Goal: Information Seeking & Learning: Check status

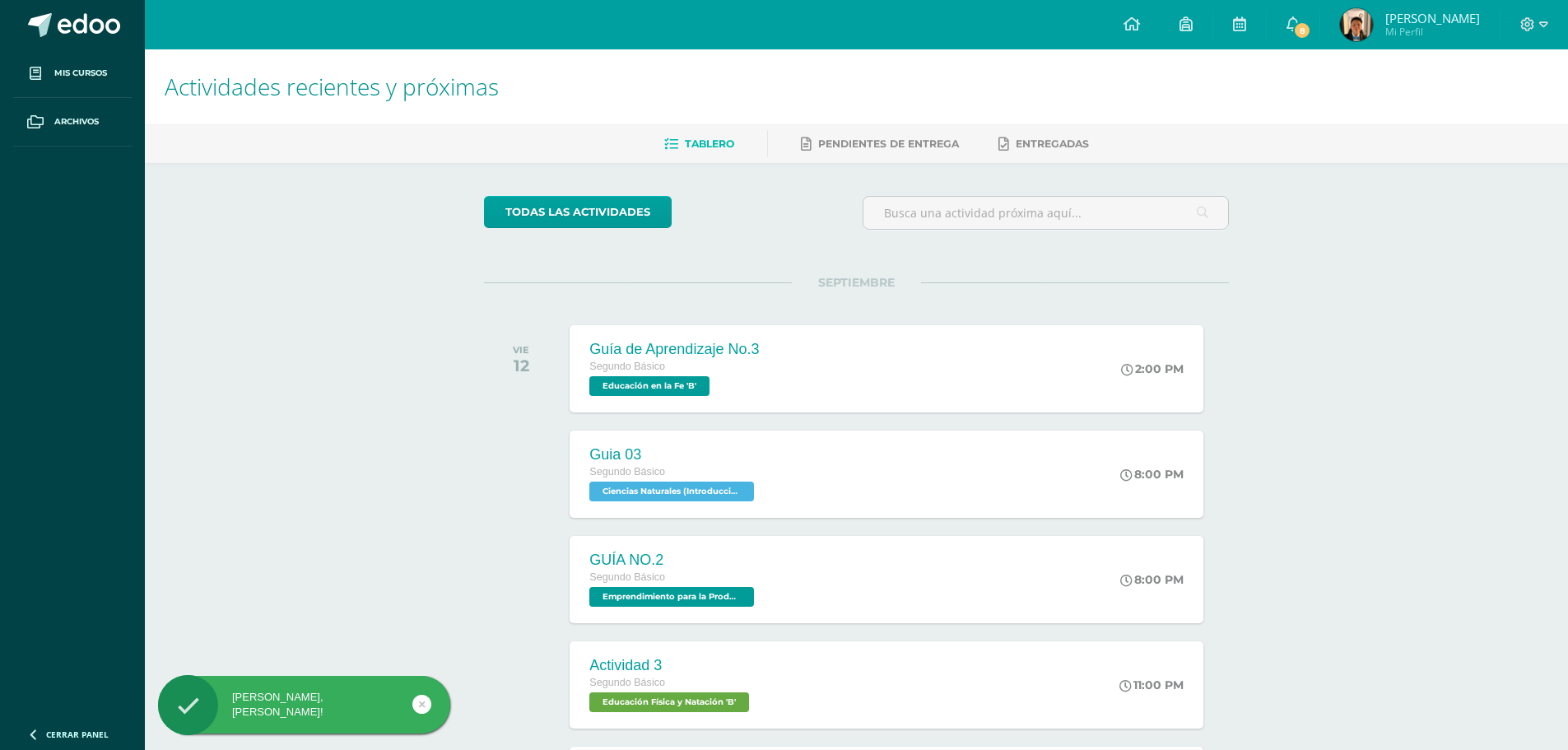
click at [1398, 16] on span "Javier Andres Mi Perfil" at bounding box center [1409, 25] width 147 height 33
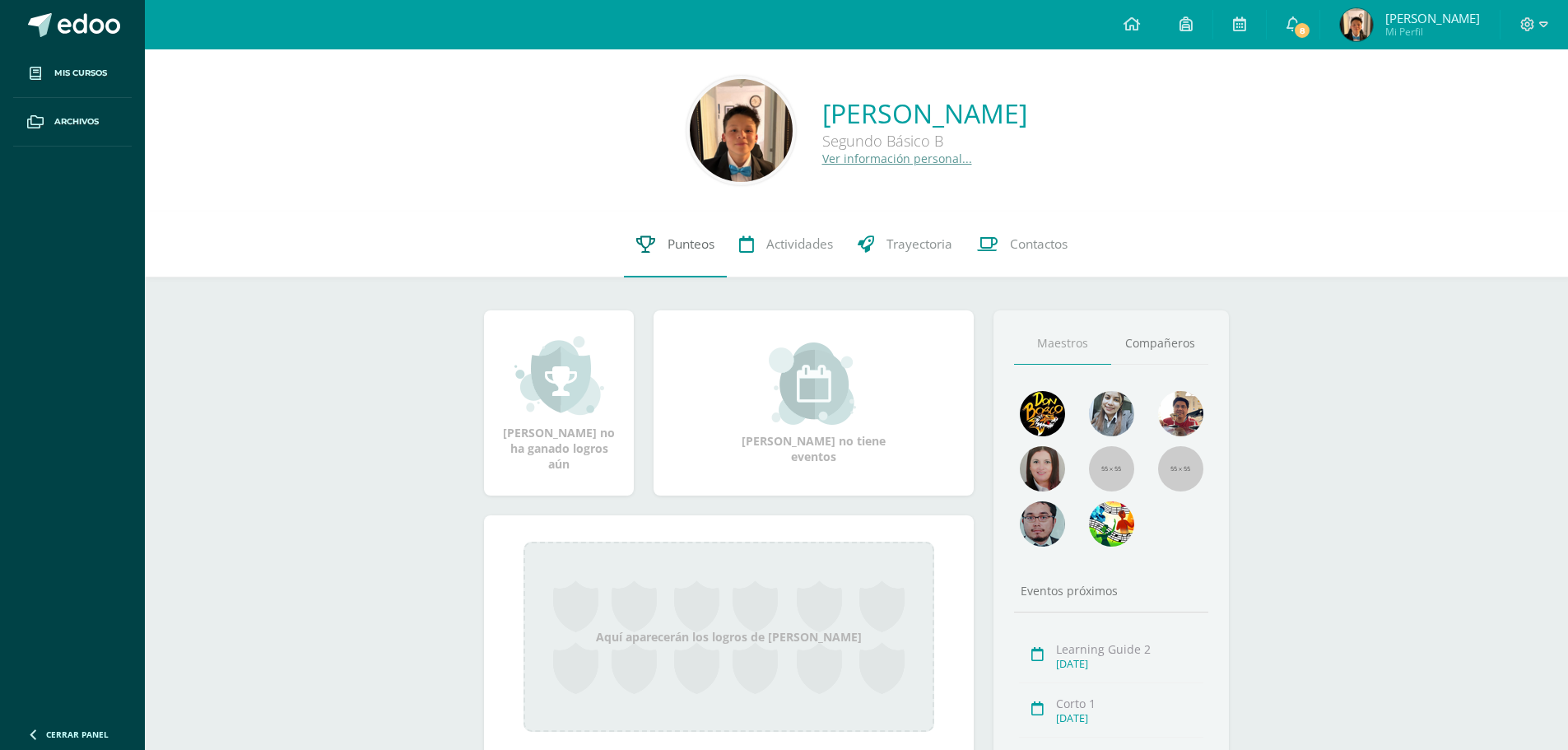
click at [680, 244] on span "Punteos" at bounding box center [690, 244] width 47 height 17
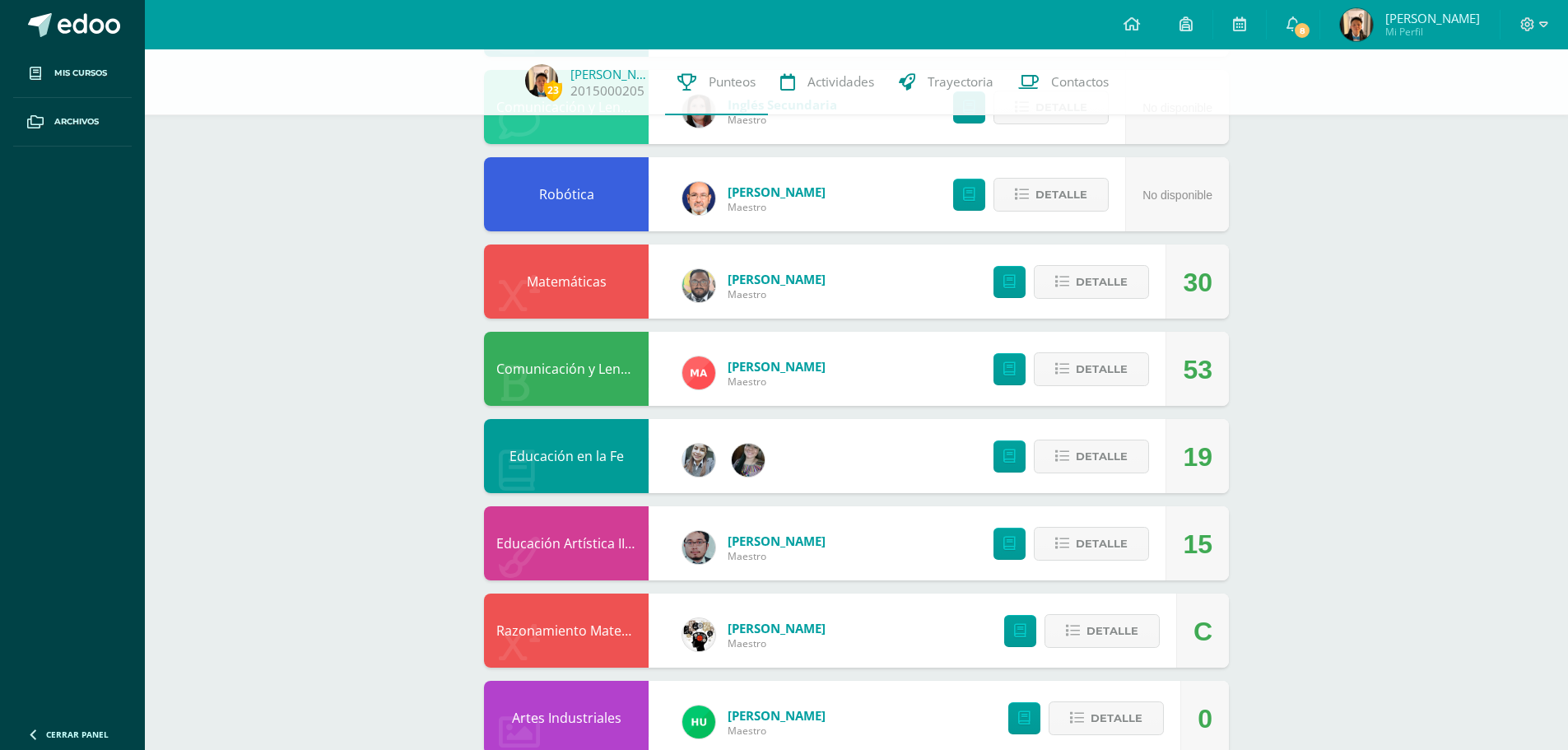
scroll to position [247, 0]
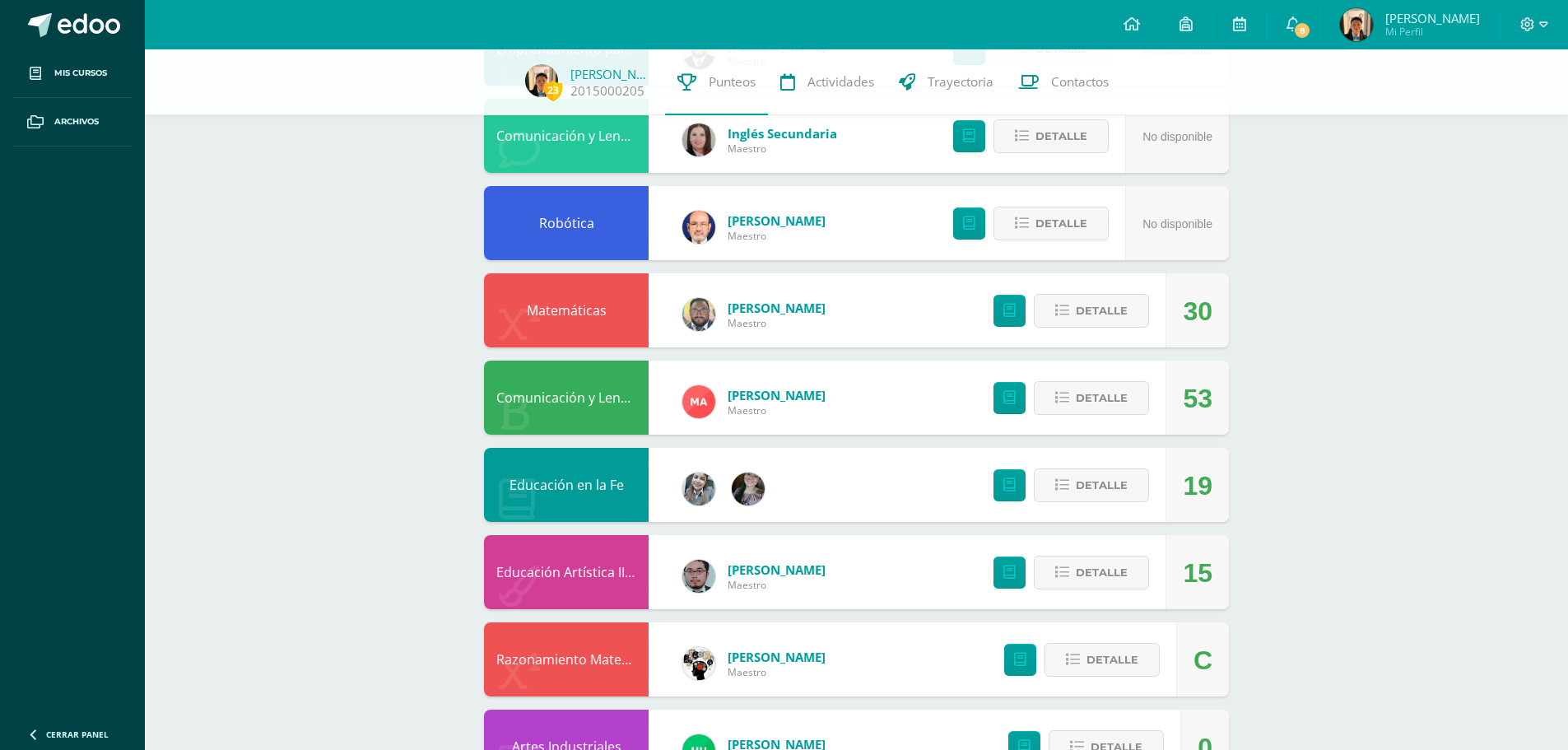
click at [1117, 328] on div "Detalle" at bounding box center [1067, 310] width 197 height 74
click at [1120, 305] on span "Detalle" at bounding box center [1101, 311] width 52 height 31
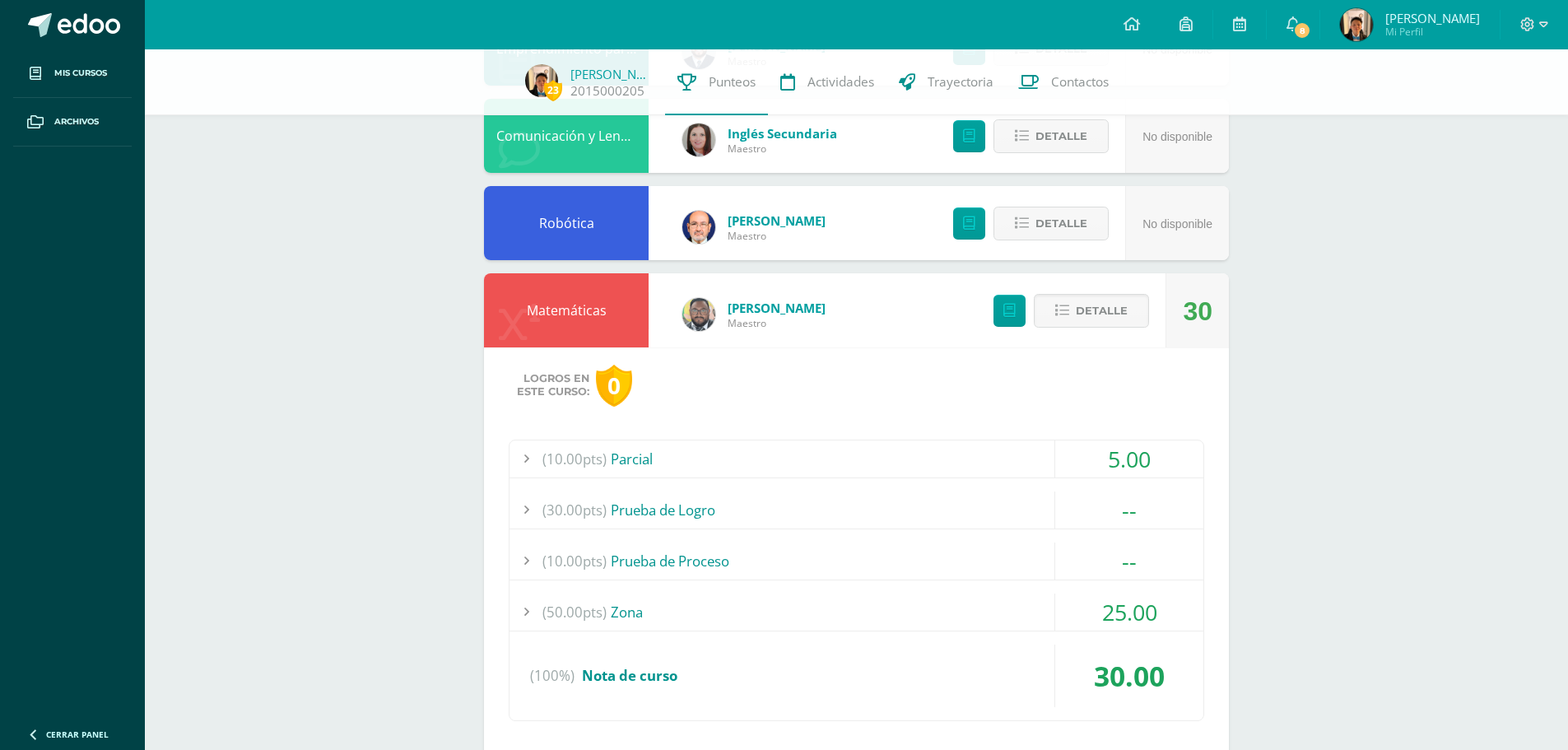
scroll to position [329, 0]
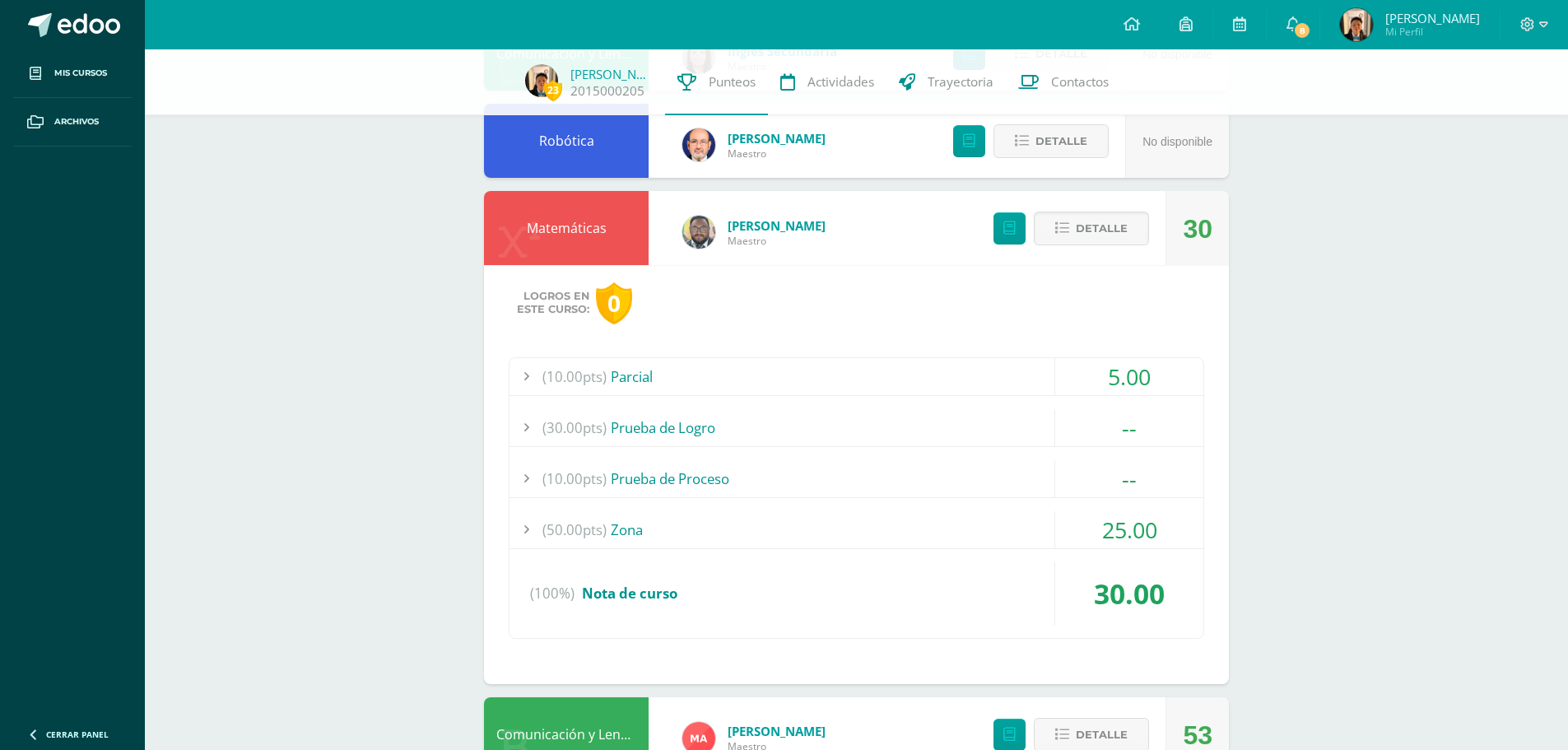
click at [643, 596] on span "Nota de curso" at bounding box center [630, 593] width 95 height 19
click at [692, 511] on div "(50.00pts) Zona" at bounding box center [856, 529] width 694 height 37
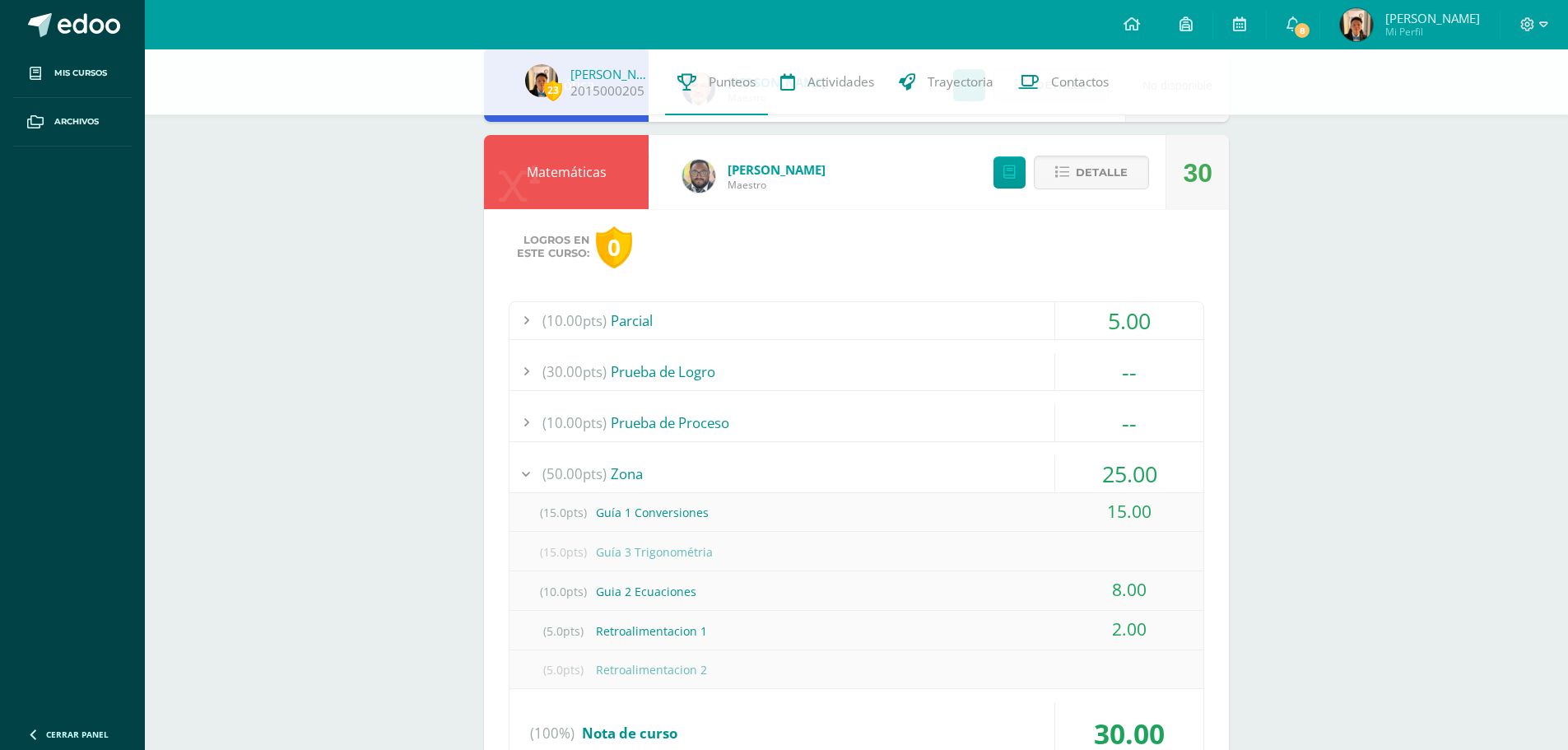
scroll to position [412, 0]
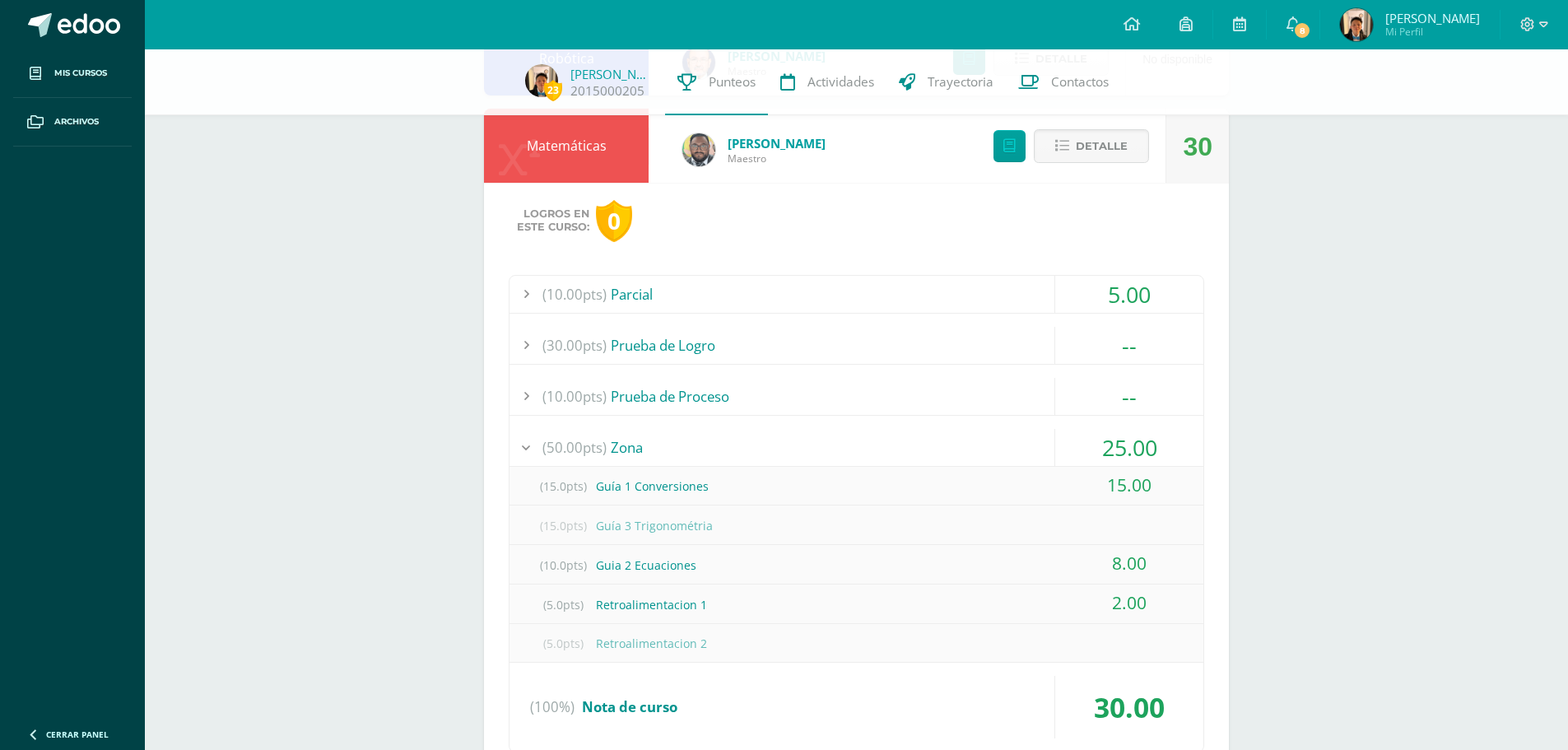
click at [758, 295] on div "(10.00pts) Parcial" at bounding box center [856, 294] width 694 height 37
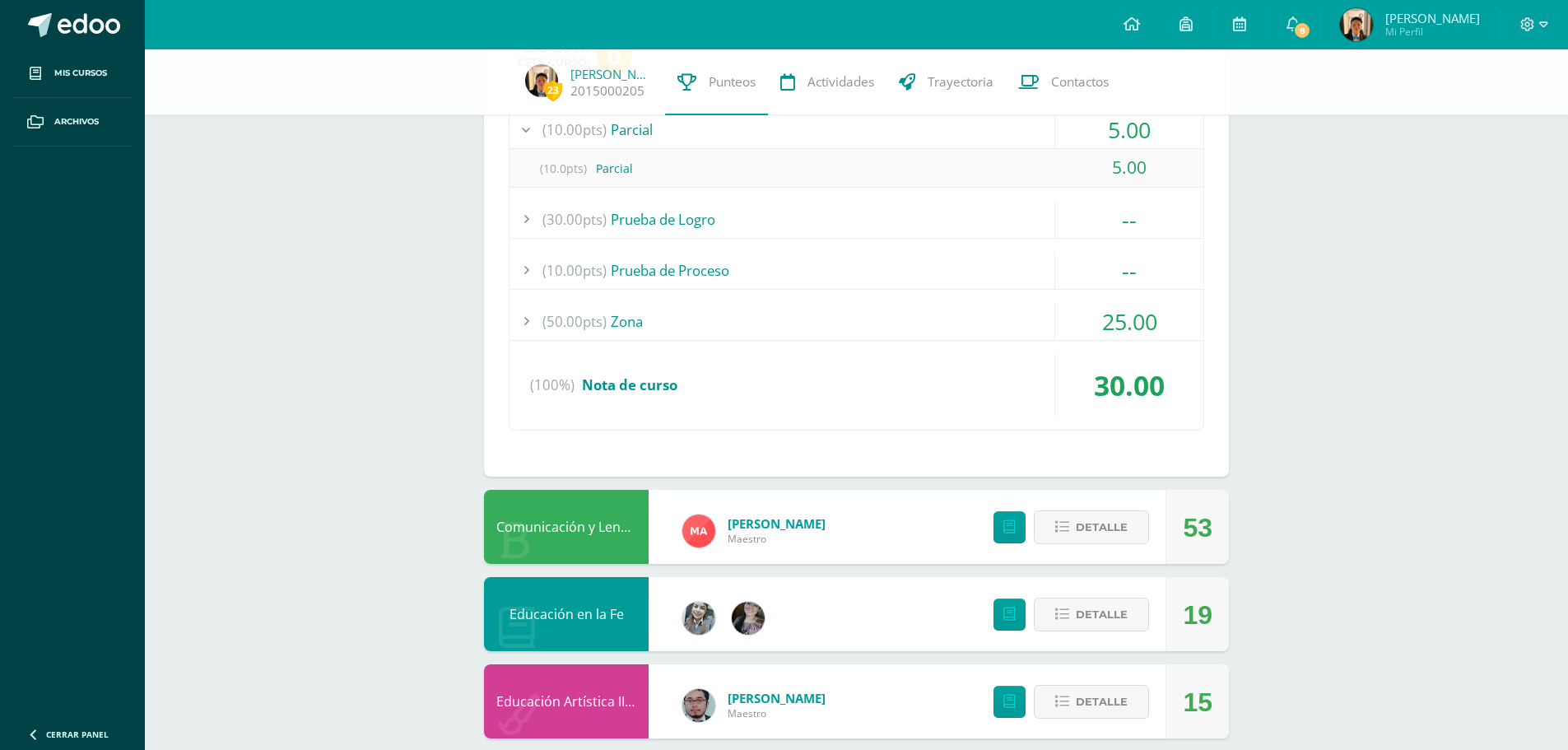
scroll to position [659, 0]
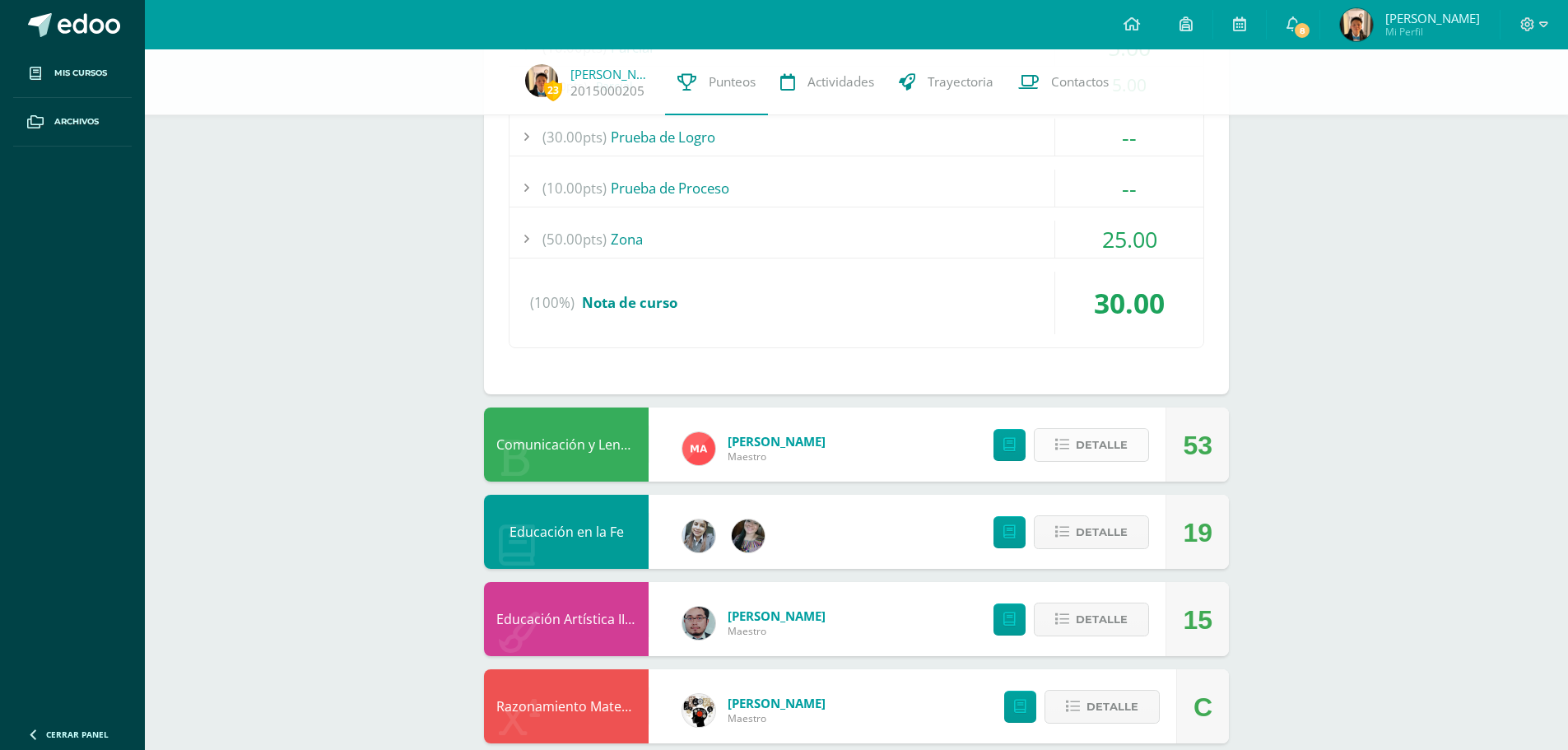
click at [1137, 450] on button "Detalle" at bounding box center [1091, 445] width 115 height 34
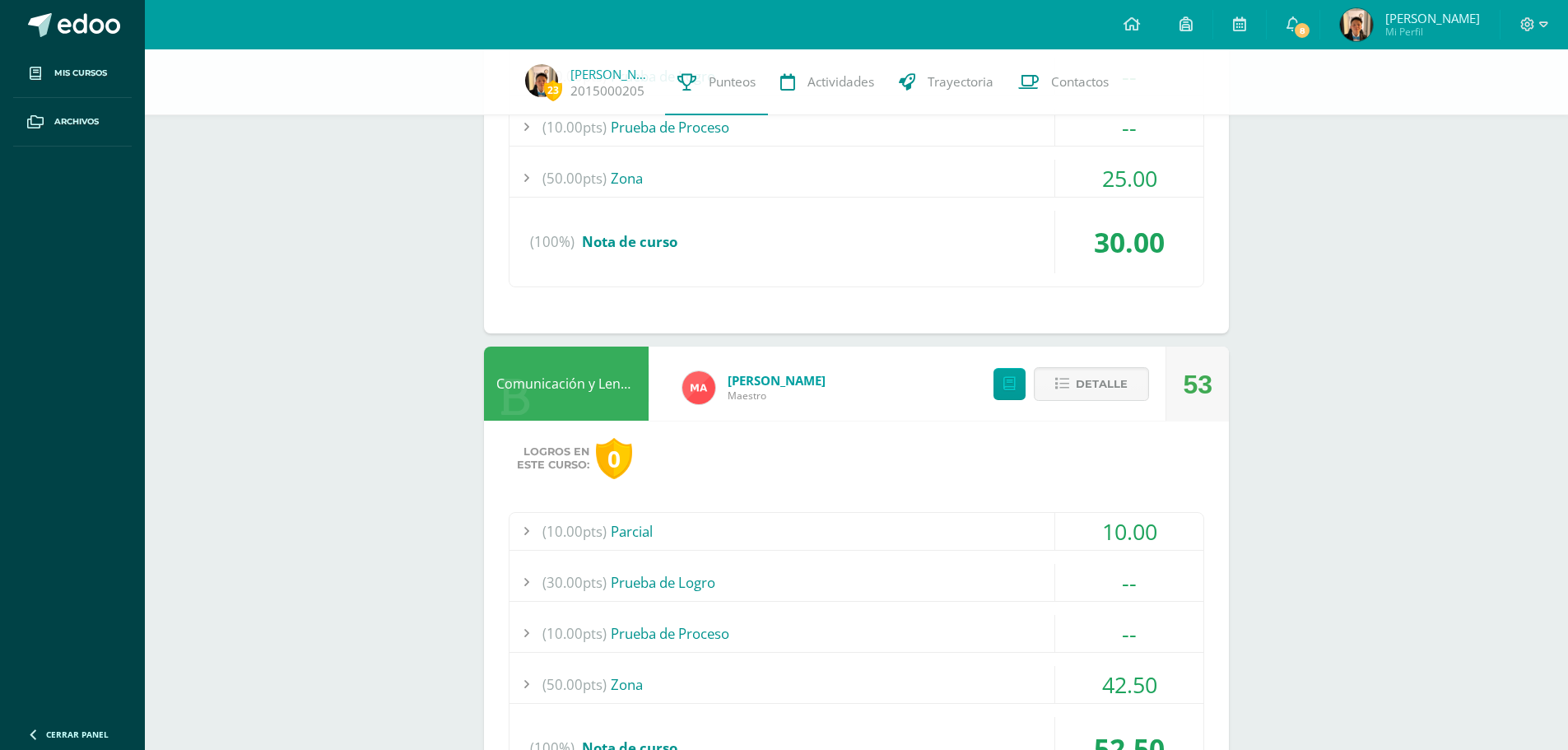
scroll to position [823, 0]
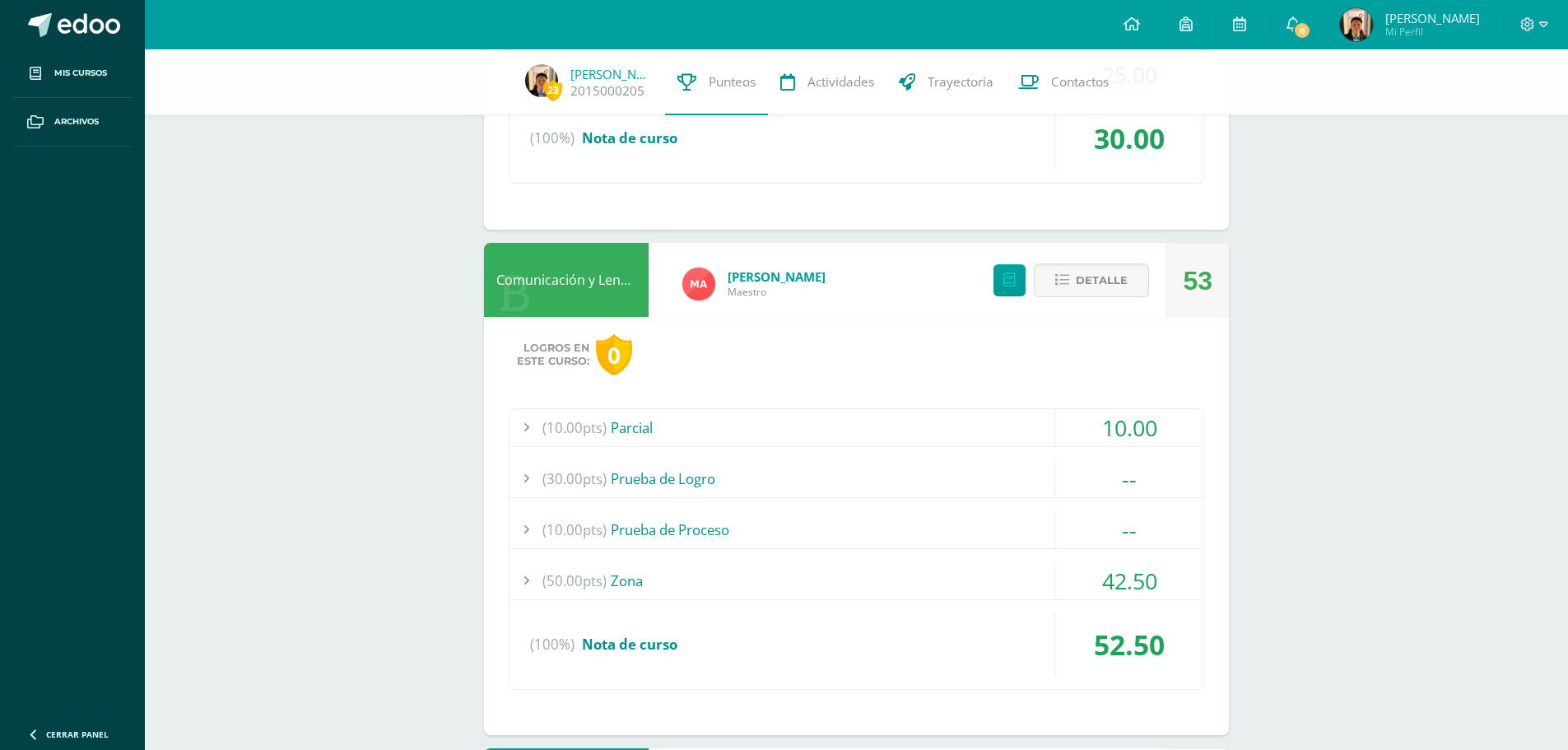
click at [695, 568] on div "(50.00pts) Zona" at bounding box center [856, 580] width 694 height 37
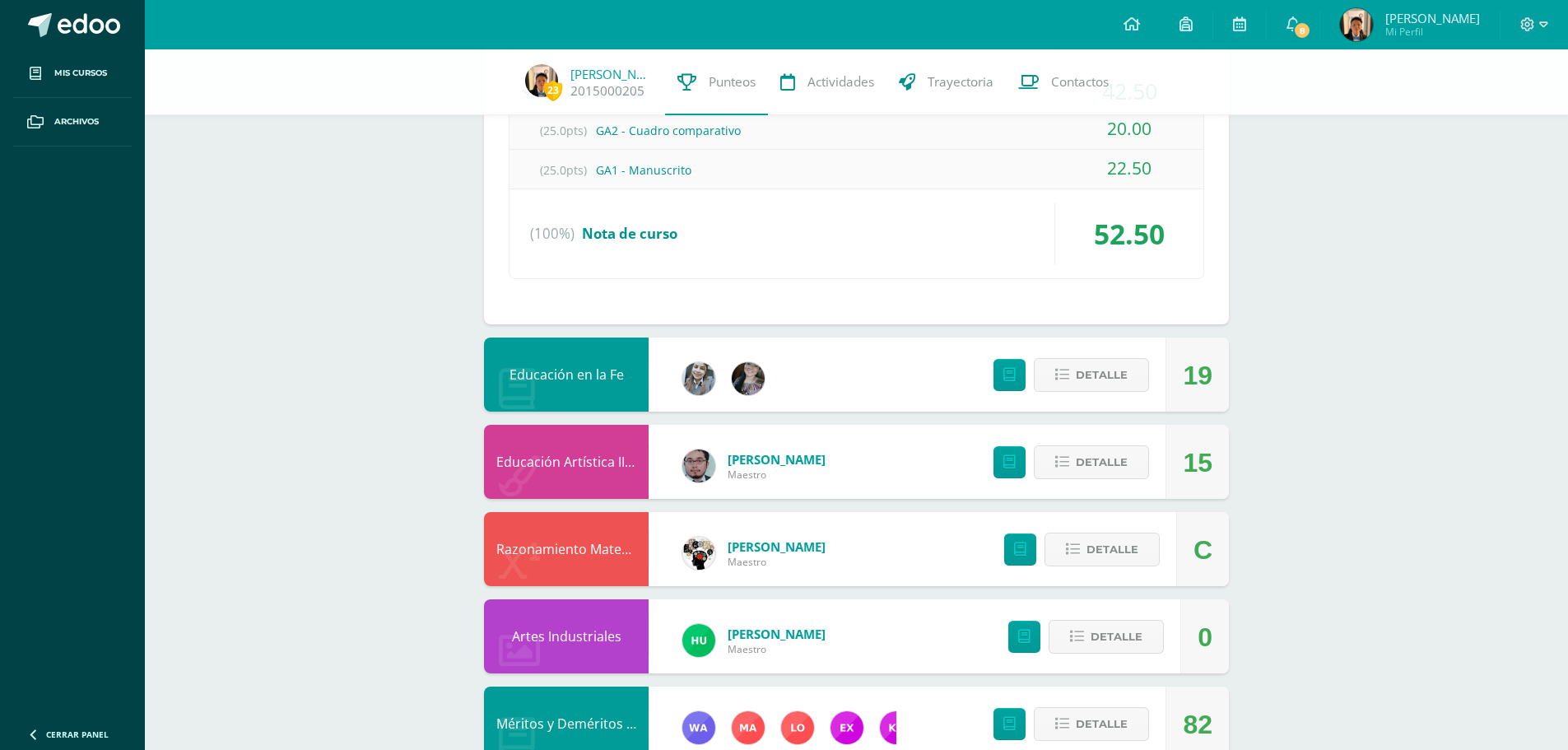
scroll to position [1278, 0]
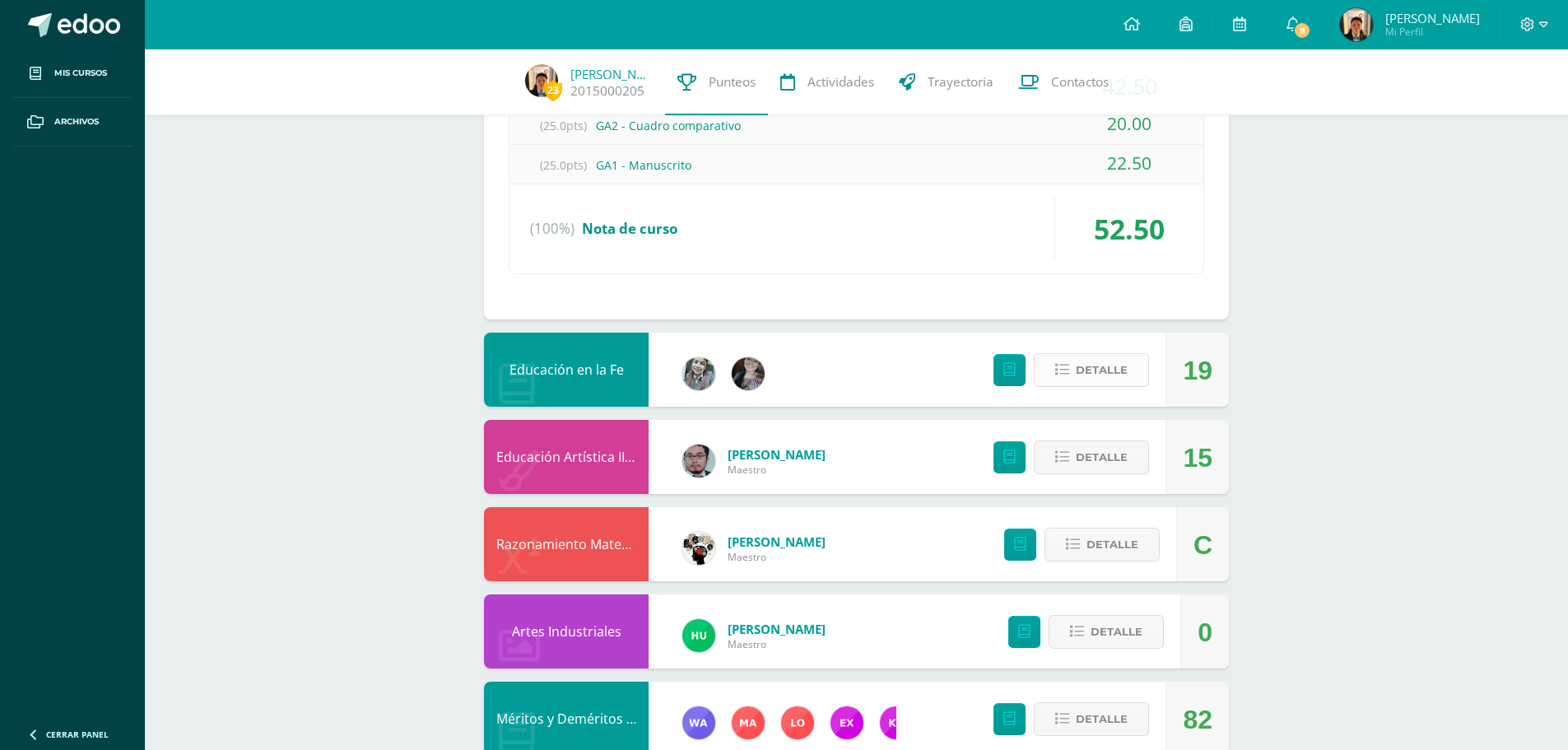
click at [1065, 360] on button "Detalle" at bounding box center [1091, 370] width 115 height 34
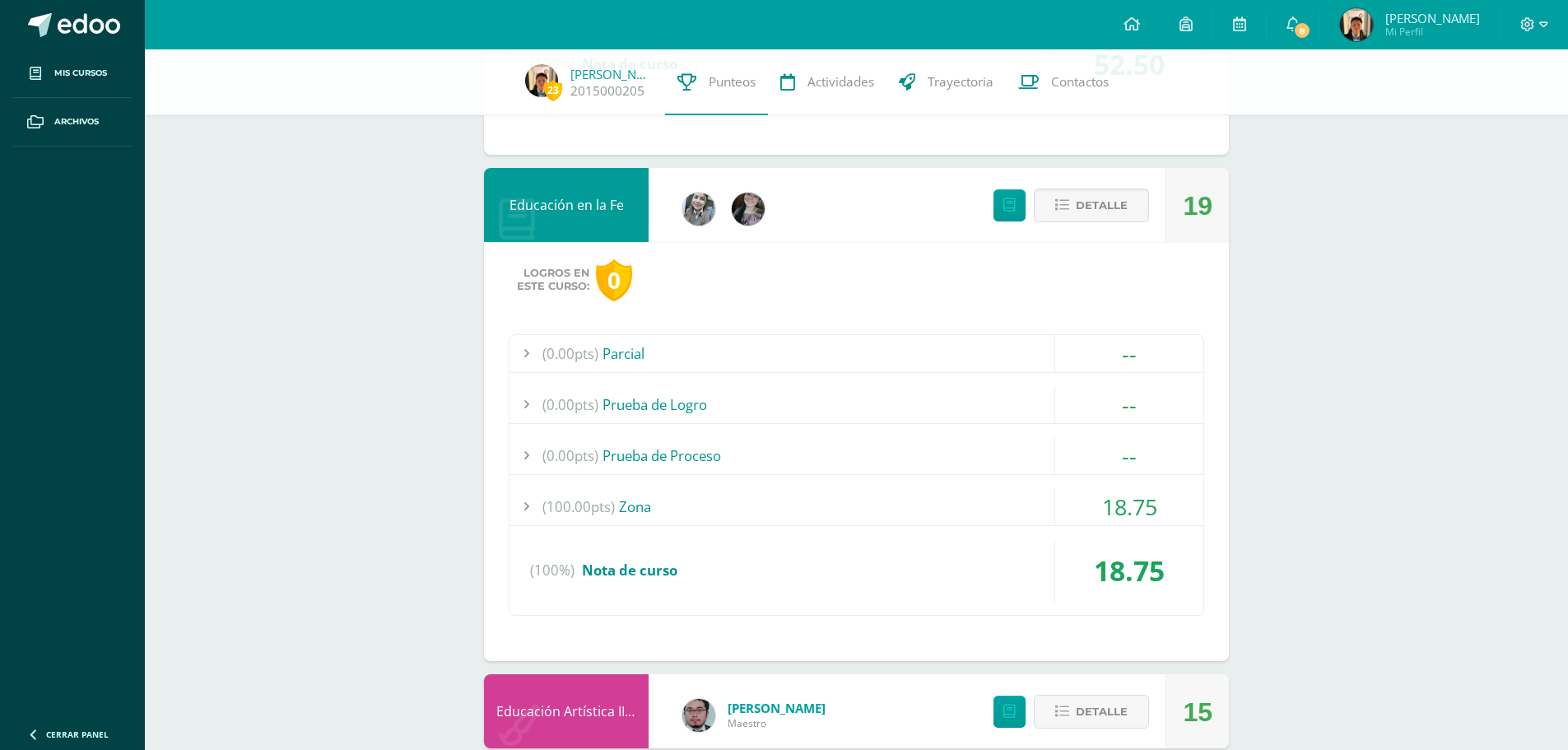
click at [660, 510] on div "(100.00pts) Zona" at bounding box center [856, 506] width 694 height 37
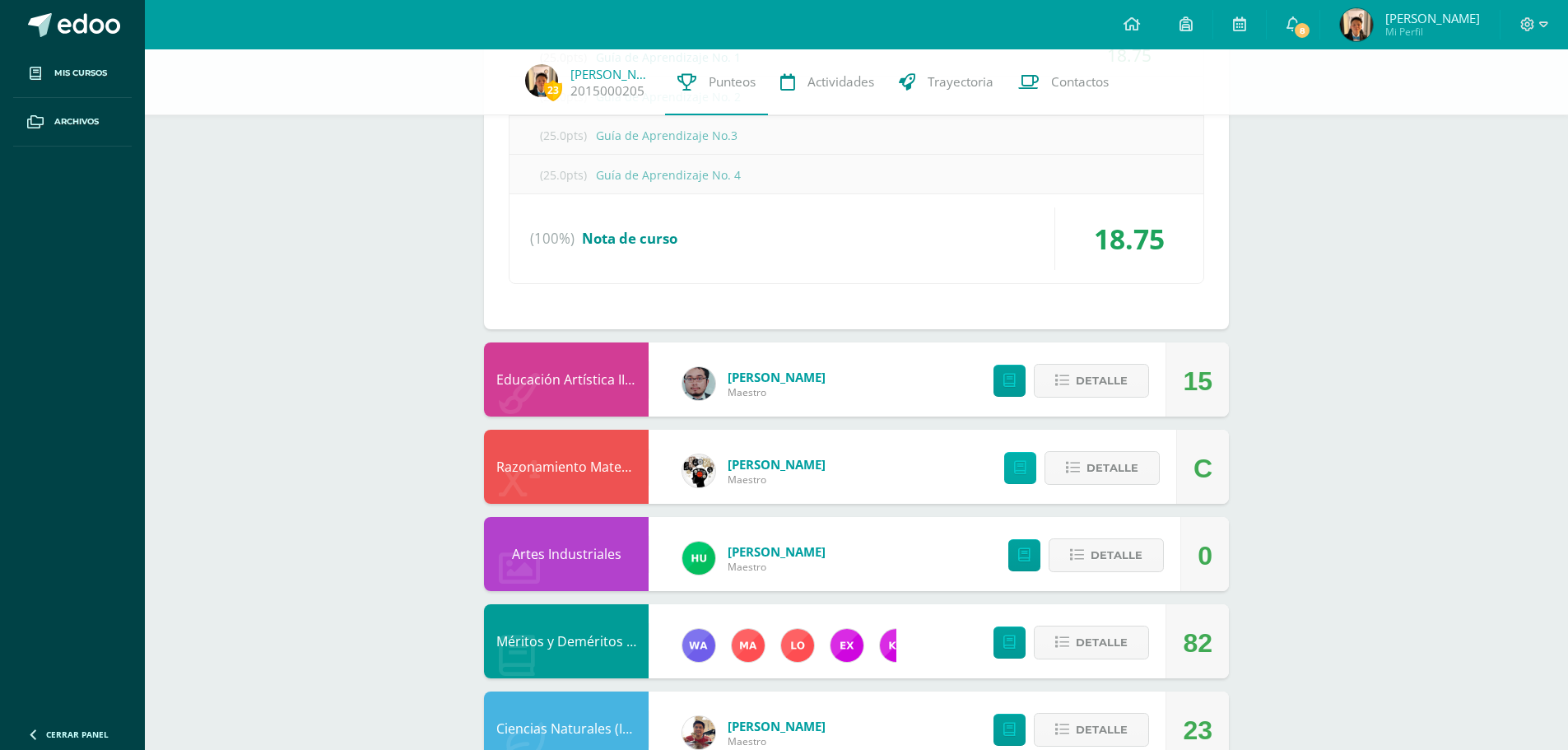
scroll to position [1935, 0]
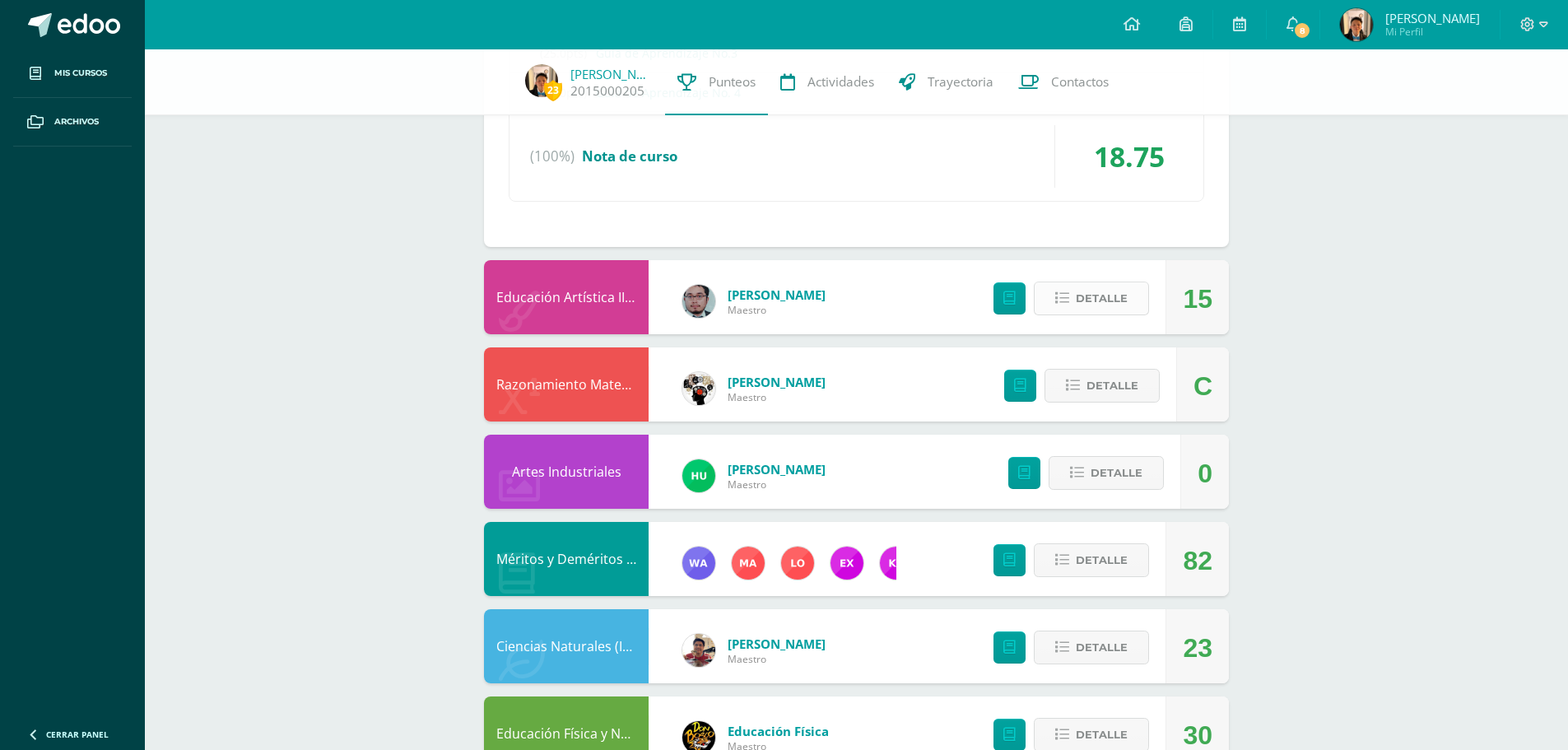
click at [1133, 306] on button "Detalle" at bounding box center [1091, 298] width 115 height 34
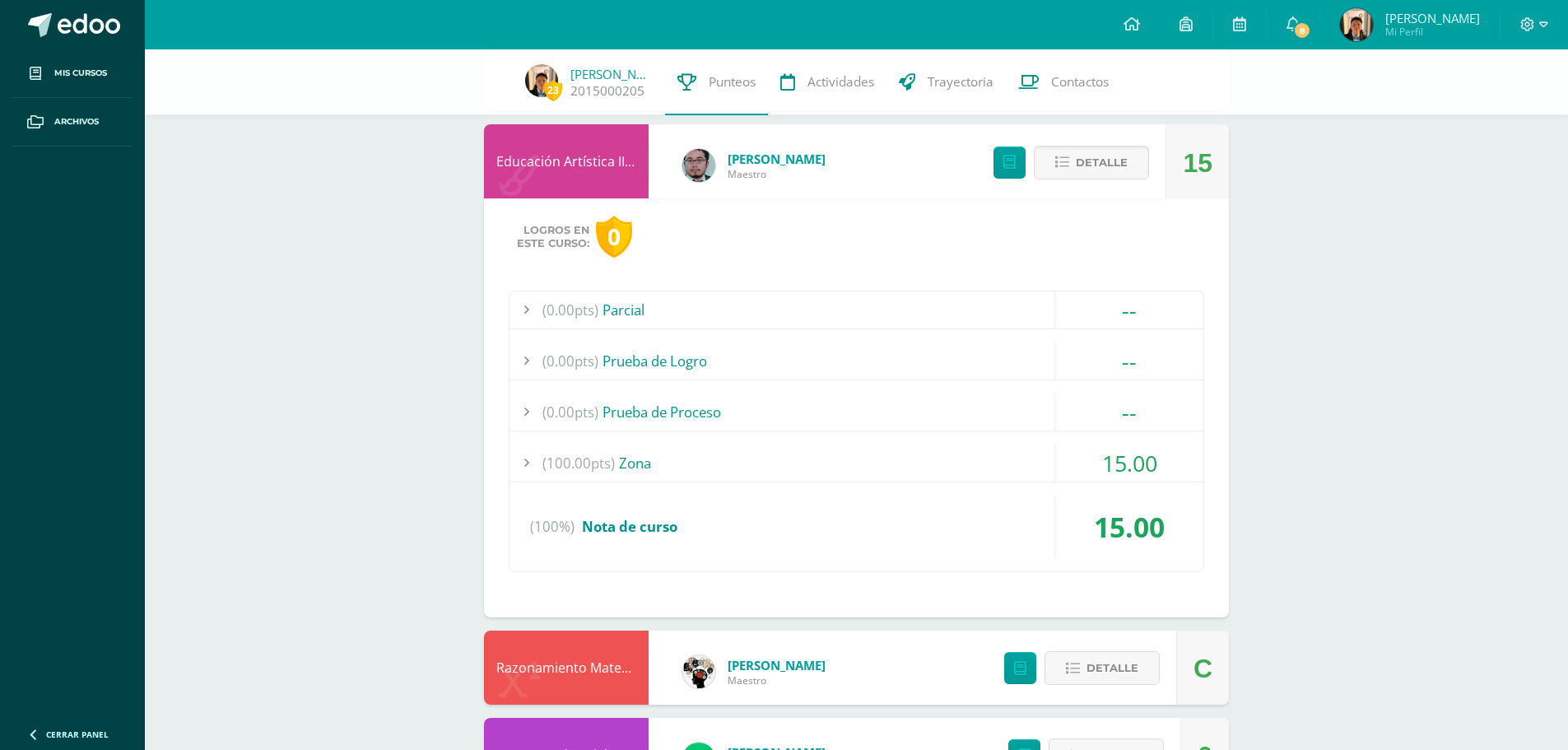
scroll to position [2099, 0]
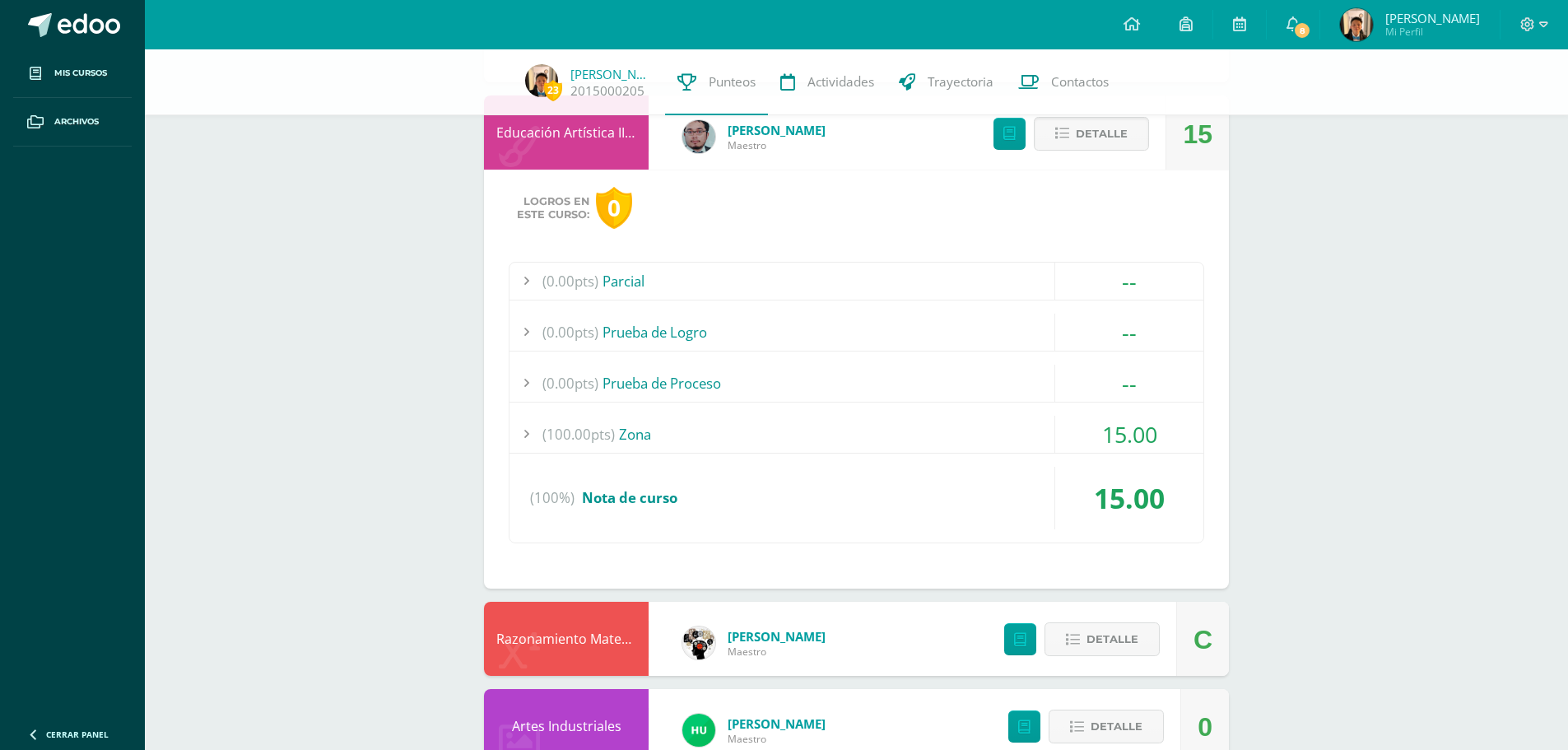
click at [691, 406] on div "(0.00pts) Parcial -- Sin actividades (0.00pts) Prueba de Logro -- Sin actividad…" at bounding box center [856, 402] width 695 height 281
click at [695, 430] on div "(100.00pts) Zona" at bounding box center [856, 434] width 694 height 37
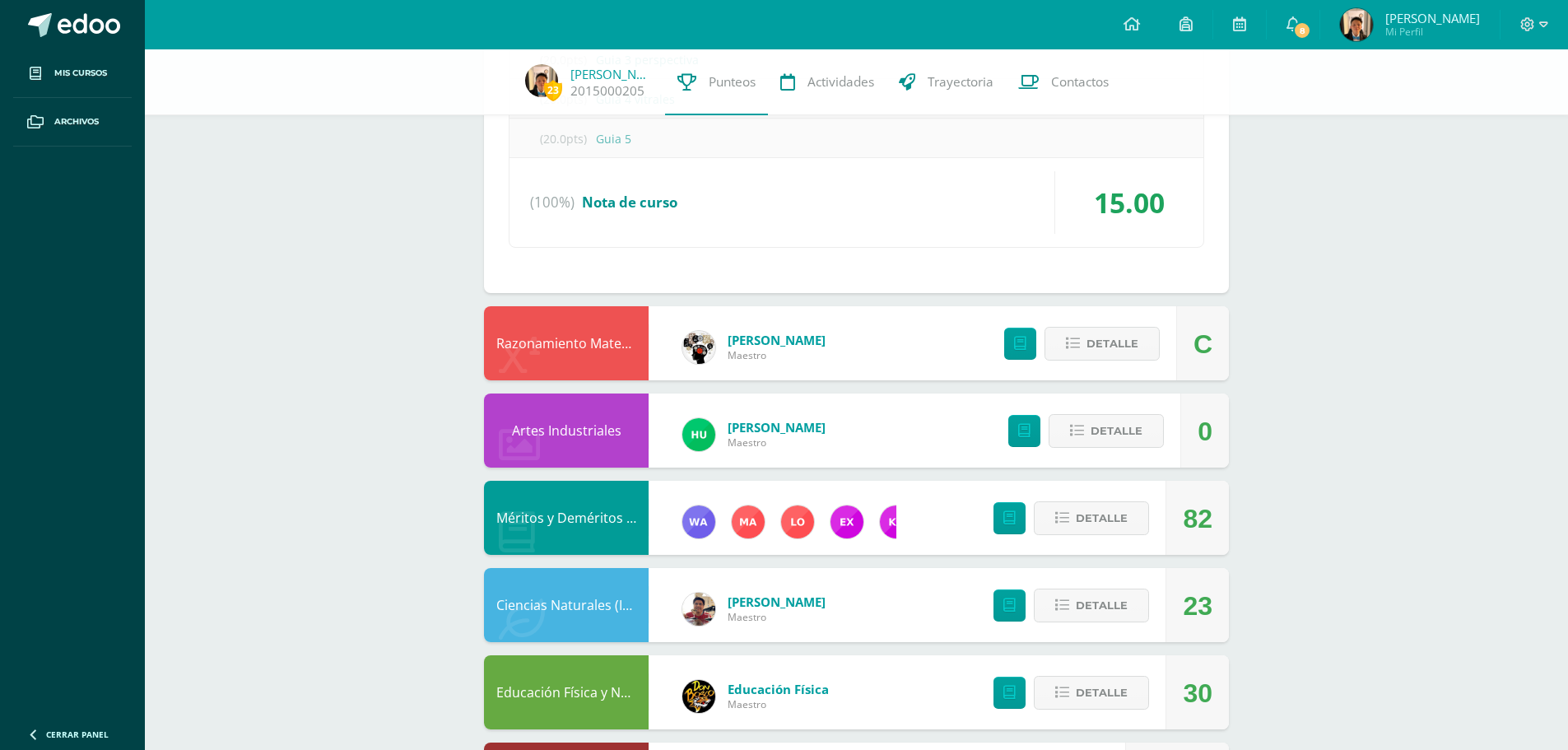
scroll to position [2436, 0]
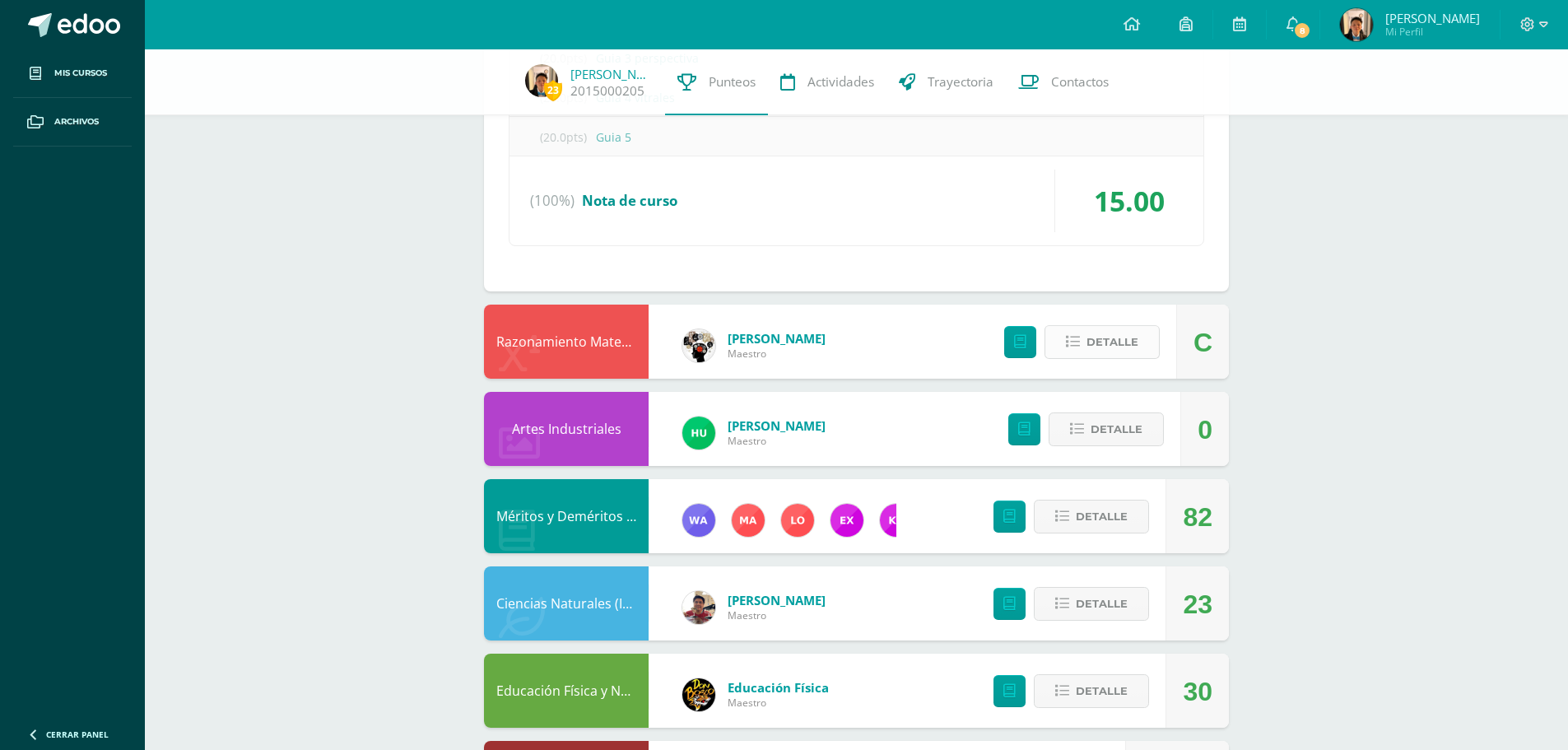
click at [1103, 343] on span "Detalle" at bounding box center [1112, 342] width 52 height 31
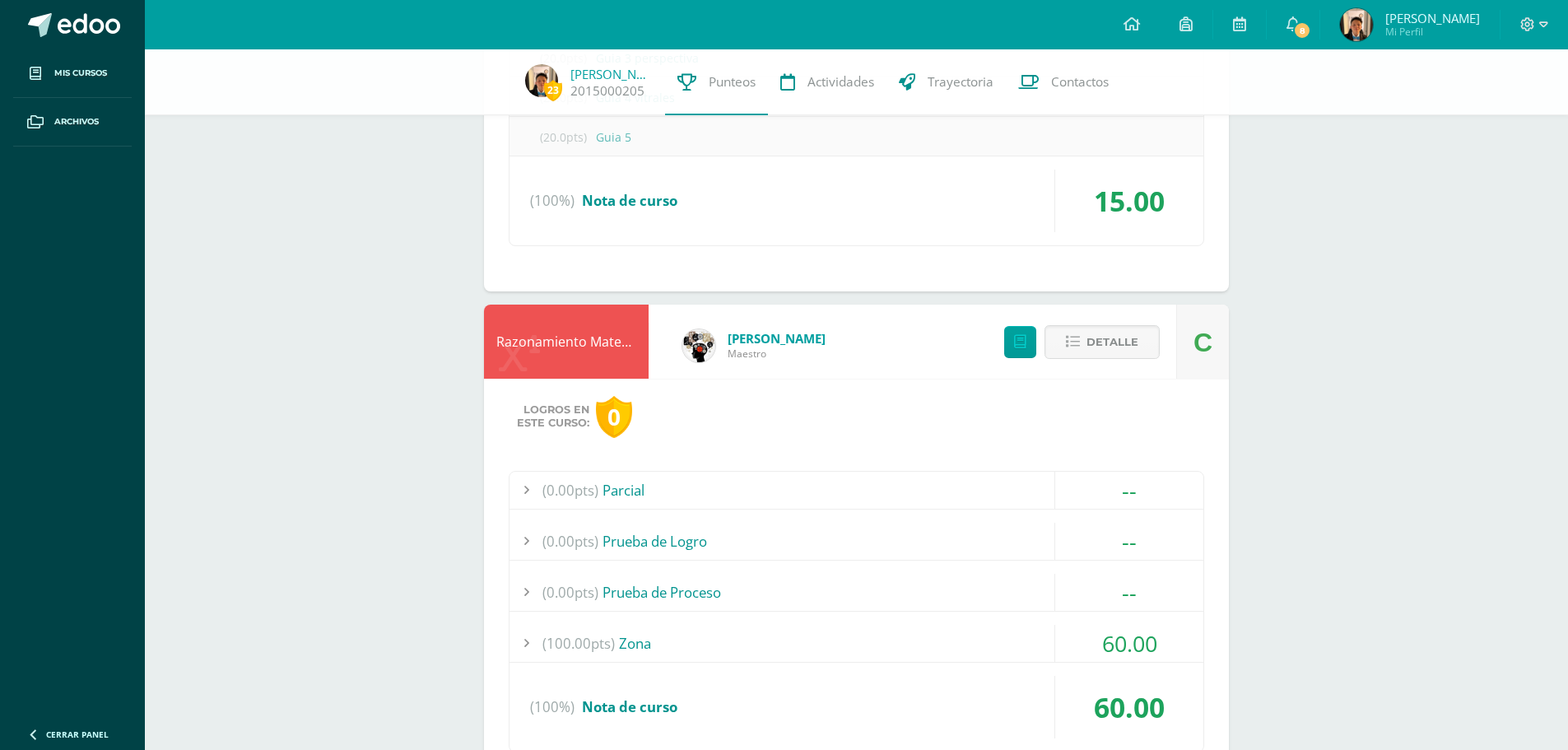
click at [736, 651] on div "(100.00pts) Zona" at bounding box center [856, 643] width 694 height 37
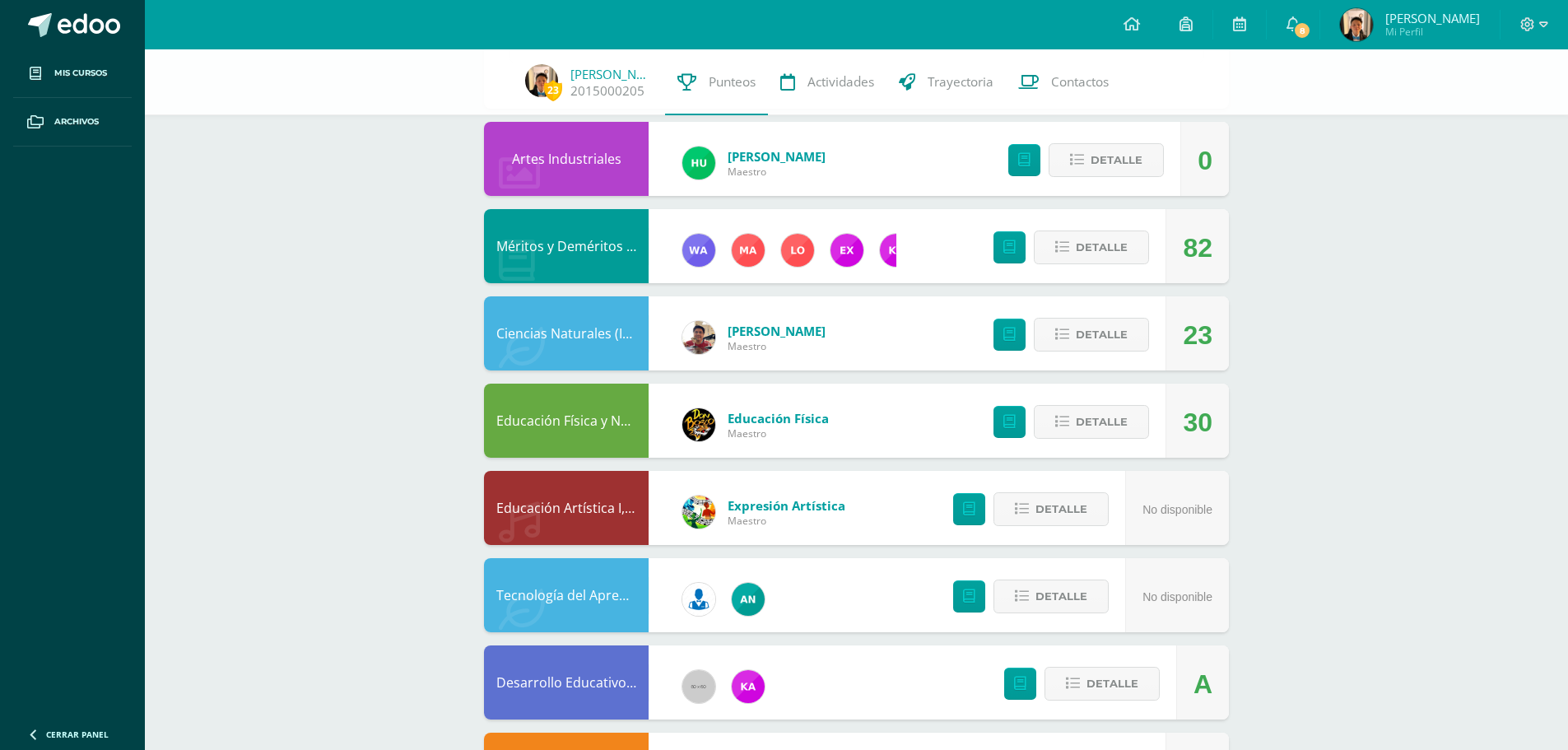
scroll to position [3011, 0]
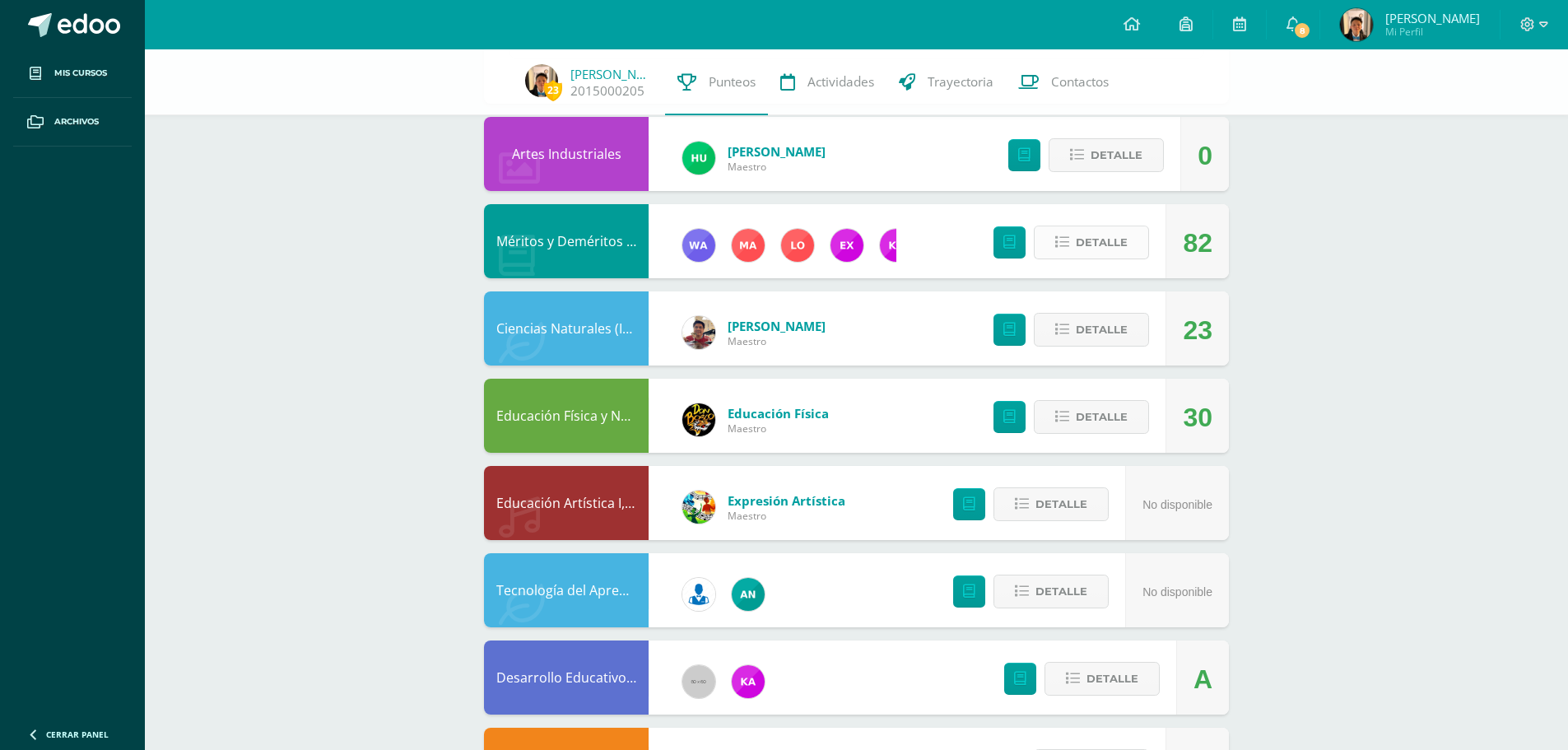
click at [1087, 246] on span "Detalle" at bounding box center [1101, 243] width 52 height 31
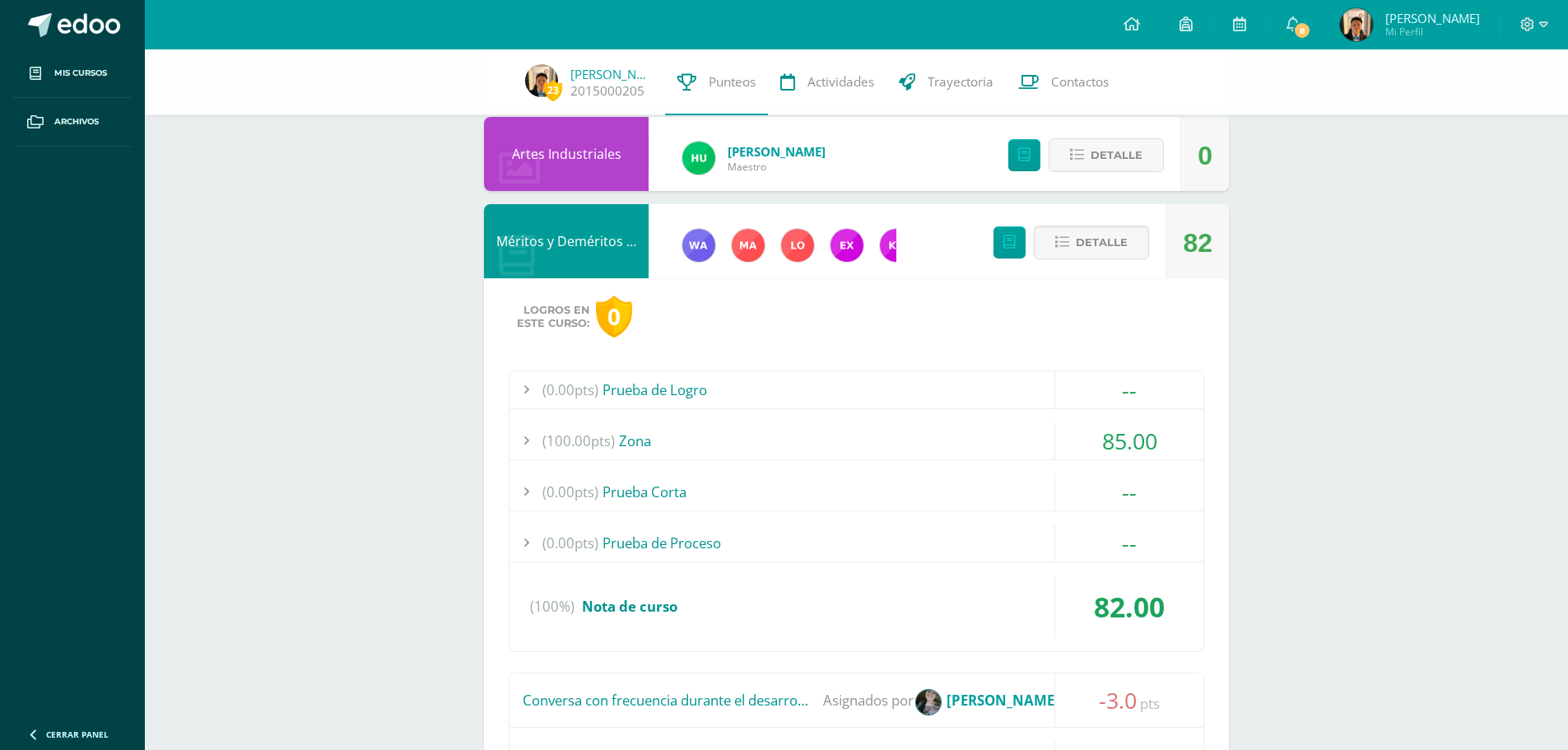
click at [793, 441] on div "(100.00pts) Zona" at bounding box center [856, 440] width 694 height 37
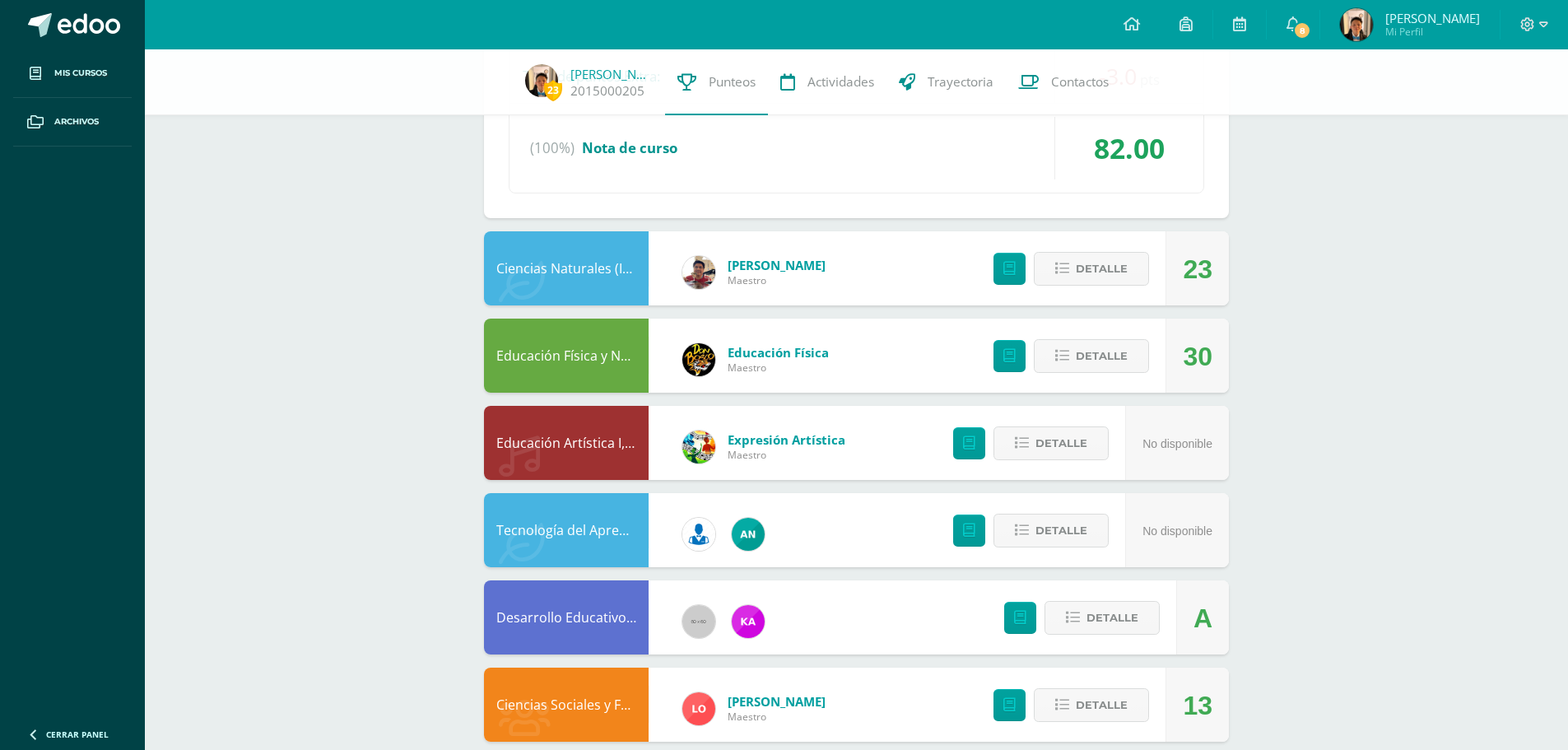
scroll to position [3674, 0]
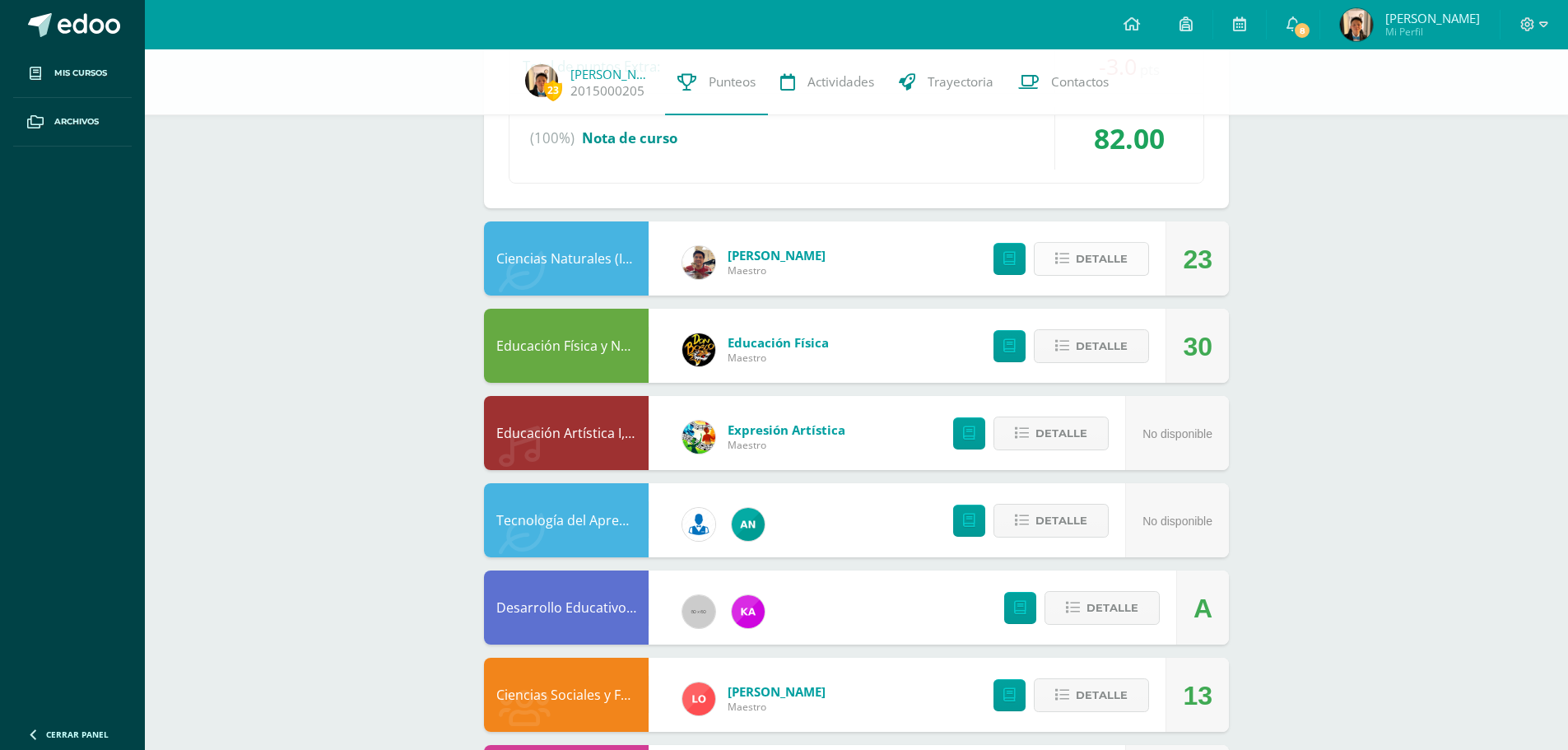
click at [1053, 250] on button "Detalle" at bounding box center [1091, 259] width 115 height 34
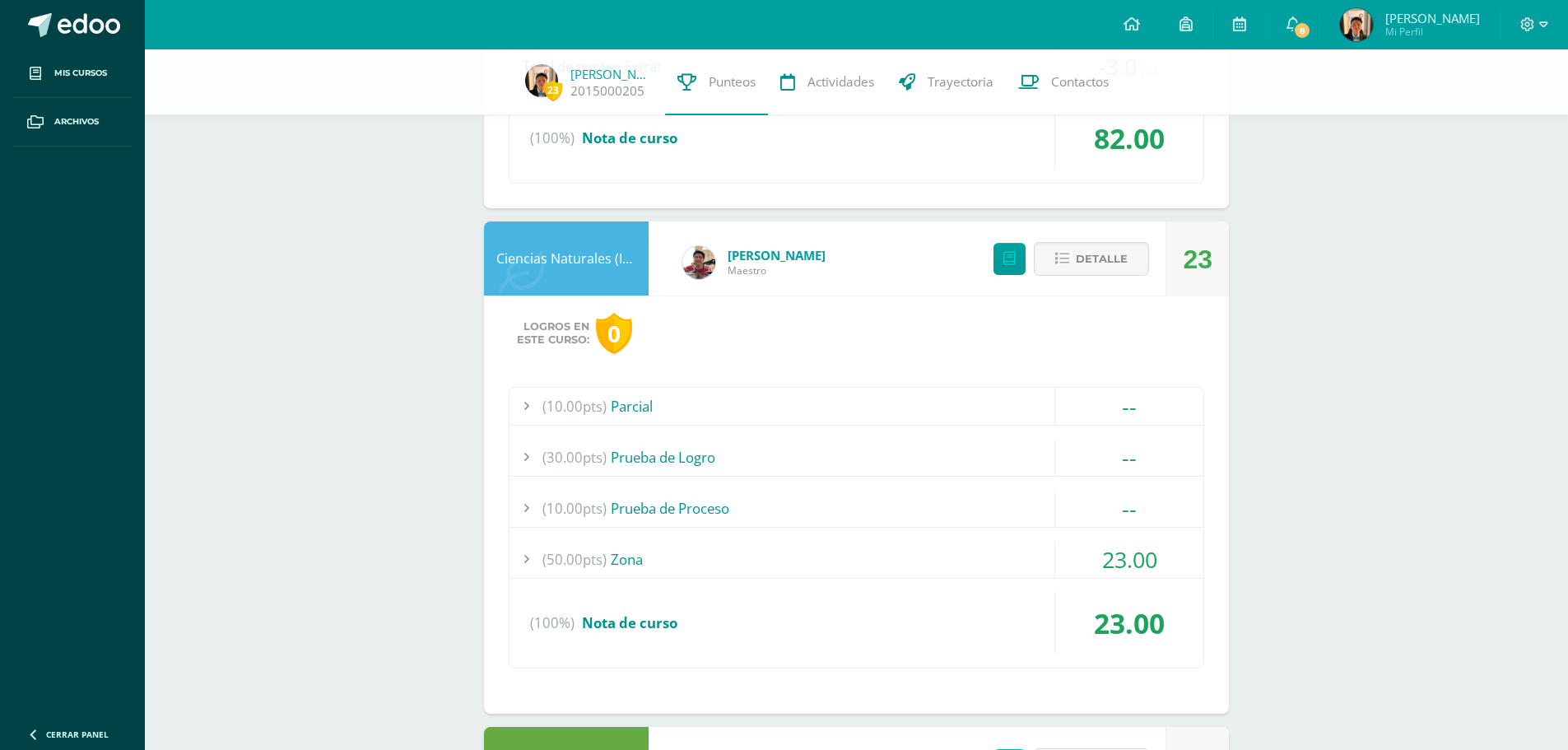
click at [810, 554] on div "(50.00pts) Zona" at bounding box center [856, 558] width 694 height 37
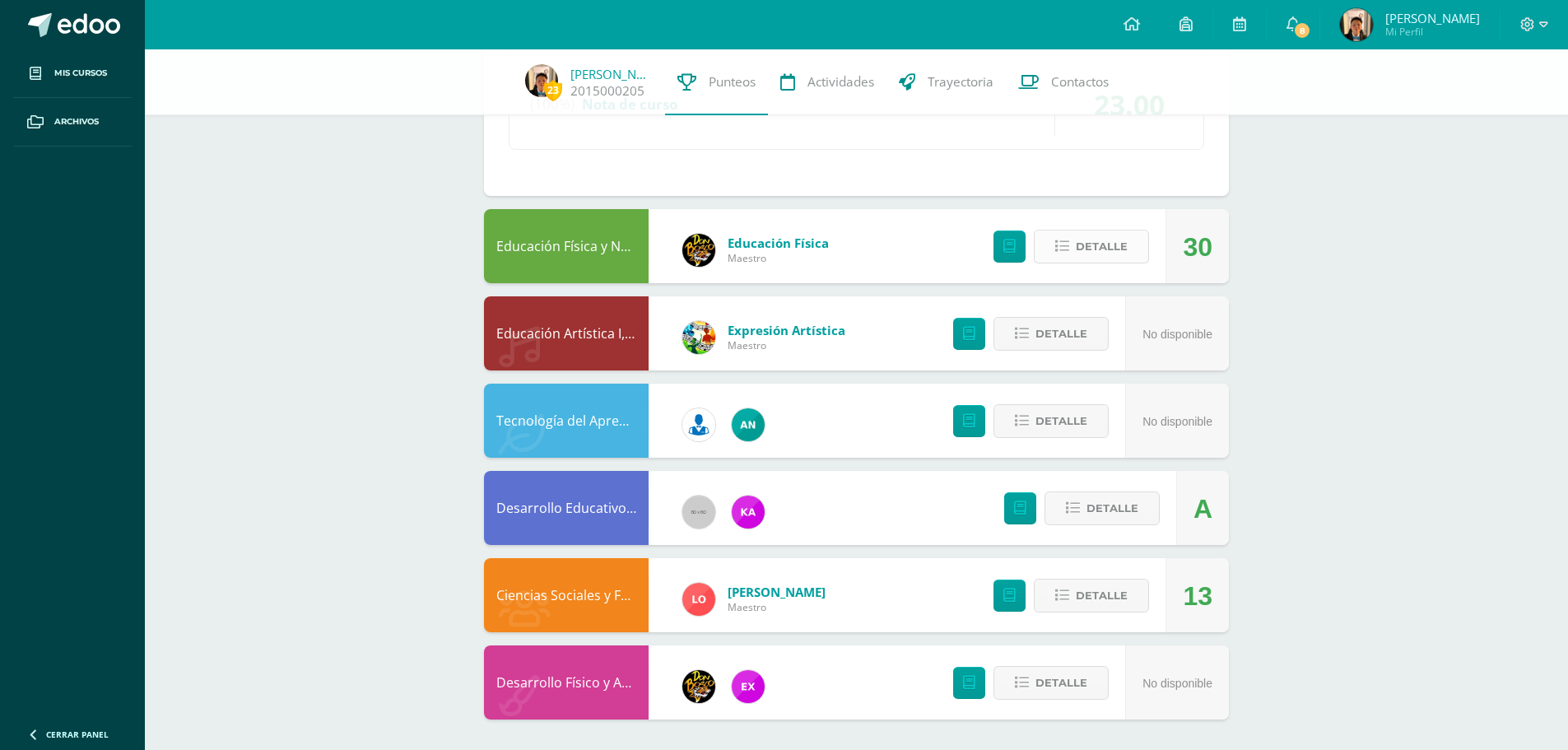
scroll to position [4312, 0]
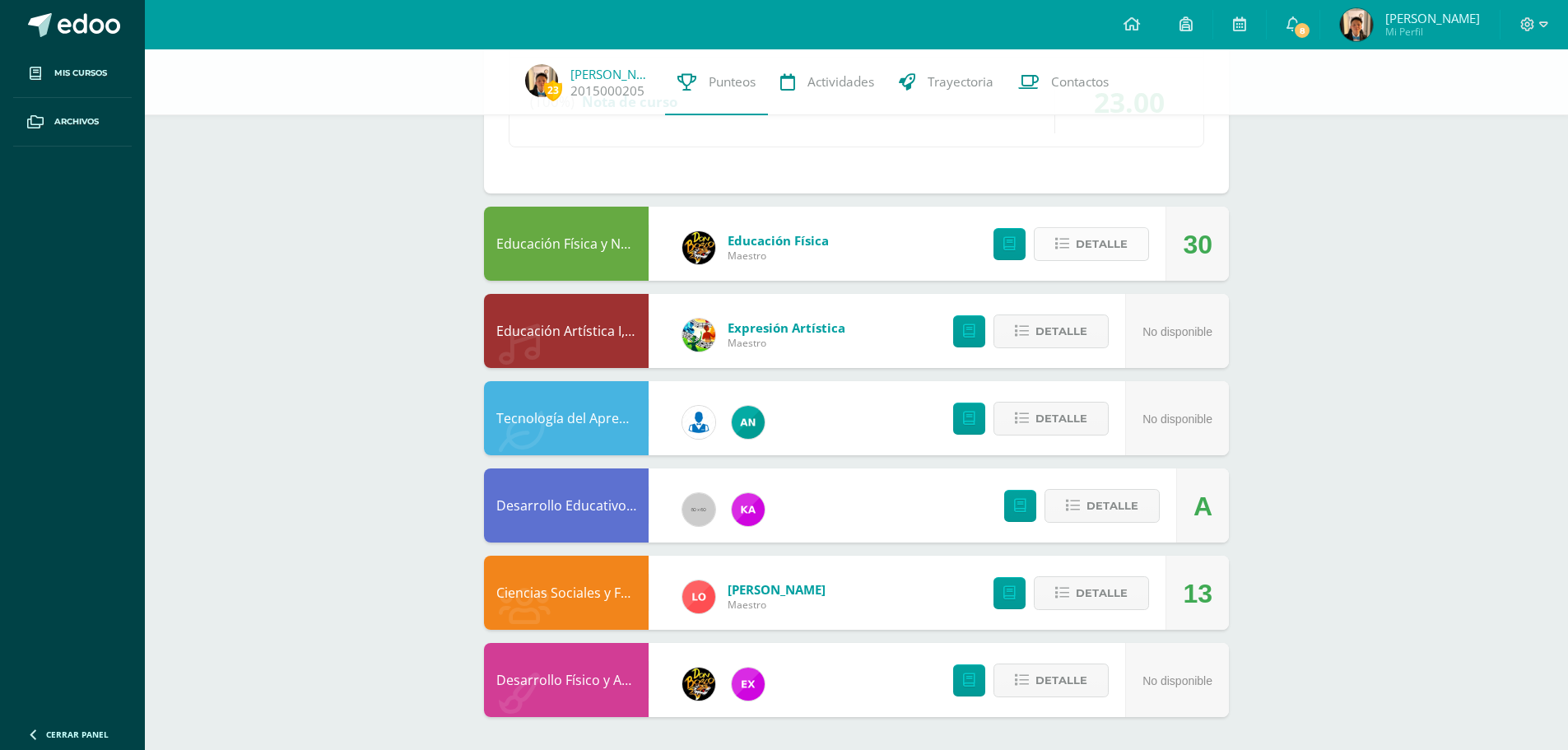
click at [1115, 245] on span "Detalle" at bounding box center [1101, 244] width 52 height 31
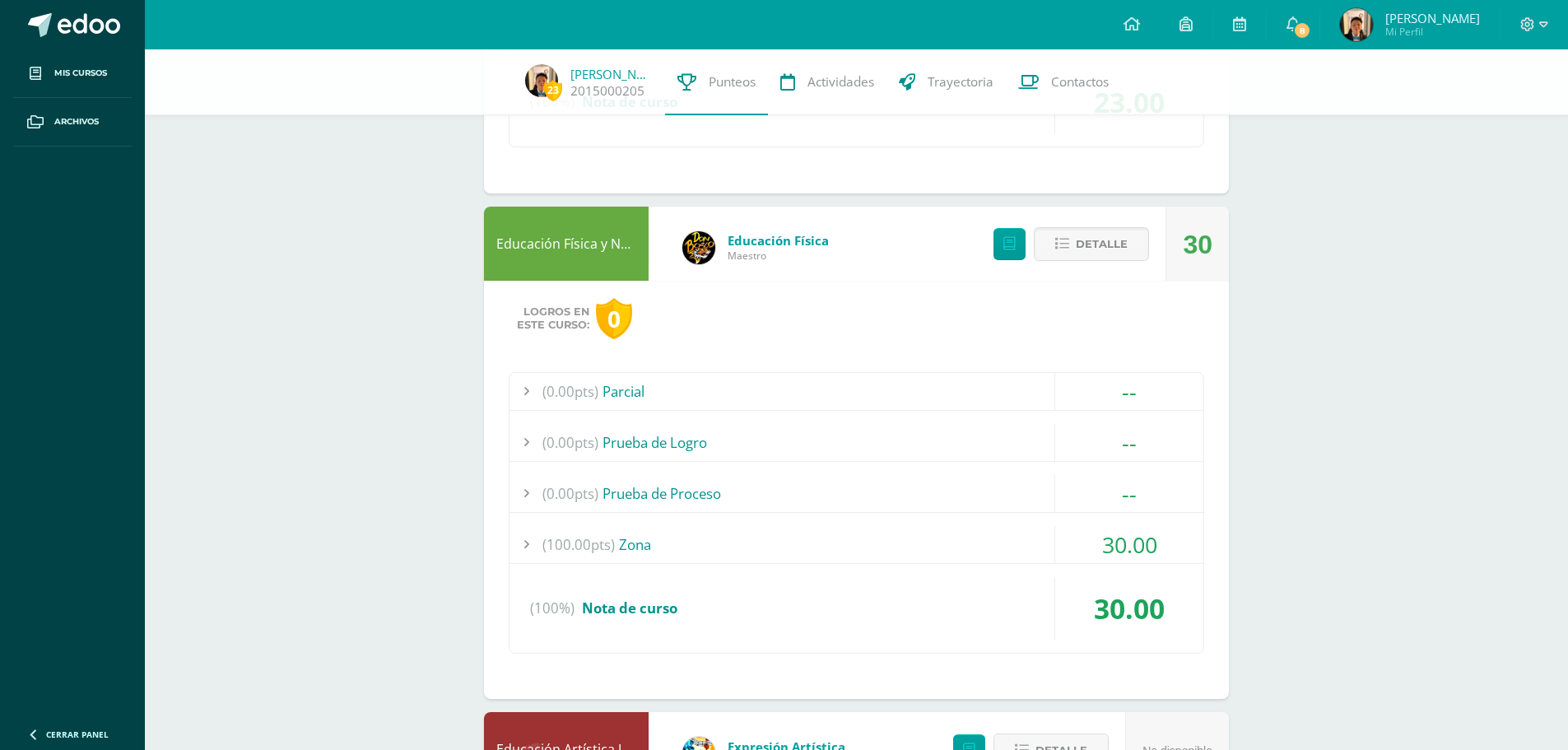
click at [708, 523] on div "(0.00pts) Parcial -- Sin actividades (0.00pts) Prueba de Logro -- Sin actividad…" at bounding box center [856, 512] width 695 height 281
click at [630, 538] on div "(100.00pts) Zona" at bounding box center [856, 544] width 694 height 37
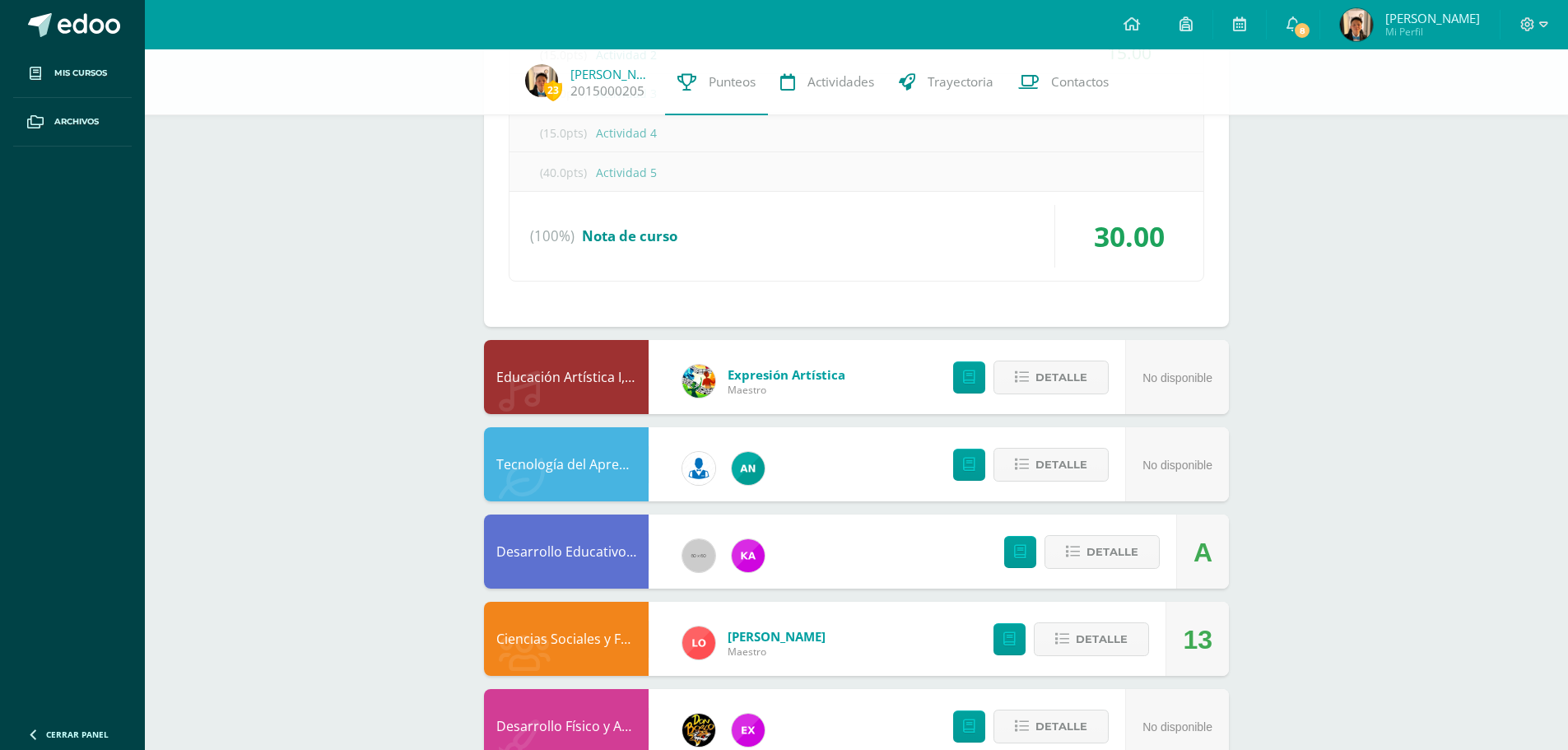
scroll to position [4770, 0]
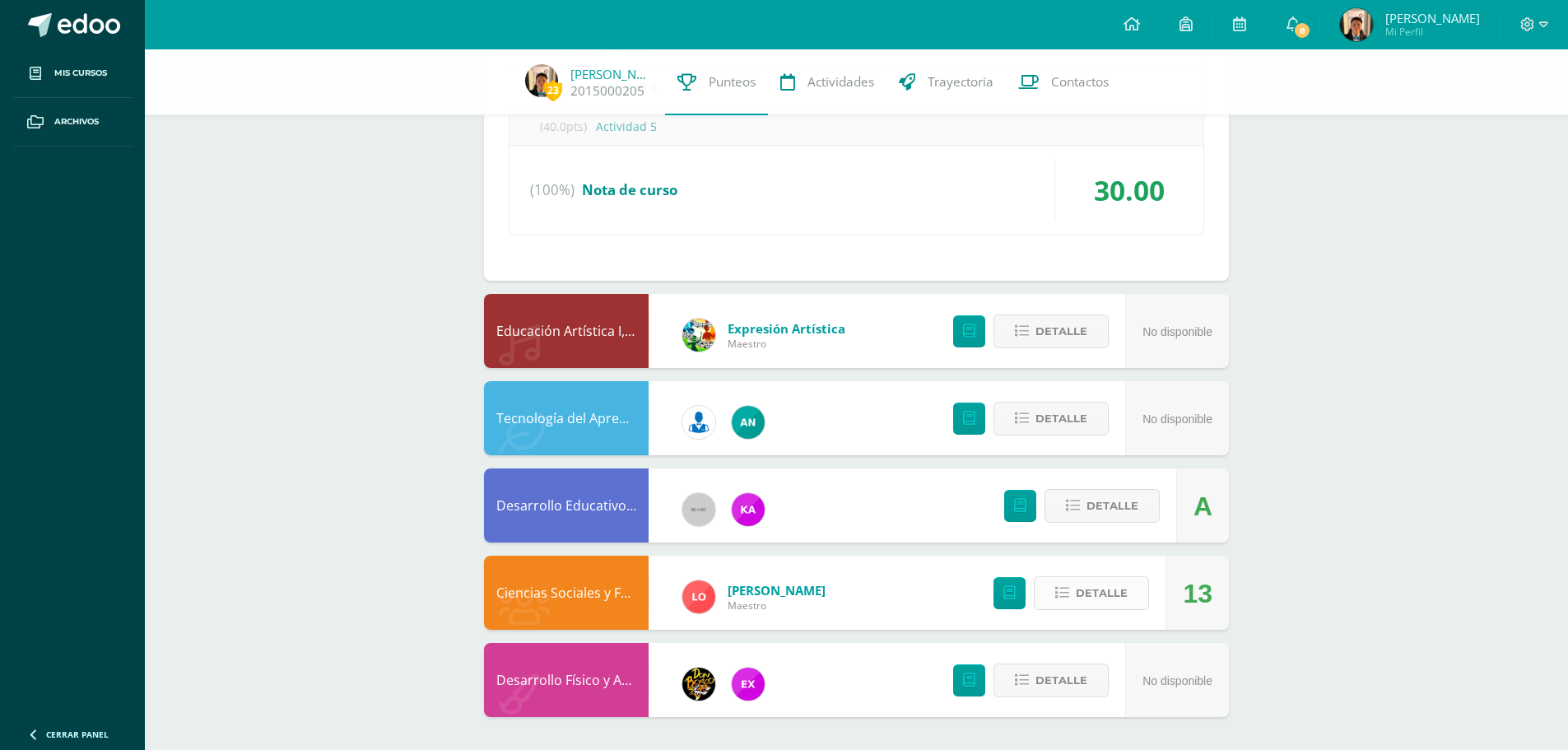
click at [1088, 588] on span "Detalle" at bounding box center [1101, 593] width 52 height 31
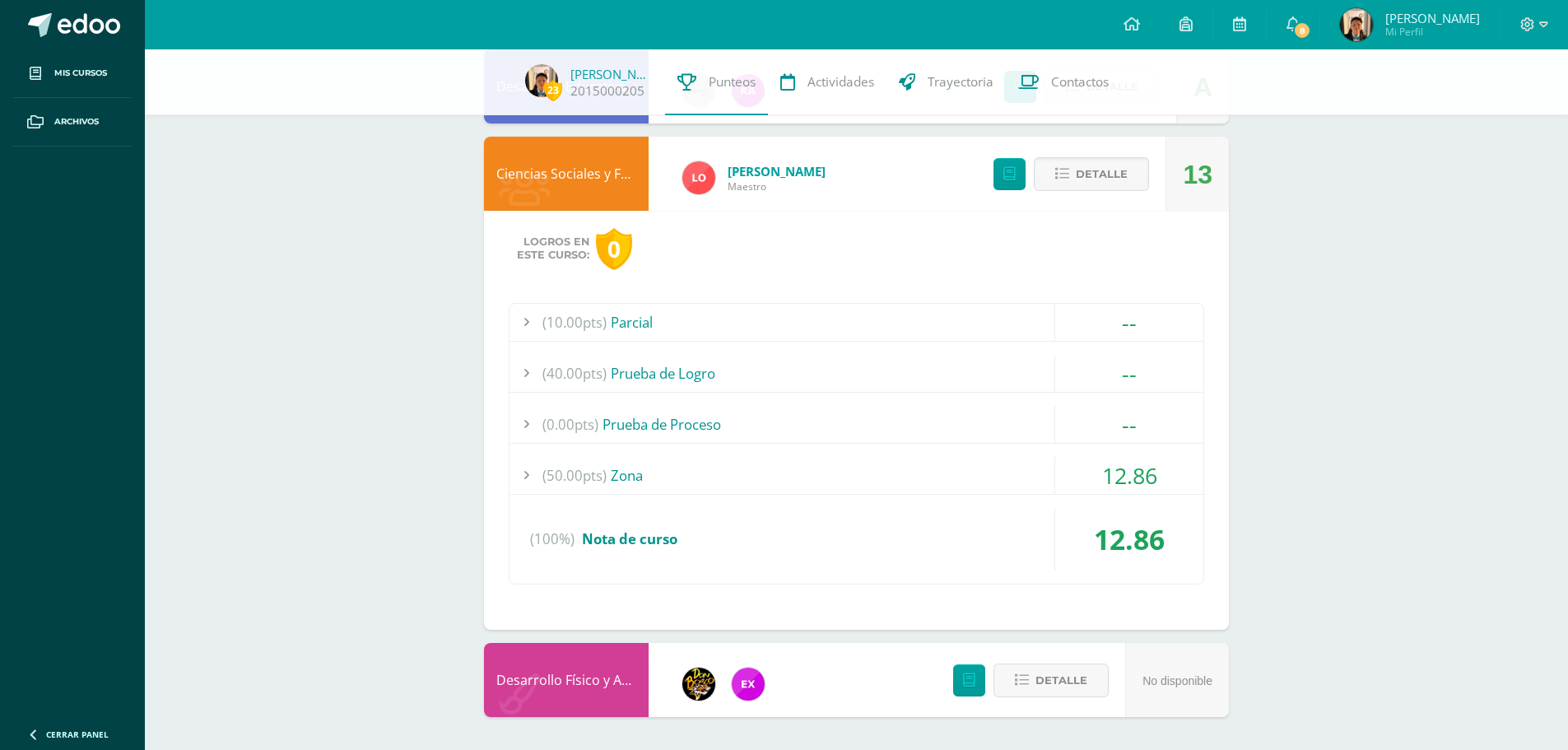
click at [835, 489] on div "(50.00pts) Zona" at bounding box center [856, 475] width 694 height 37
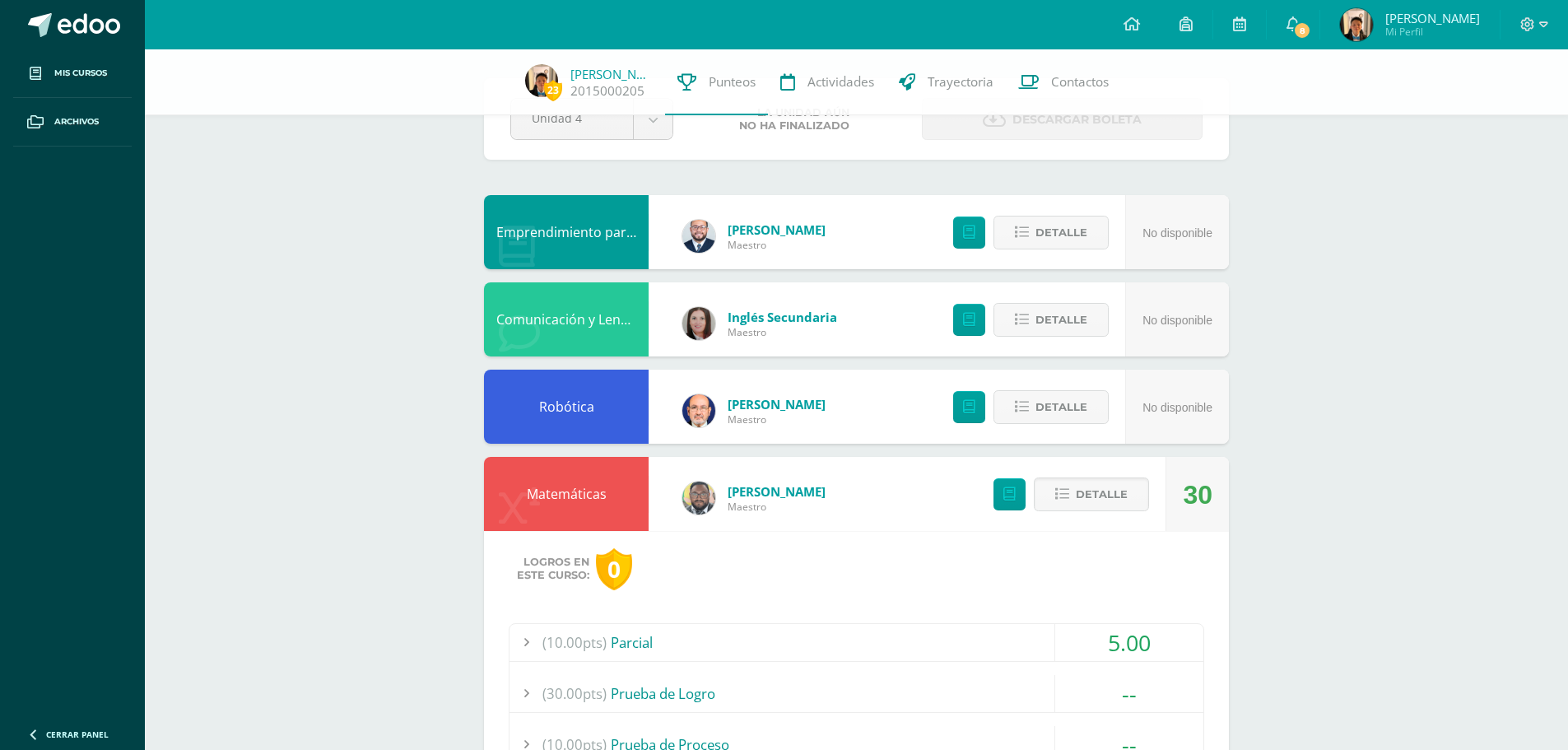
scroll to position [0, 0]
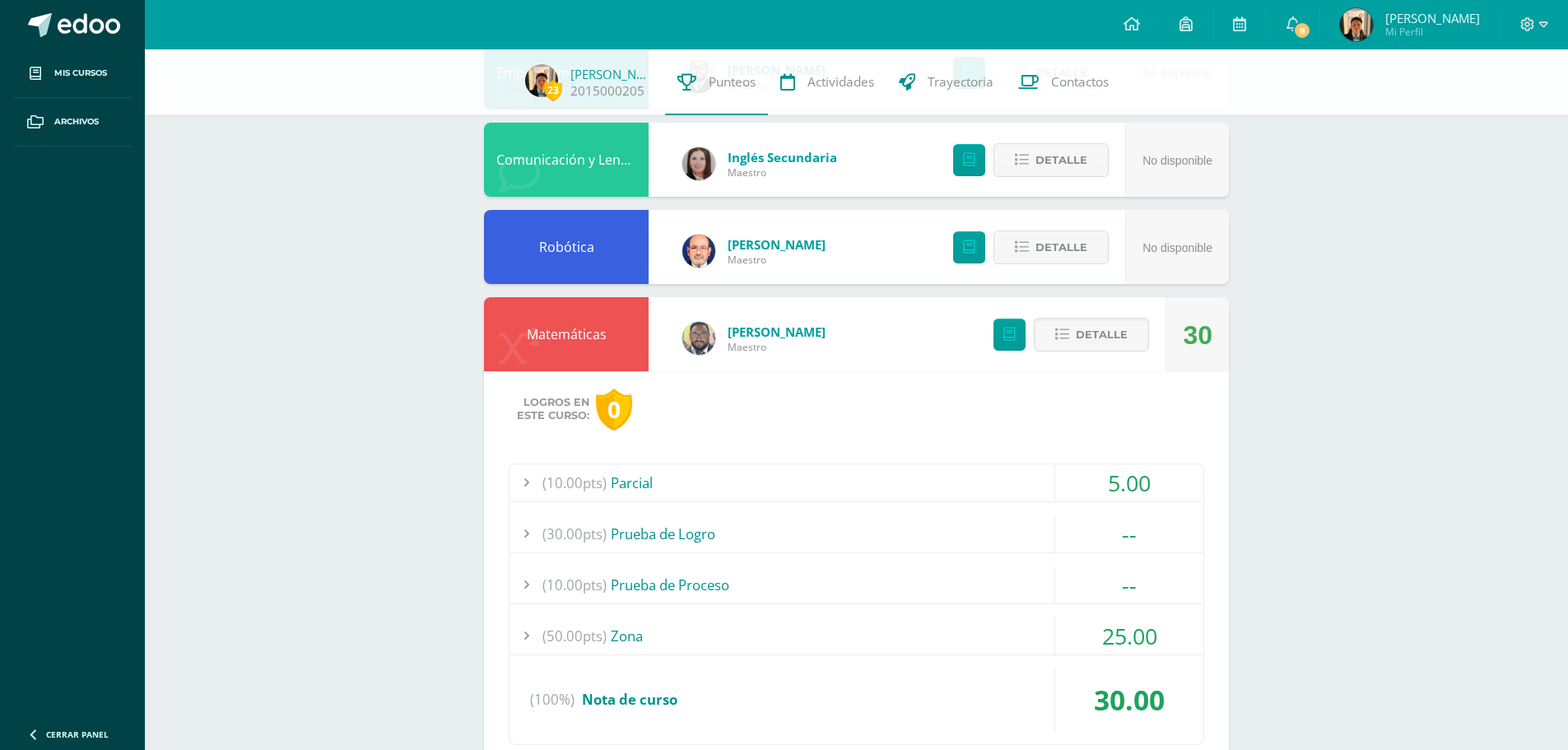
scroll to position [247, 0]
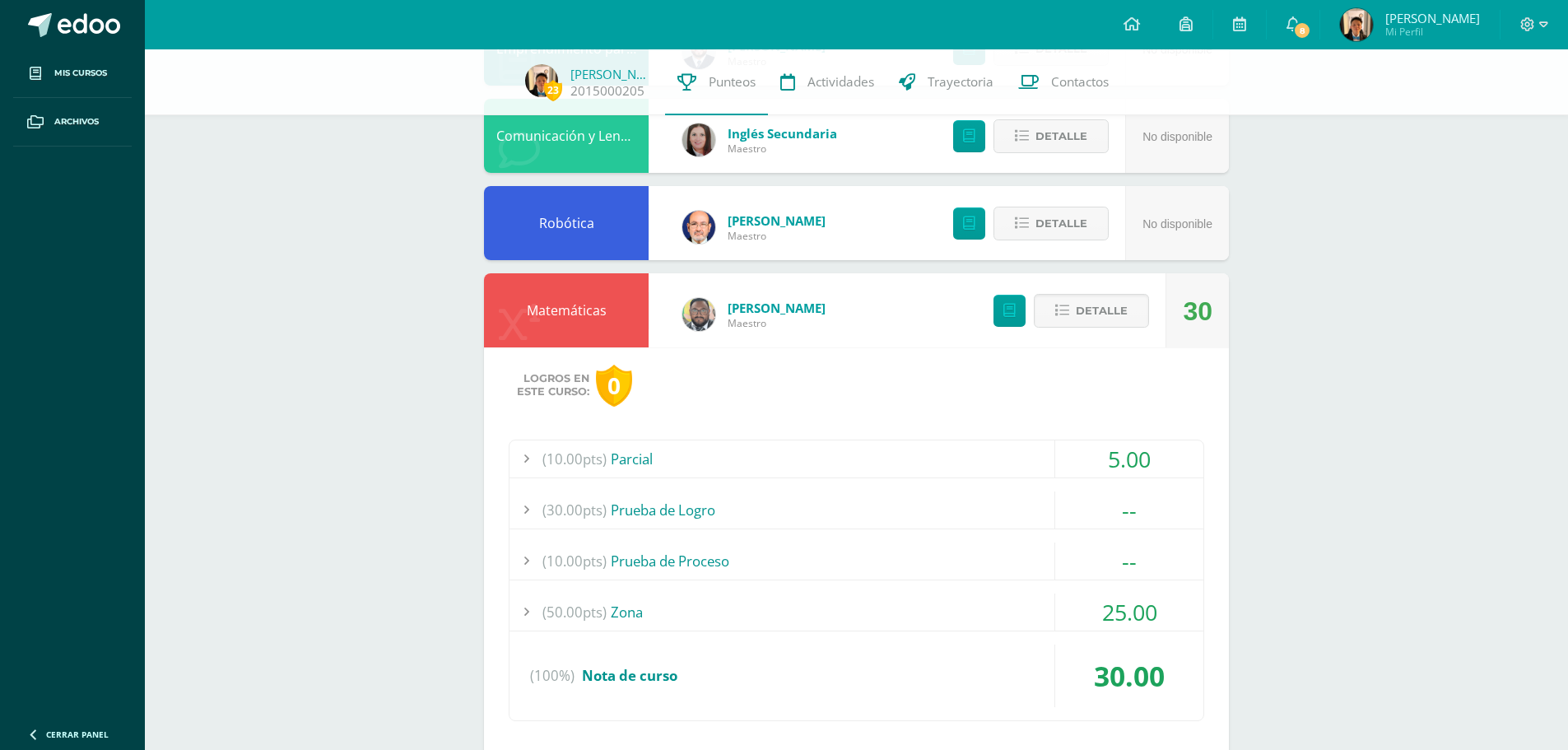
click at [1453, 16] on span "Javier Andres" at bounding box center [1432, 18] width 95 height 16
click at [1541, 23] on icon at bounding box center [1543, 24] width 9 height 14
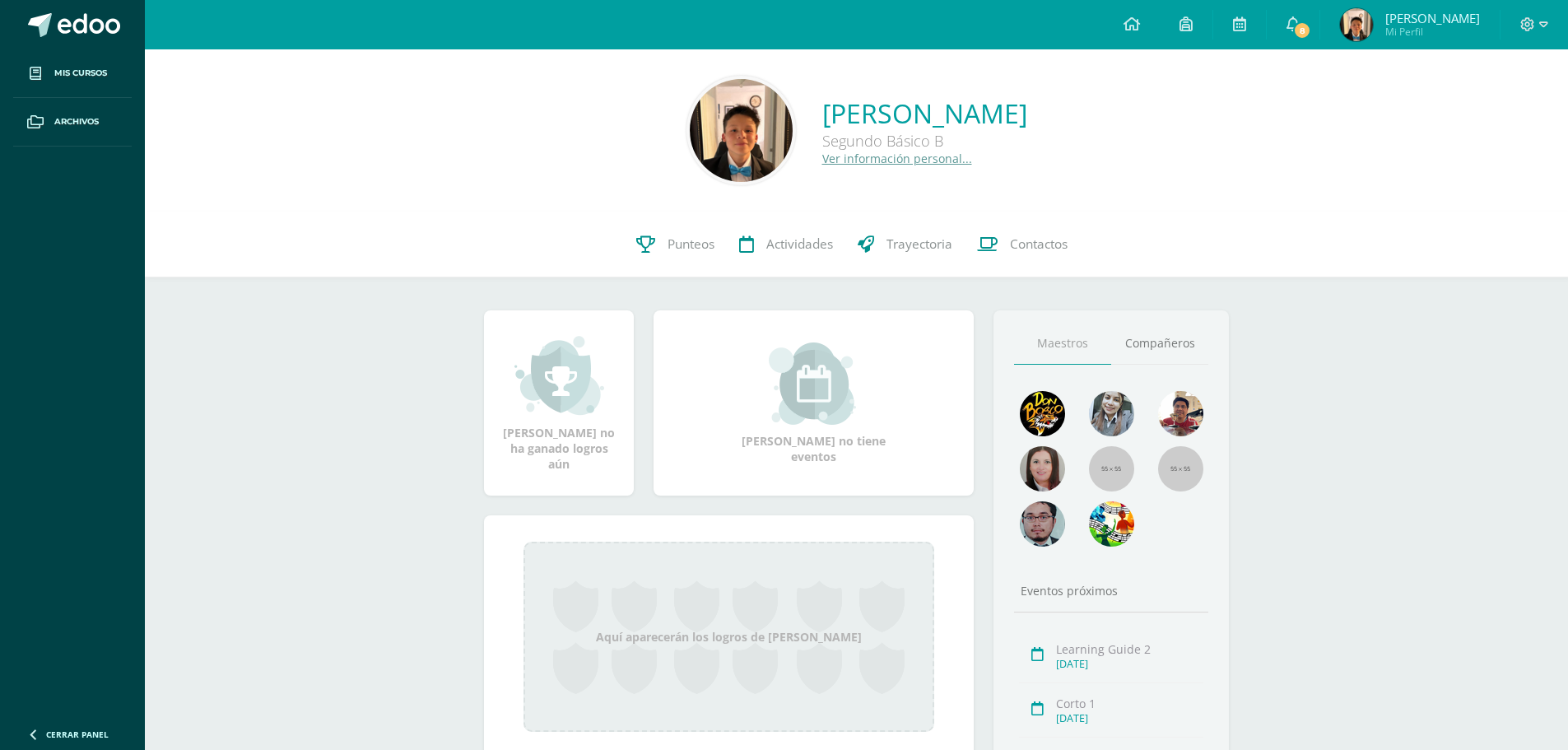
click at [1277, 208] on div "Javier Andres Monterroso Martínez Segundo Básico B Ver información personal..." at bounding box center [856, 130] width 1423 height 162
click at [1431, 21] on span "Javier Andres" at bounding box center [1432, 18] width 95 height 16
click at [1529, 24] on icon at bounding box center [1528, 24] width 14 height 14
click at [689, 239] on span "Punteos" at bounding box center [690, 244] width 47 height 17
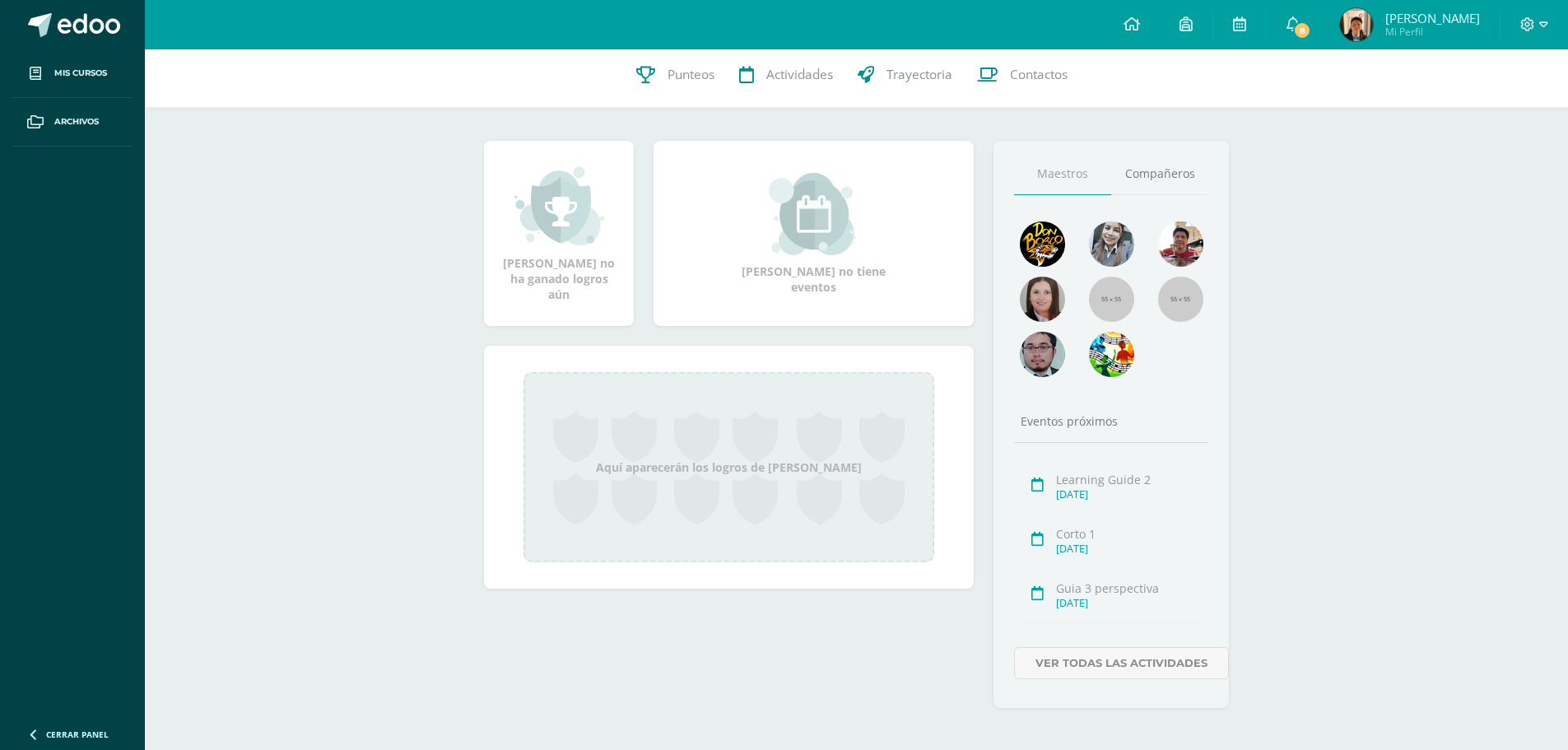
scroll to position [174, 0]
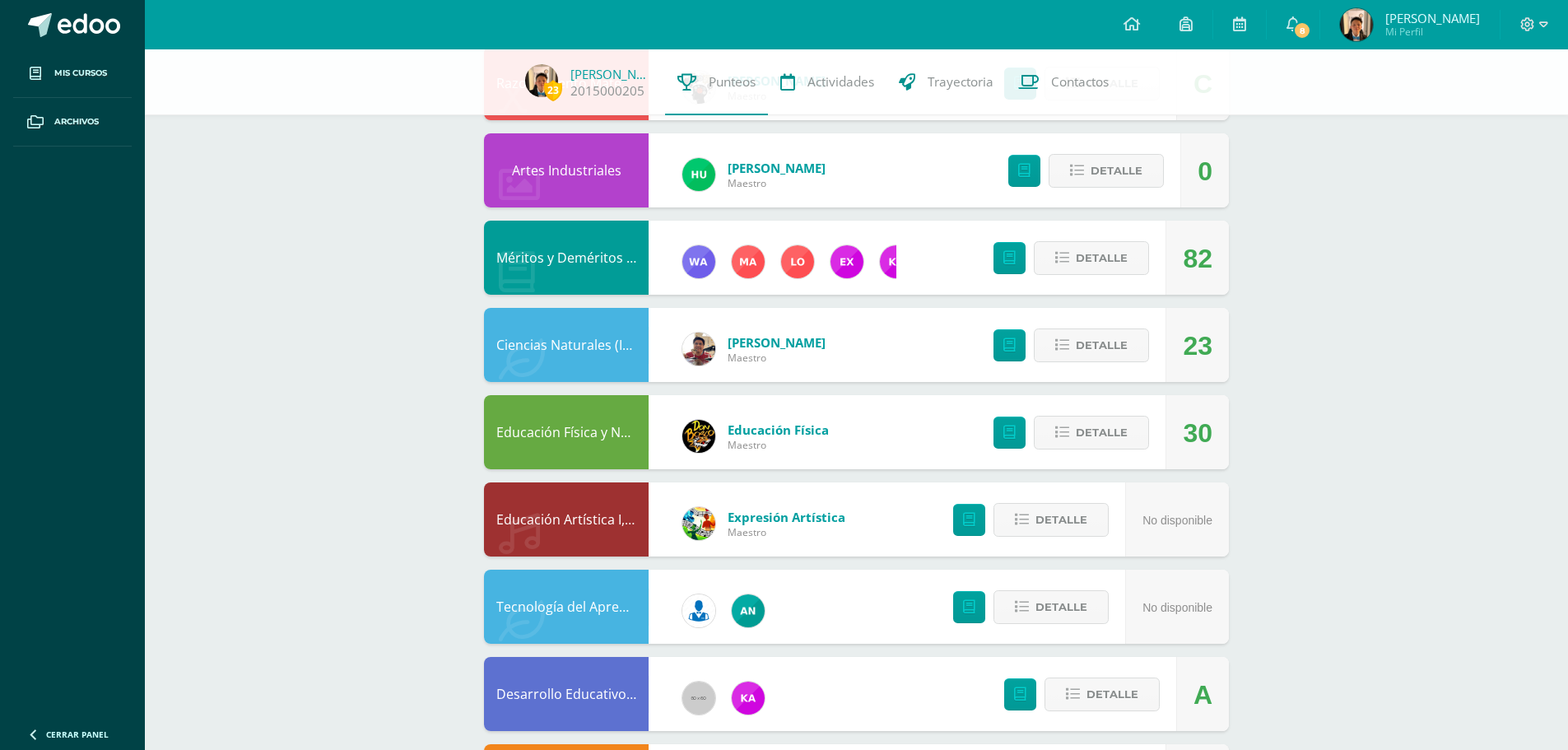
scroll to position [1012, 0]
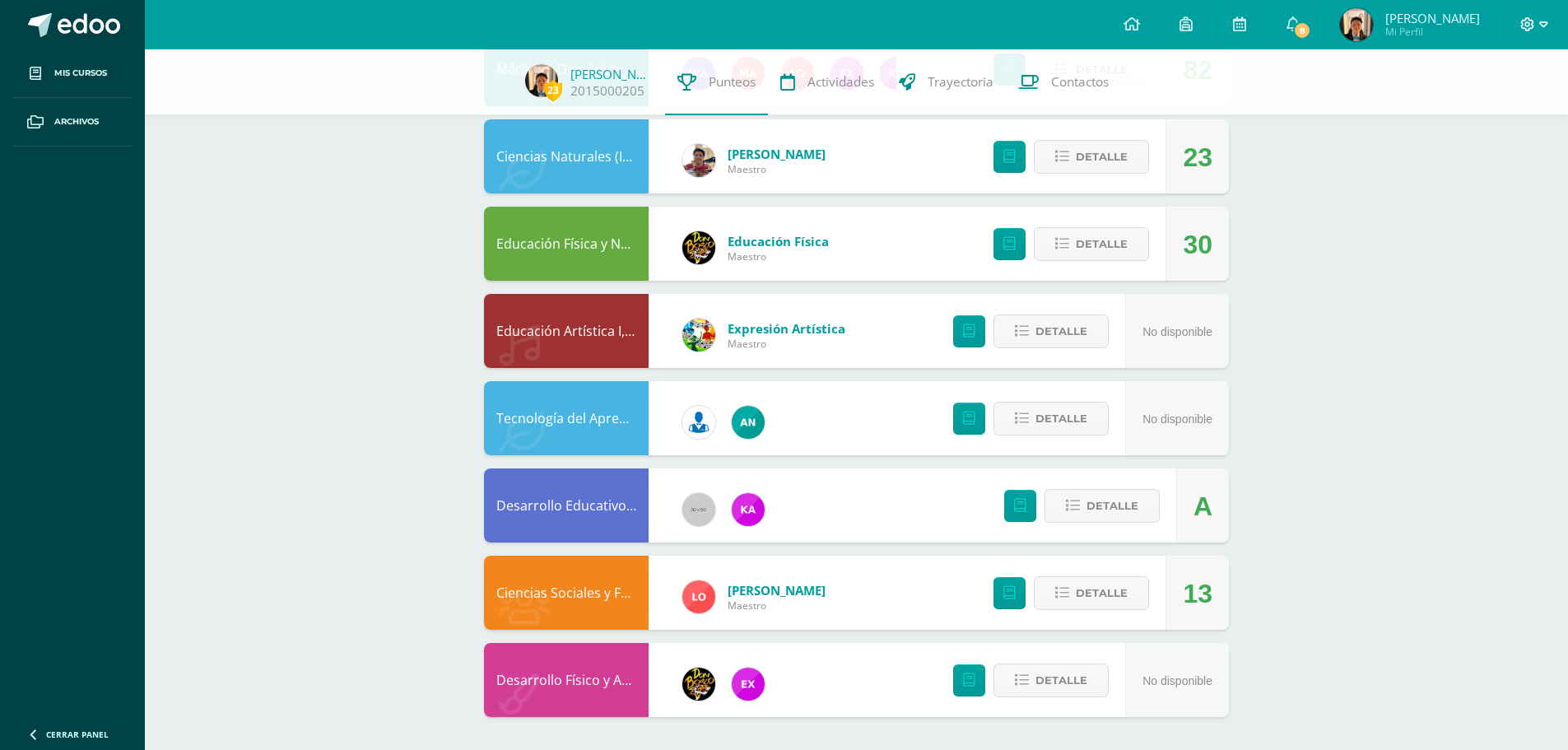
click at [1536, 26] on span at bounding box center [1534, 24] width 28 height 18
click at [1470, 107] on span "Cerrar sesión" at bounding box center [1490, 112] width 74 height 15
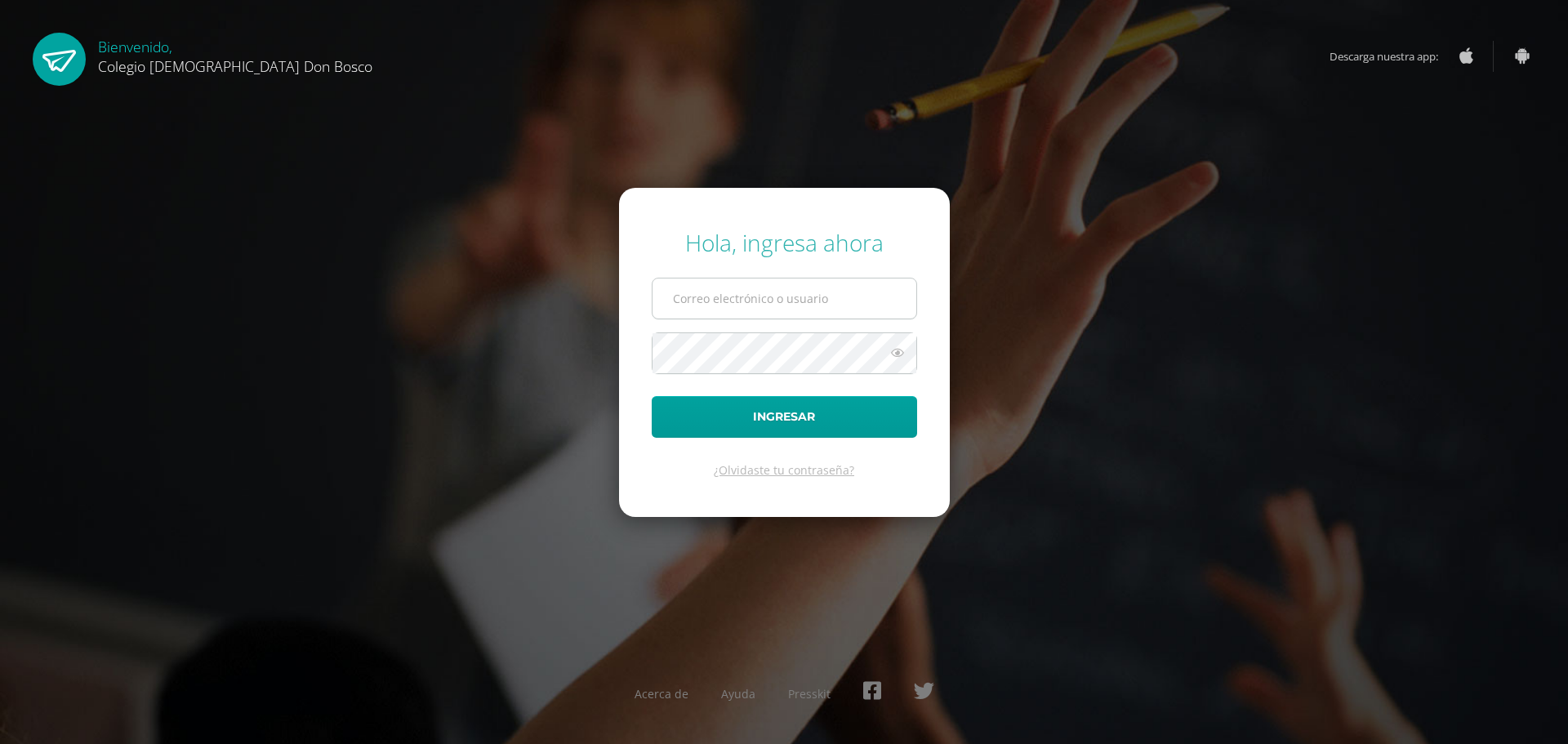
click at [732, 303] on input "text" at bounding box center [785, 298] width 264 height 40
type input "[PERSON_NAME][EMAIL_ADDRESS][PERSON_NAME][DOMAIN_NAME]"
click at [652, 396] on button "Ingresar" at bounding box center [785, 416] width 266 height 41
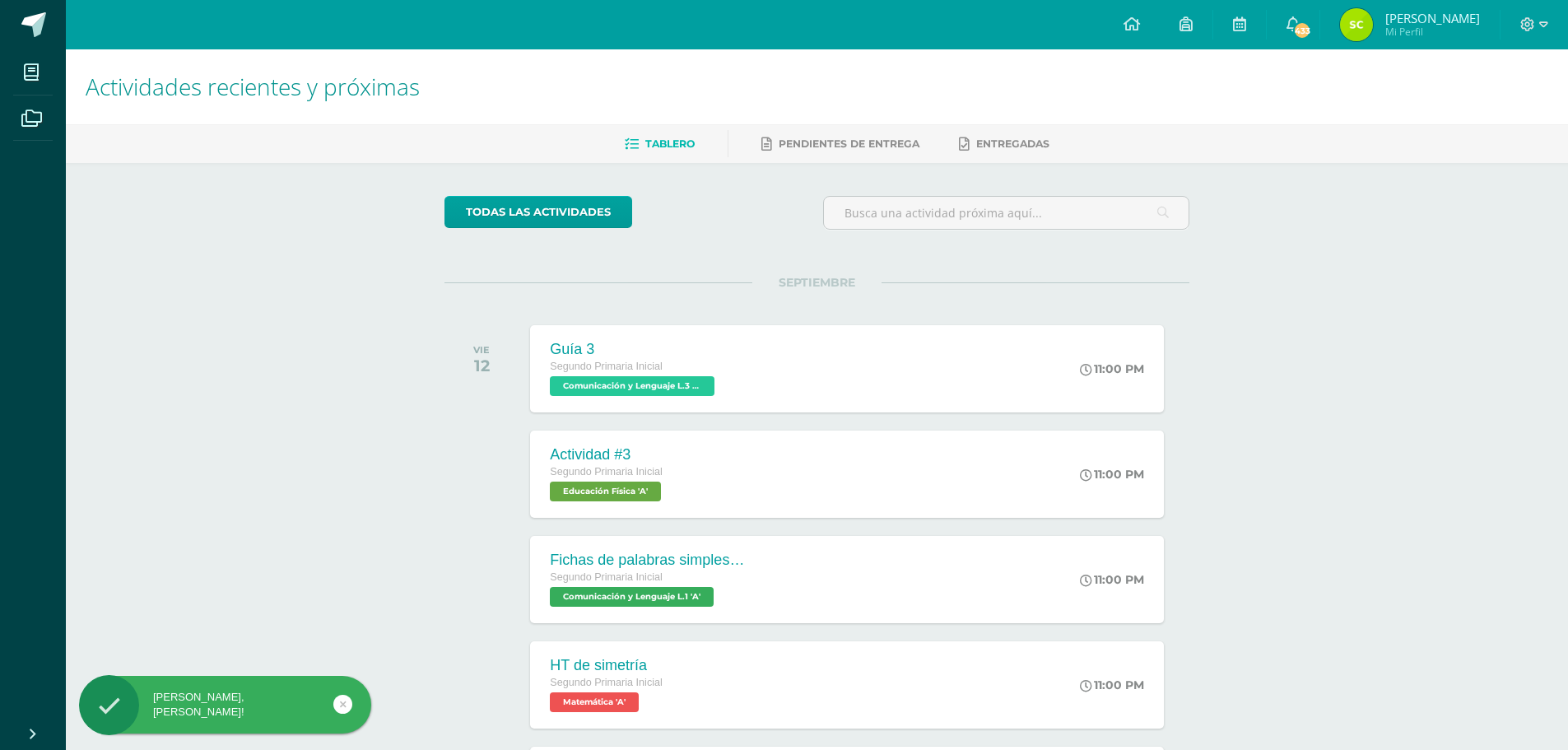
click at [1396, 25] on span "Mi Perfil" at bounding box center [1432, 32] width 95 height 14
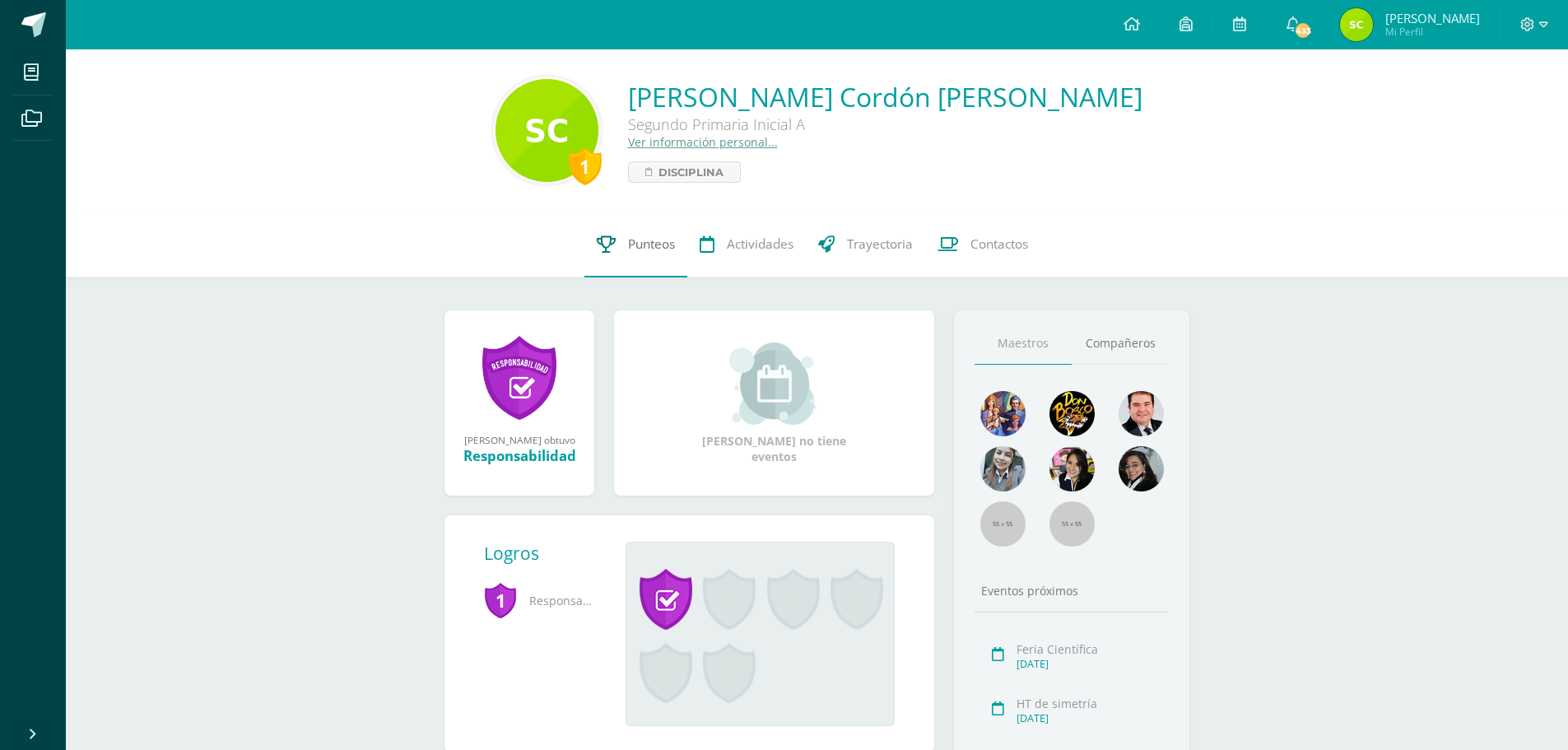
click at [643, 245] on span "Punteos" at bounding box center [651, 244] width 47 height 17
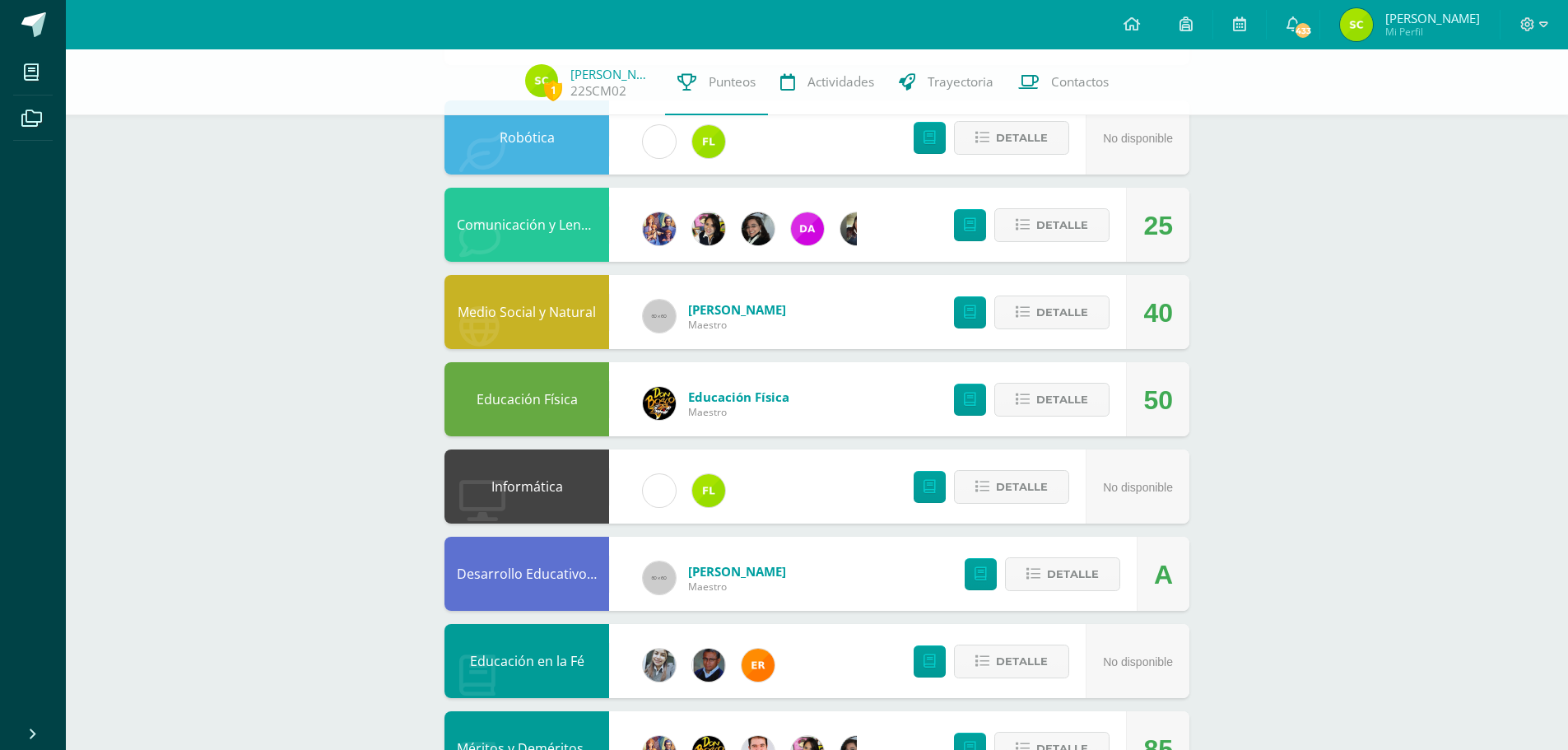
scroll to position [164, 0]
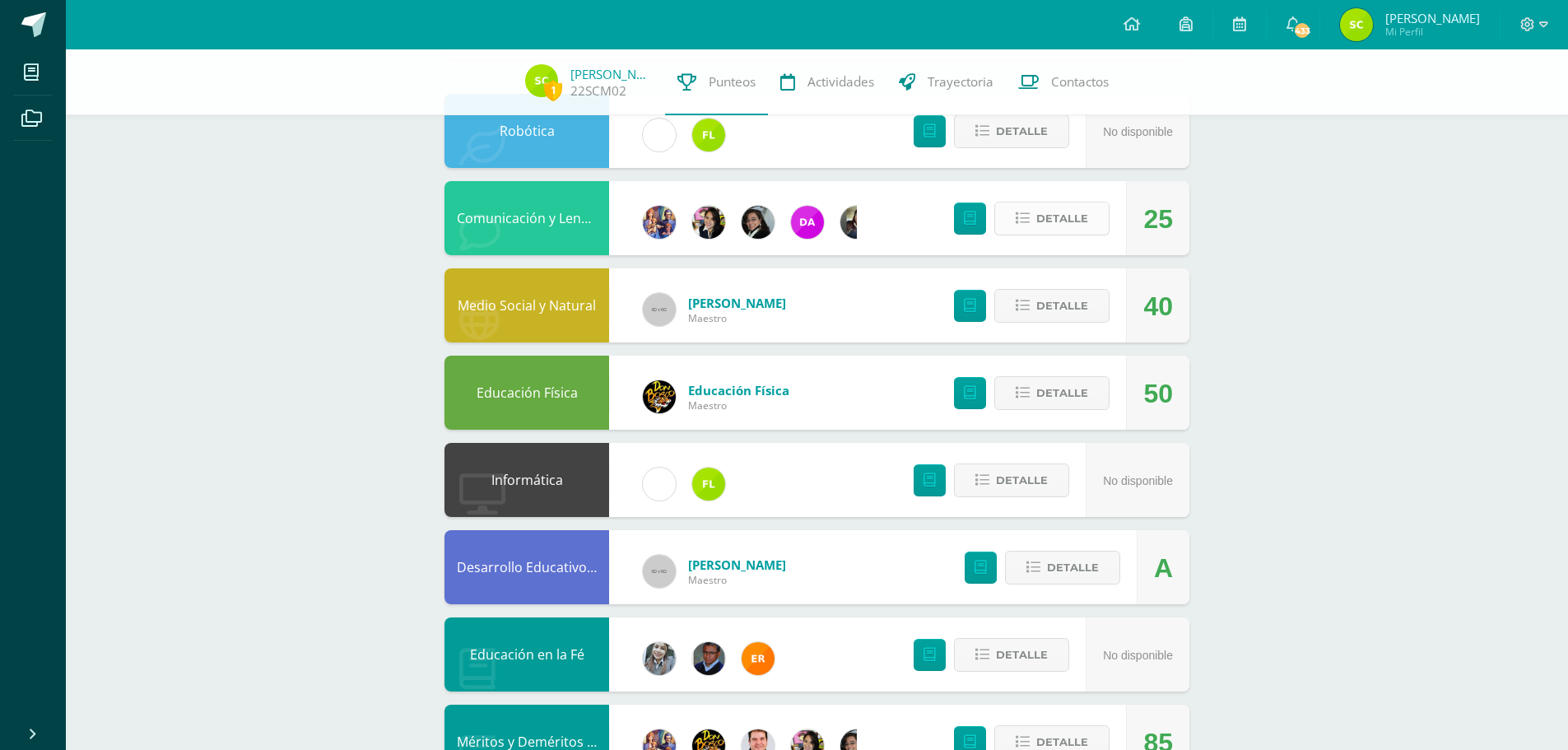
click at [1058, 212] on span "Detalle" at bounding box center [1062, 219] width 52 height 31
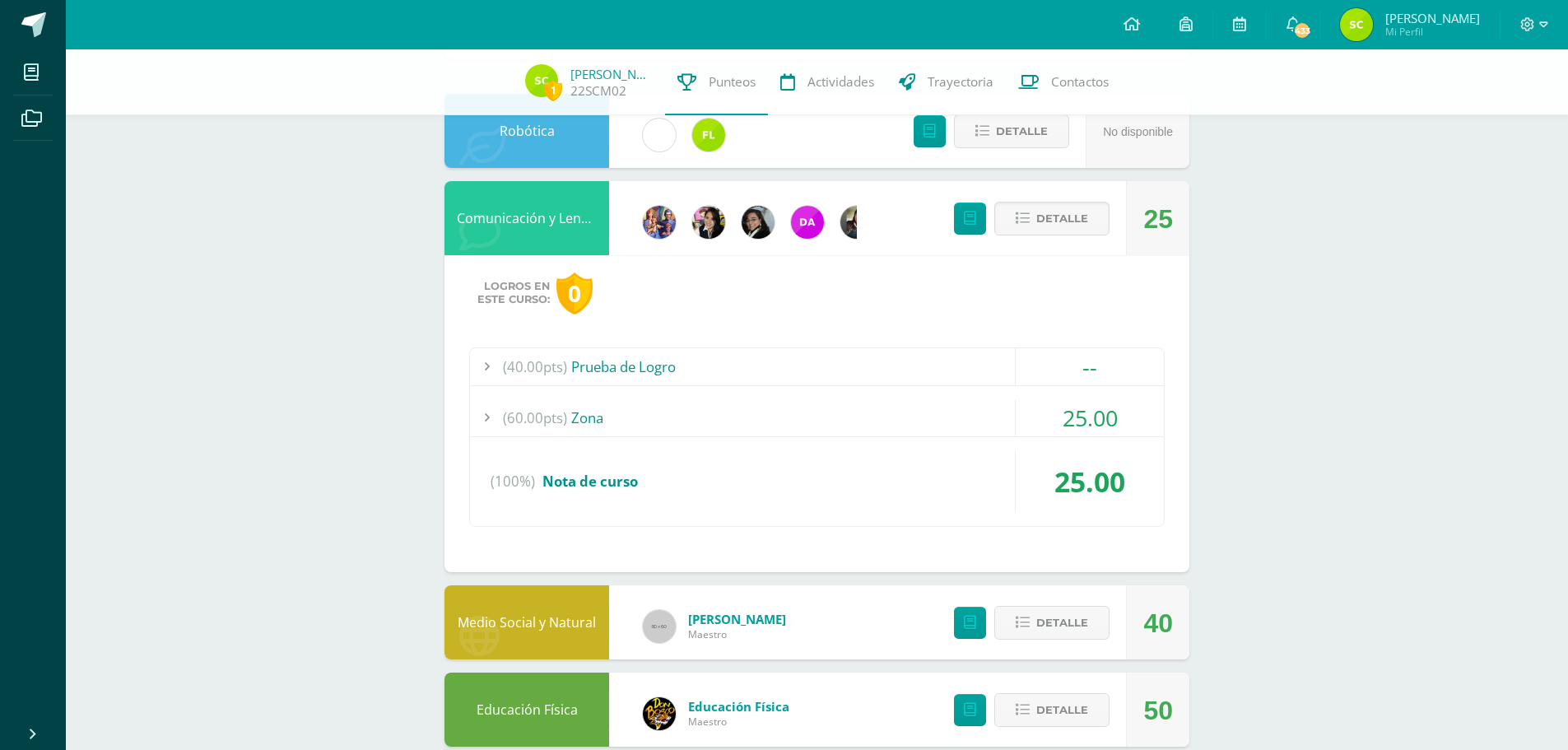
click at [710, 412] on div "(60.00pts) Zona" at bounding box center [816, 417] width 694 height 37
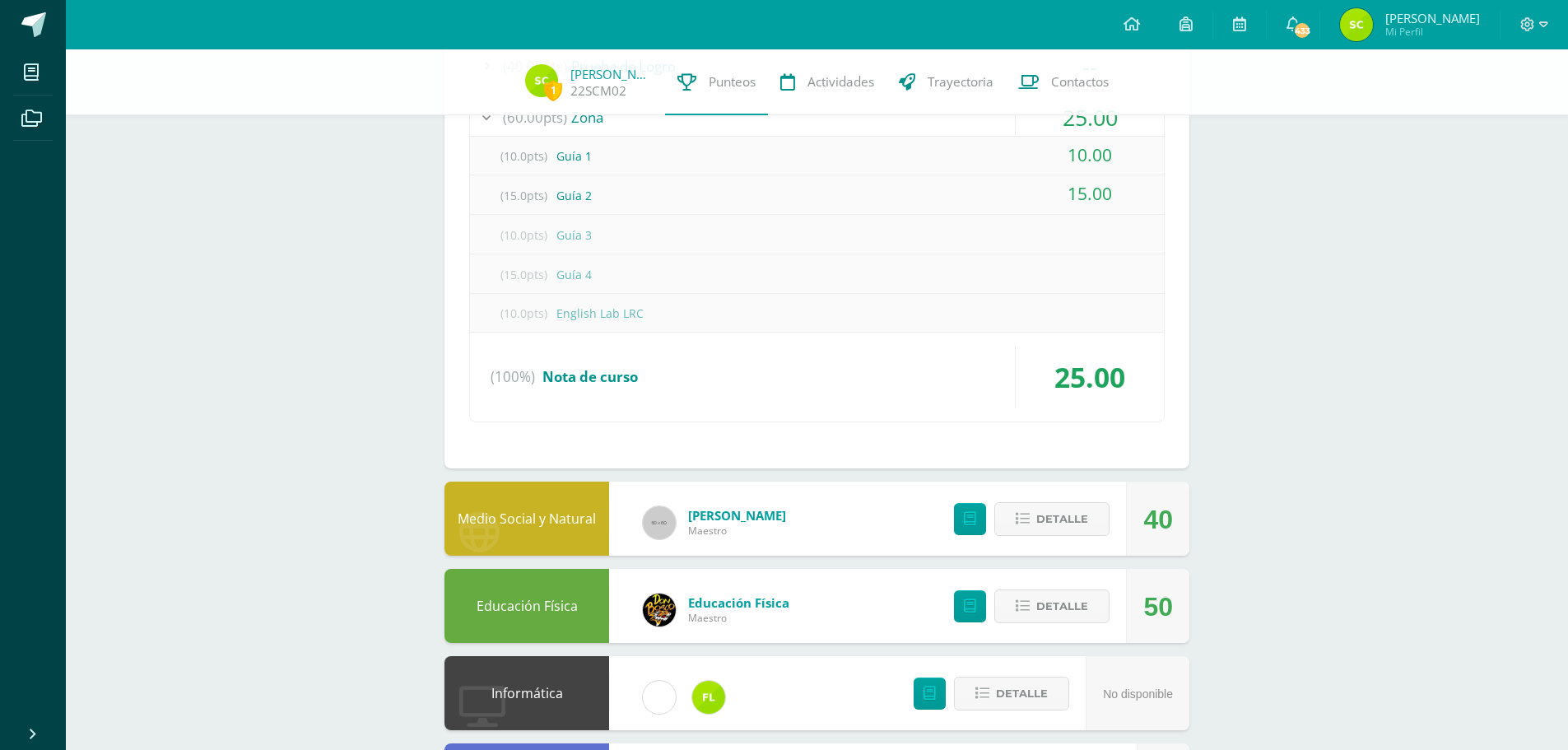
scroll to position [493, 0]
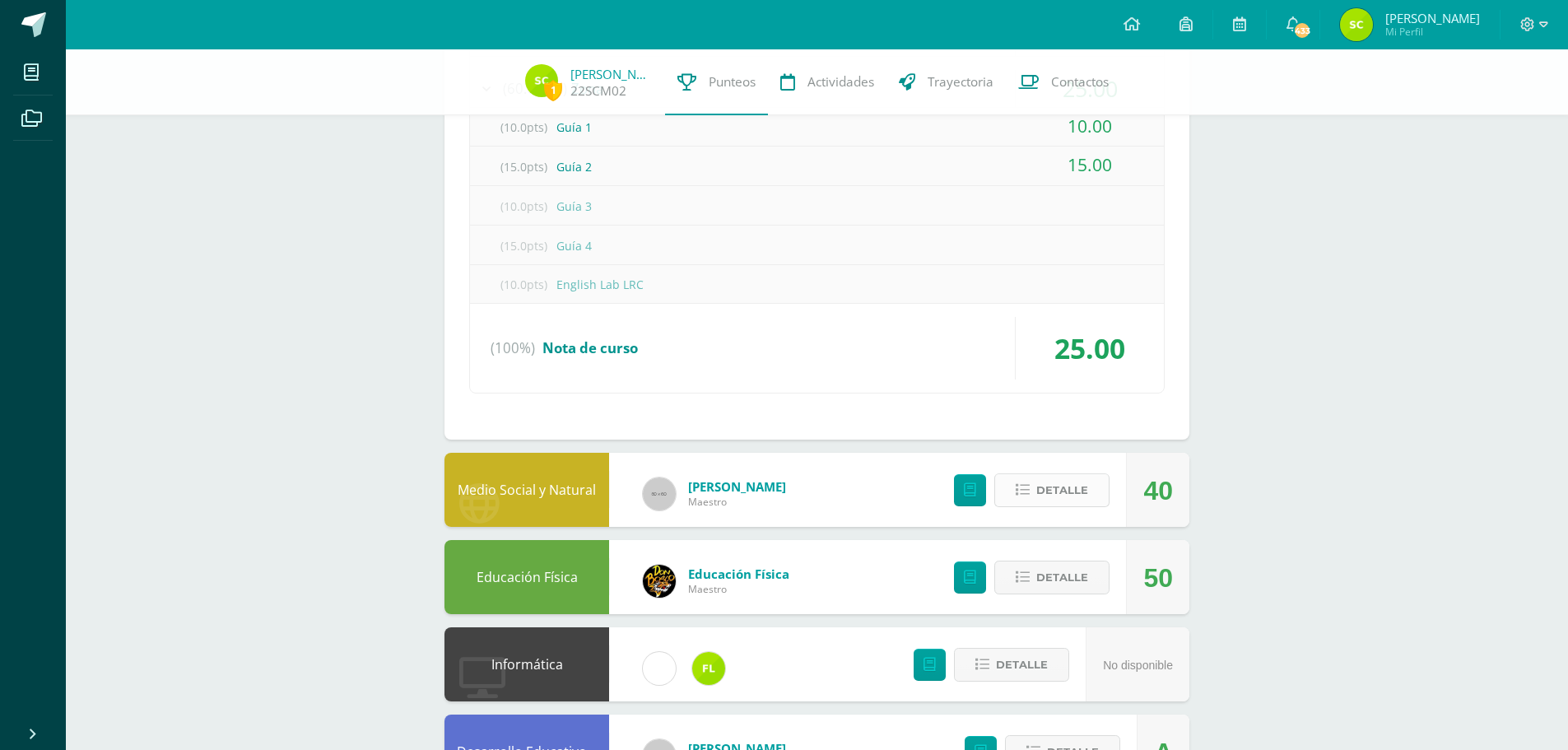
click at [1043, 487] on span "Detalle" at bounding box center [1062, 490] width 52 height 31
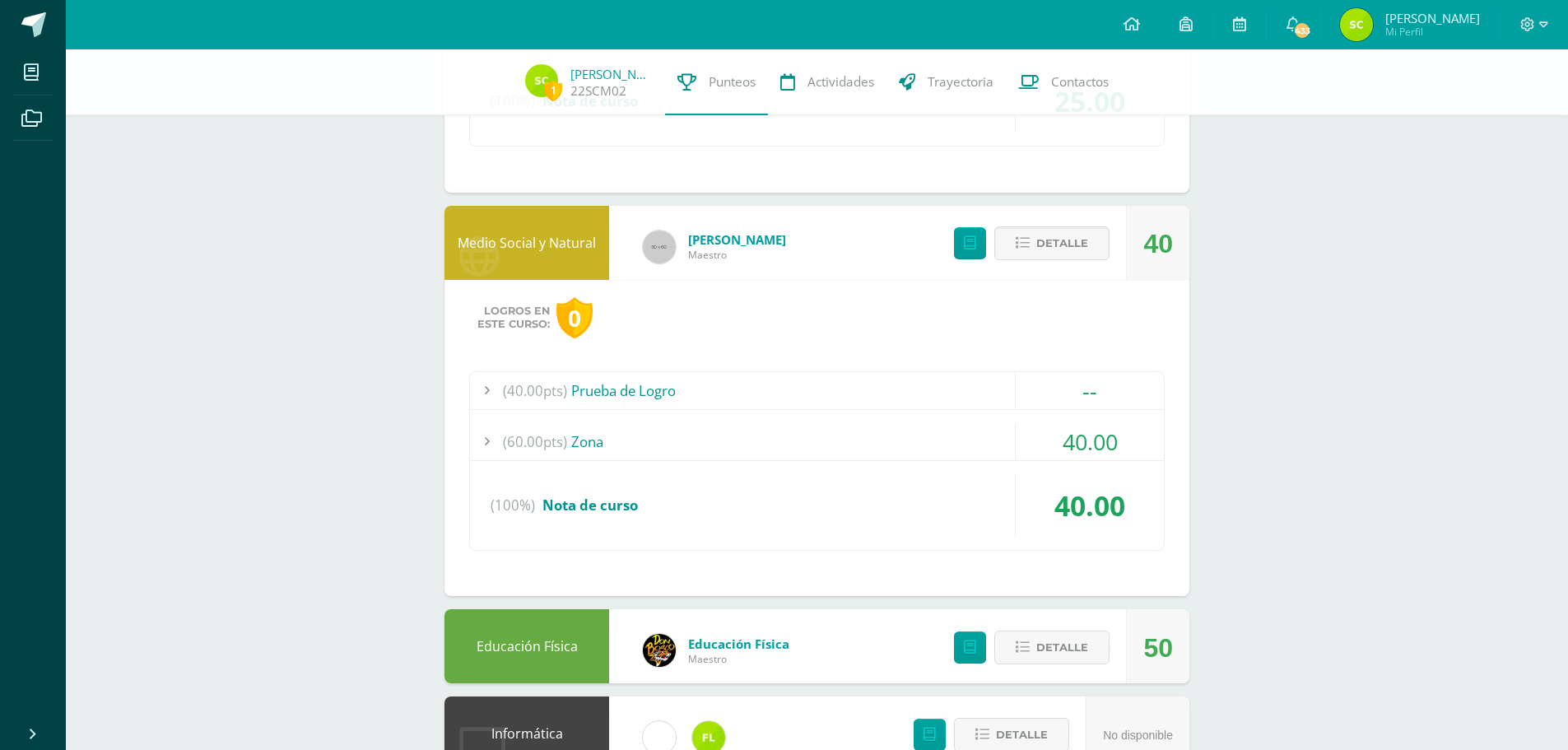
click at [818, 450] on div "(60.00pts) Zona" at bounding box center [816, 441] width 694 height 37
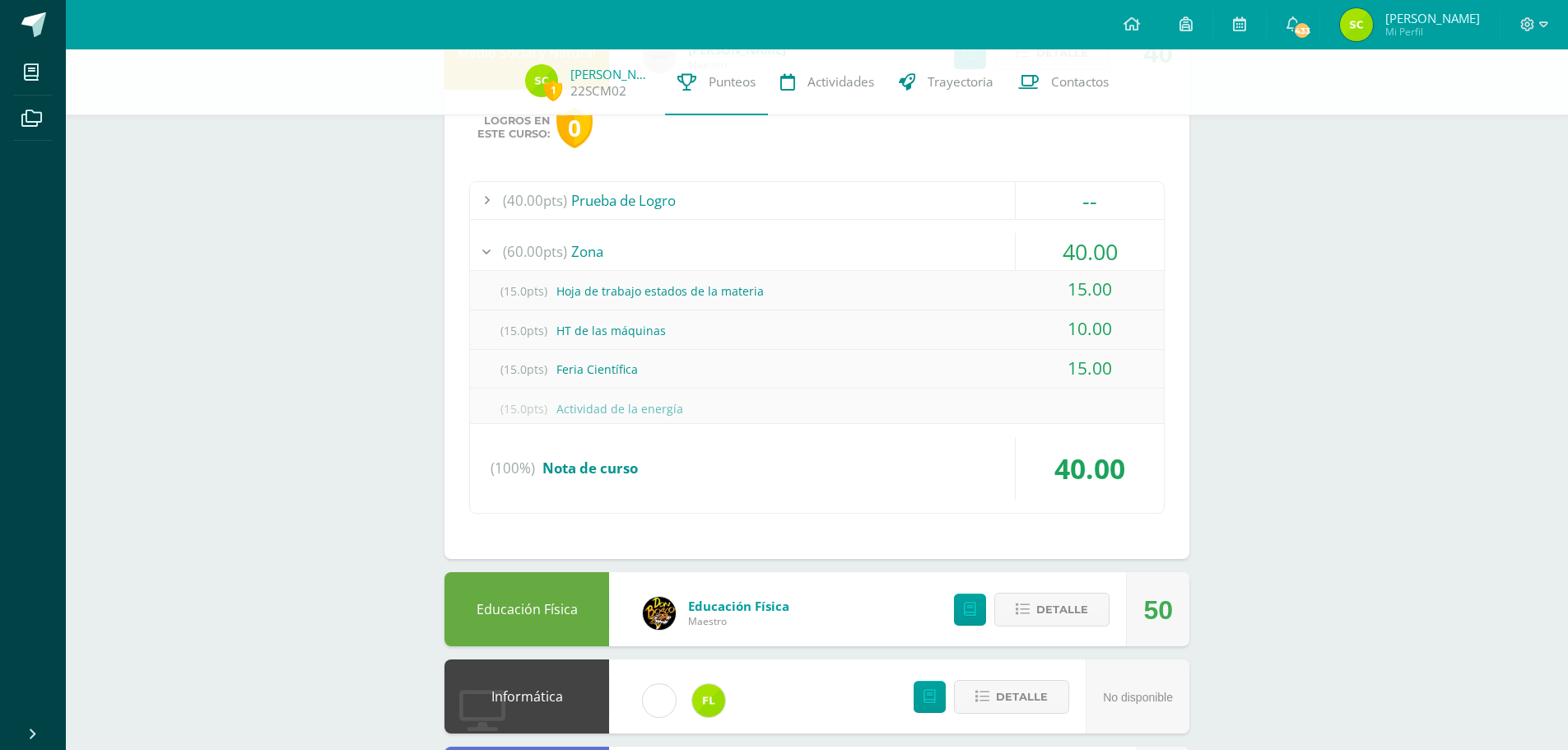
scroll to position [738, 0]
drag, startPoint x: 544, startPoint y: 323, endPoint x: 1164, endPoint y: 334, distance: 620.1
click at [1100, 331] on div "(15.0pts) HT de las máquinas 10.00" at bounding box center [816, 326] width 694 height 39
click at [1212, 348] on div "Pendiente Unidad 4 Unidad 1 Unidad 2 Unidad 3 Unidad 4 La unidad aún no ha fina…" at bounding box center [816, 344] width 810 height 2067
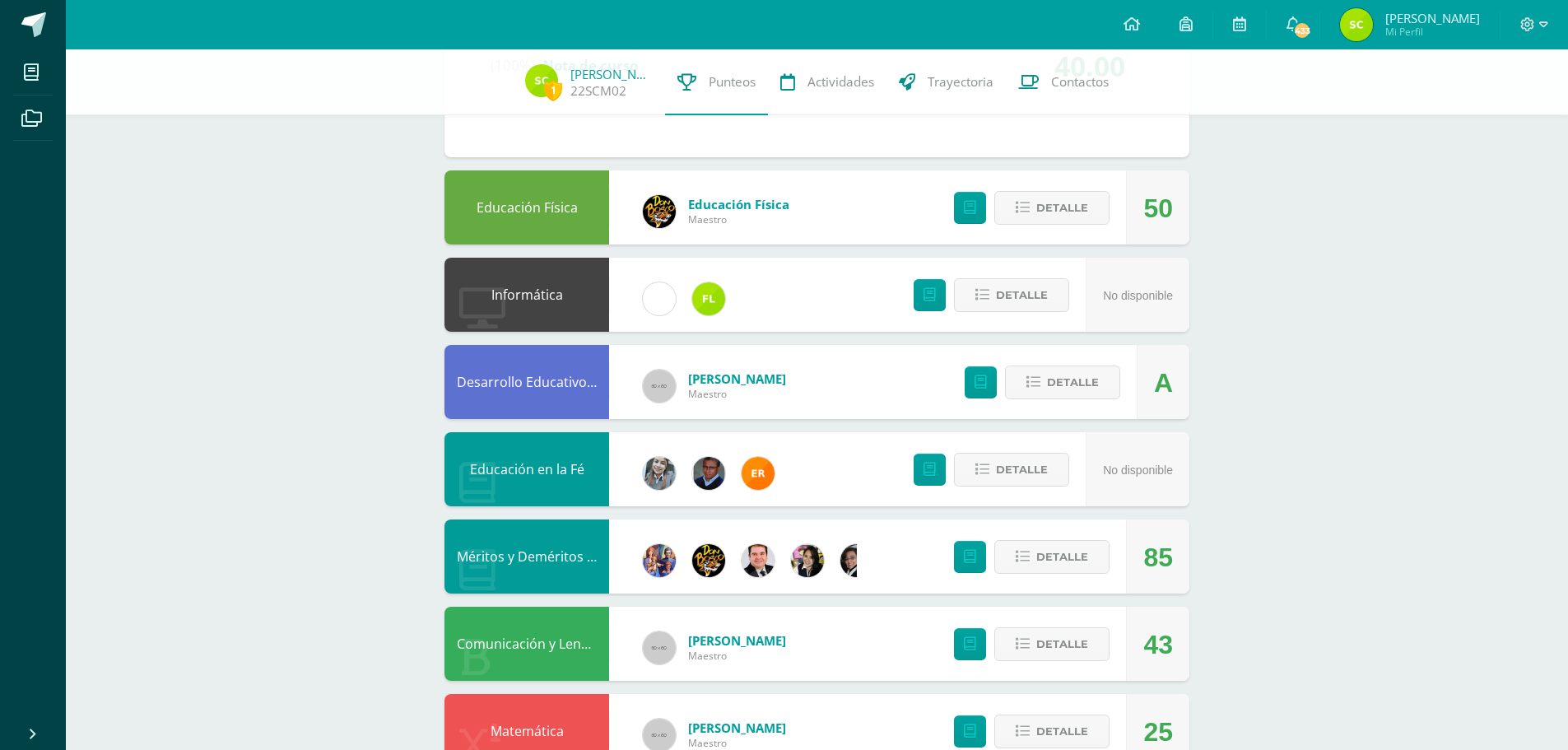
scroll to position [1150, 0]
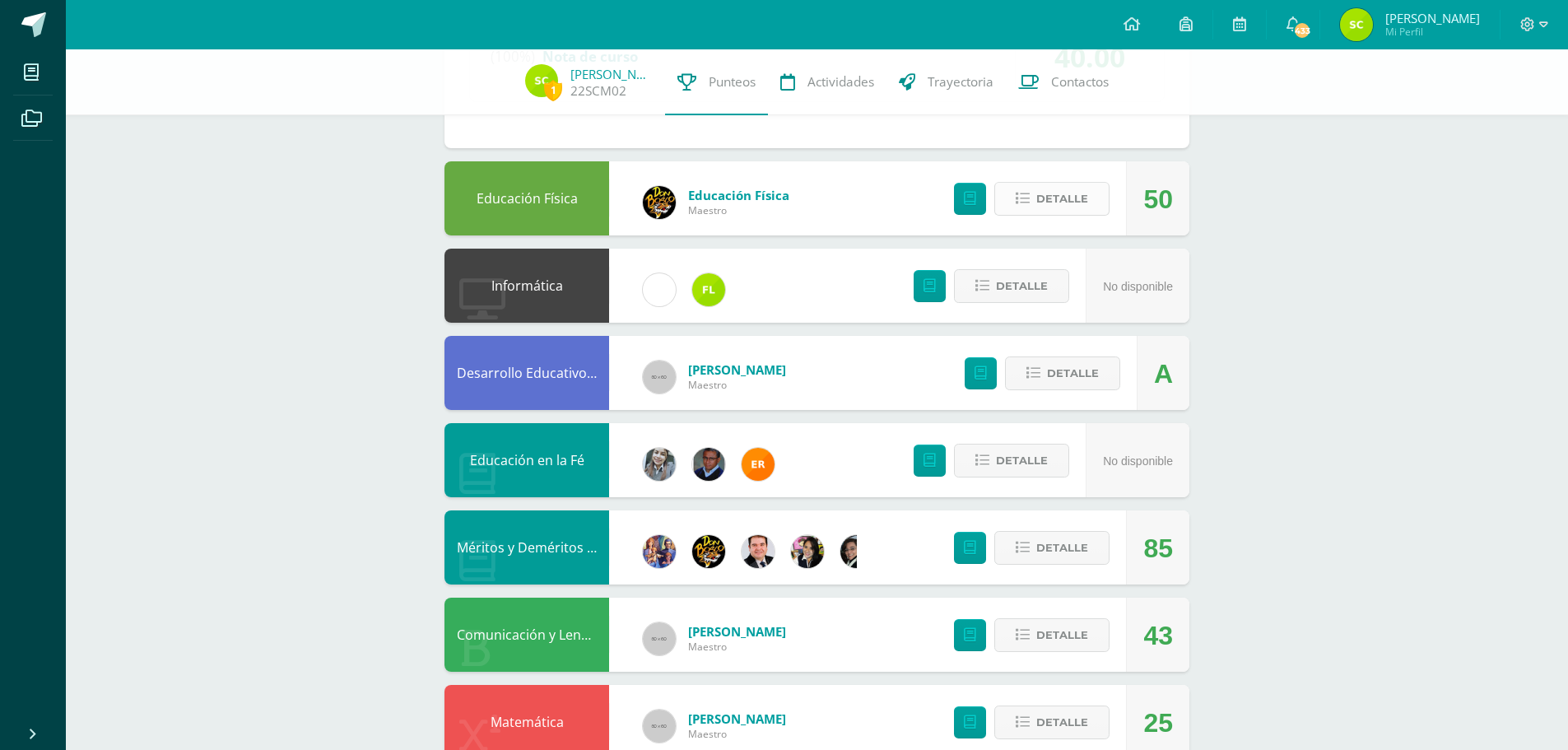
click at [1065, 197] on span "Detalle" at bounding box center [1062, 199] width 52 height 31
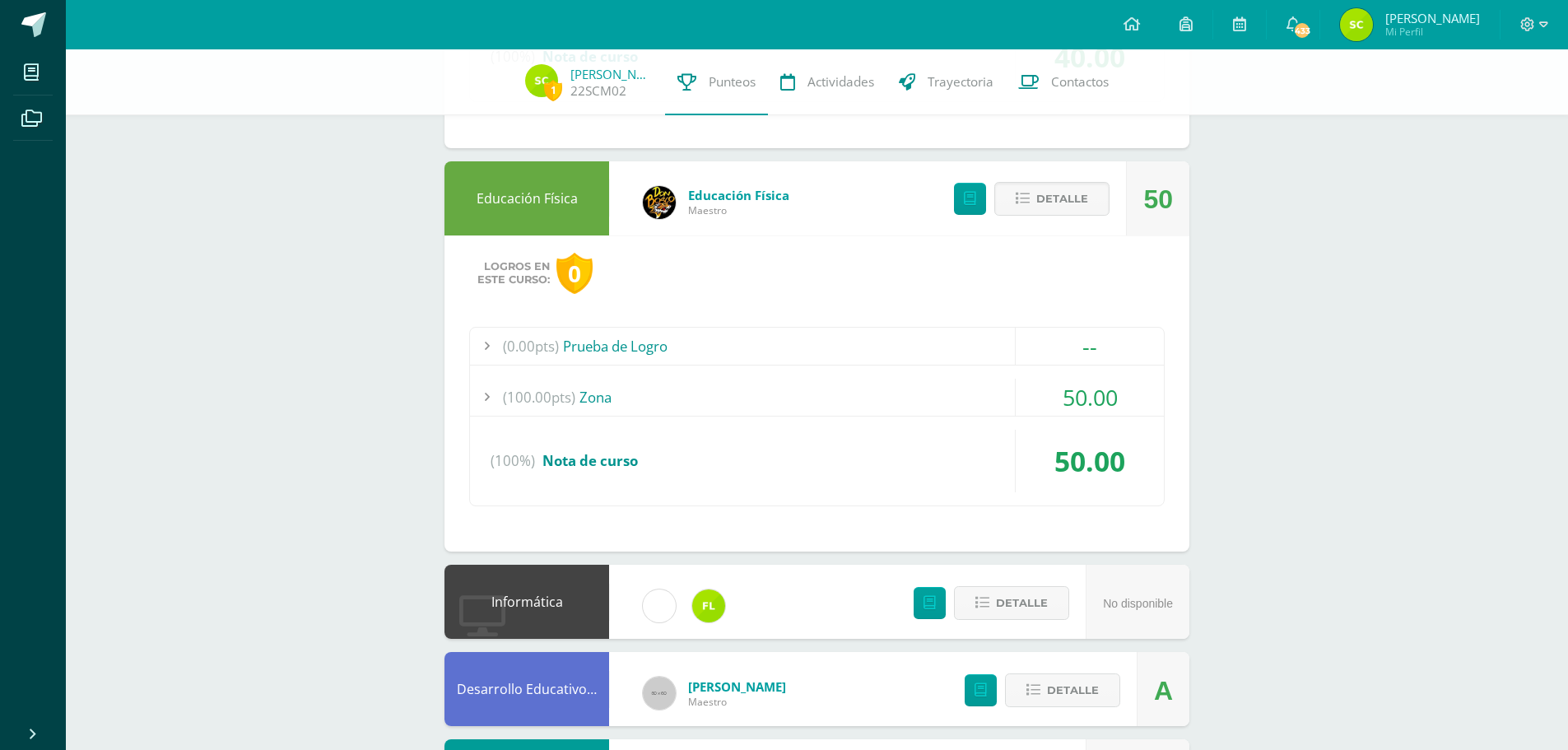
click at [830, 384] on div "(100.00pts) Zona" at bounding box center [816, 396] width 694 height 37
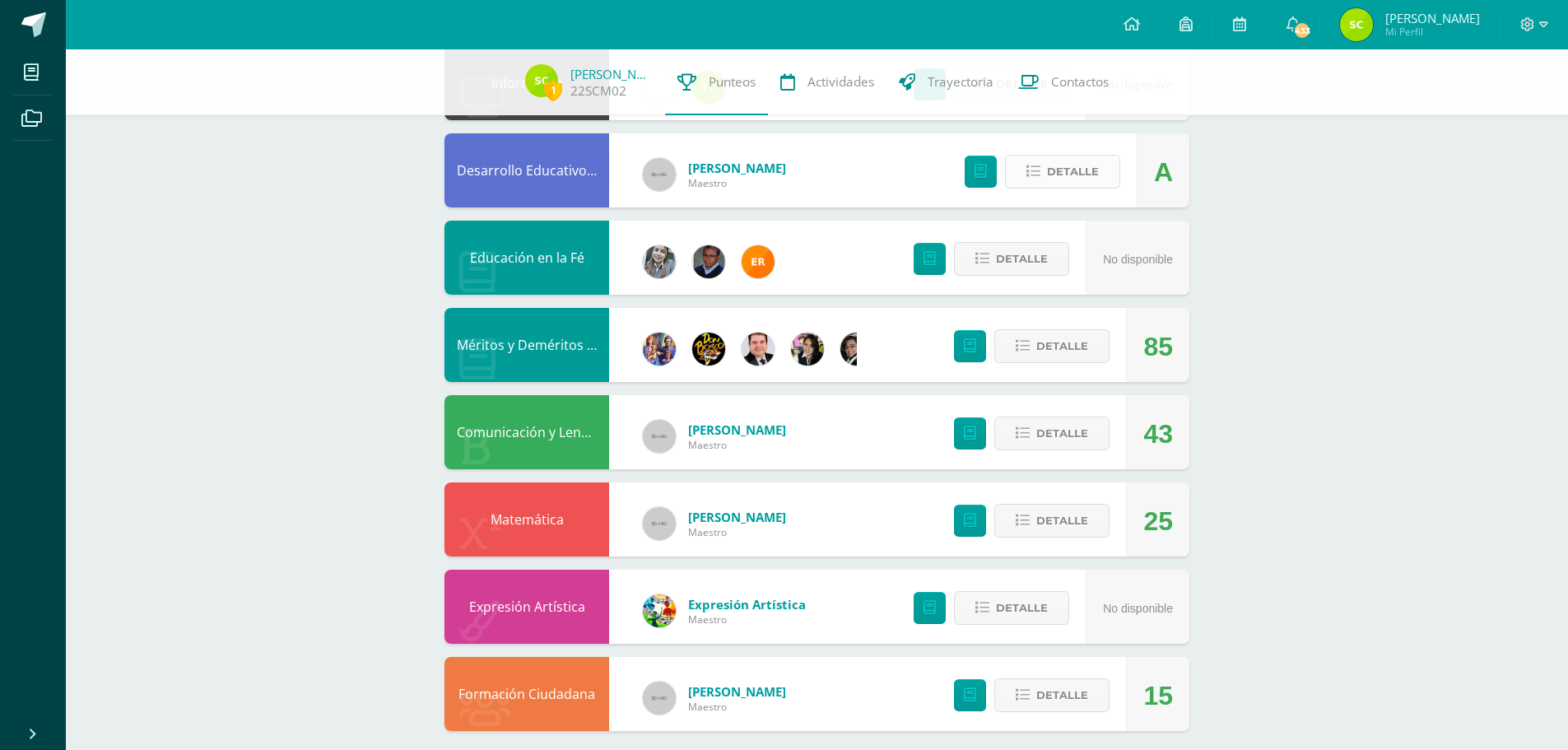
scroll to position [1682, 0]
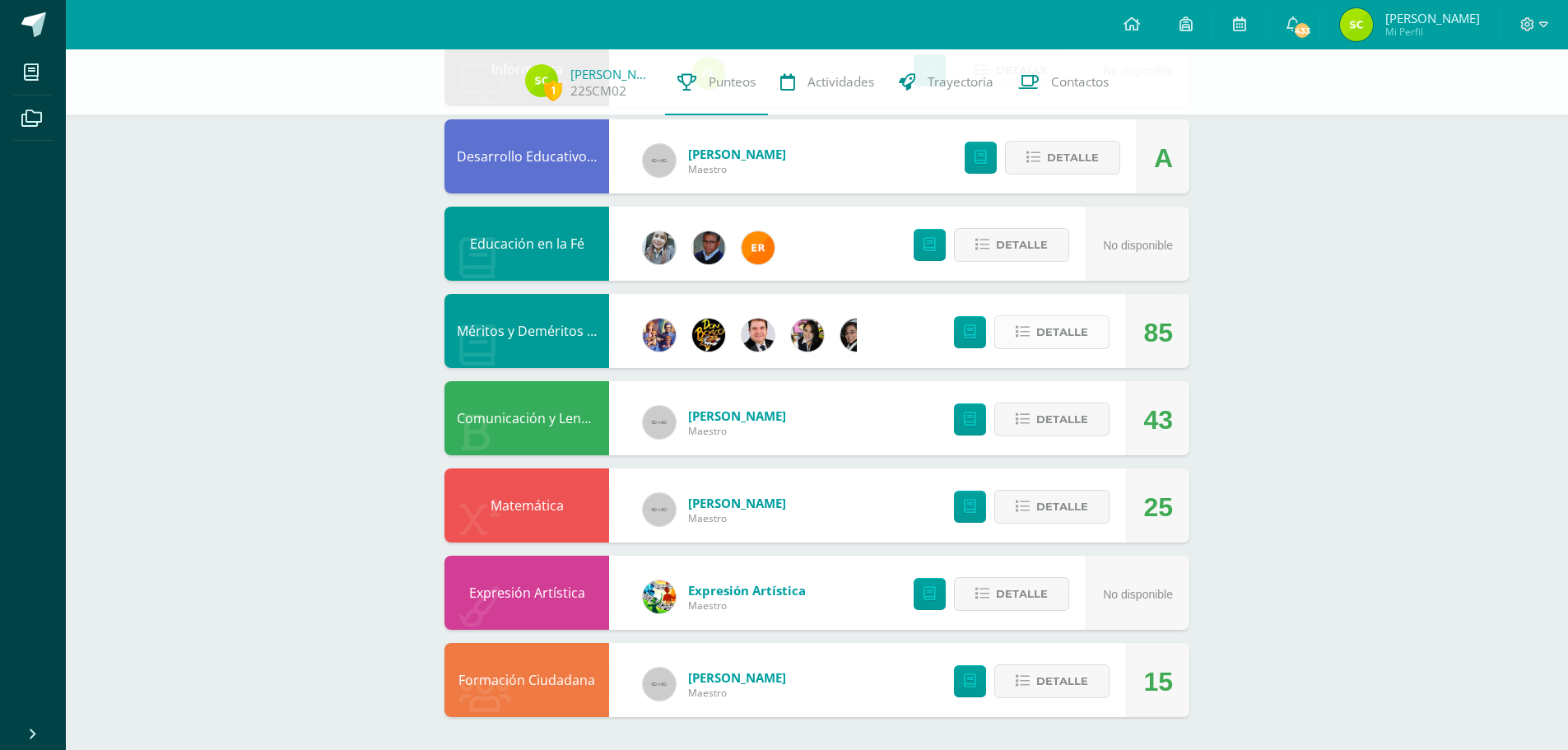
click at [1055, 343] on span "Detalle" at bounding box center [1062, 332] width 52 height 31
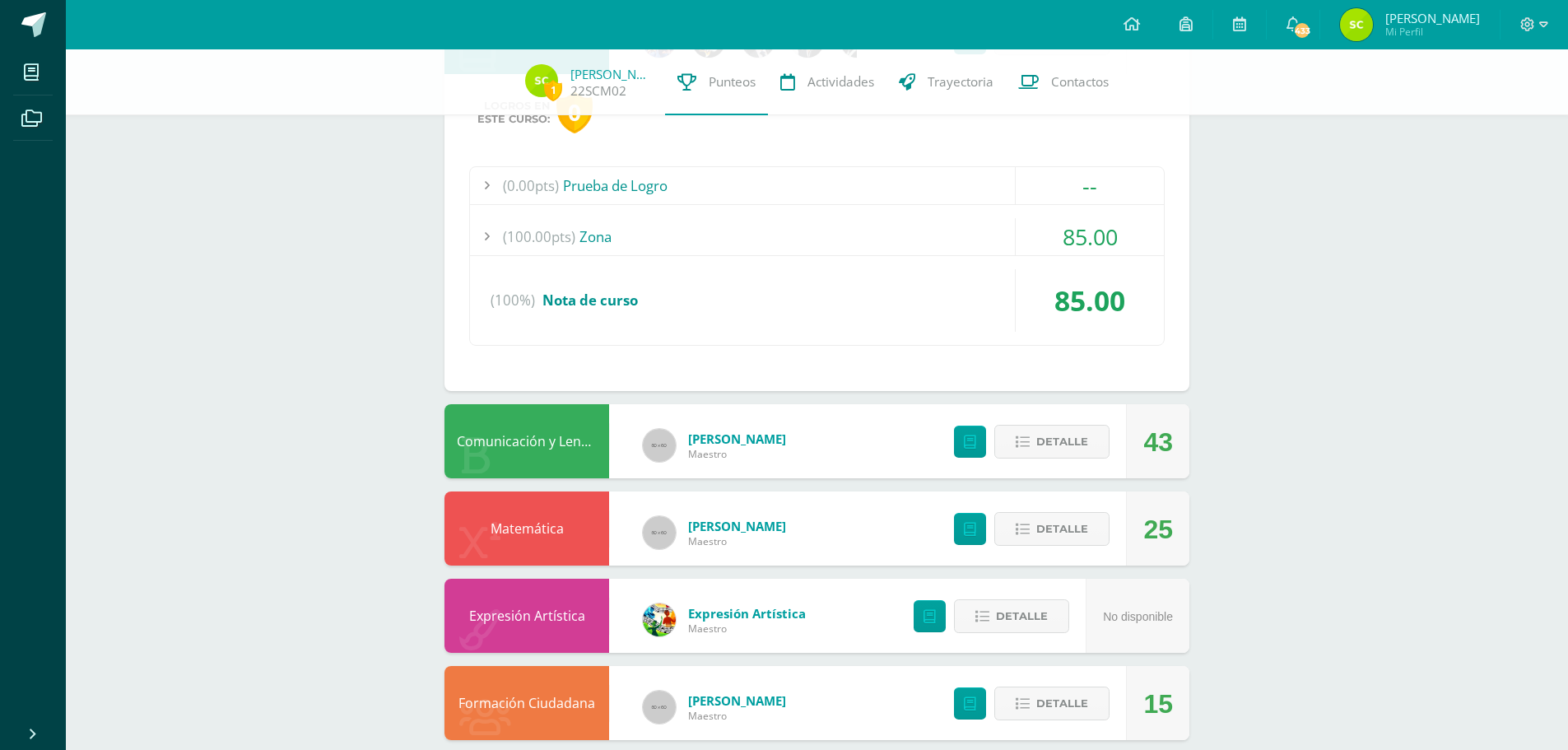
scroll to position [1999, 0]
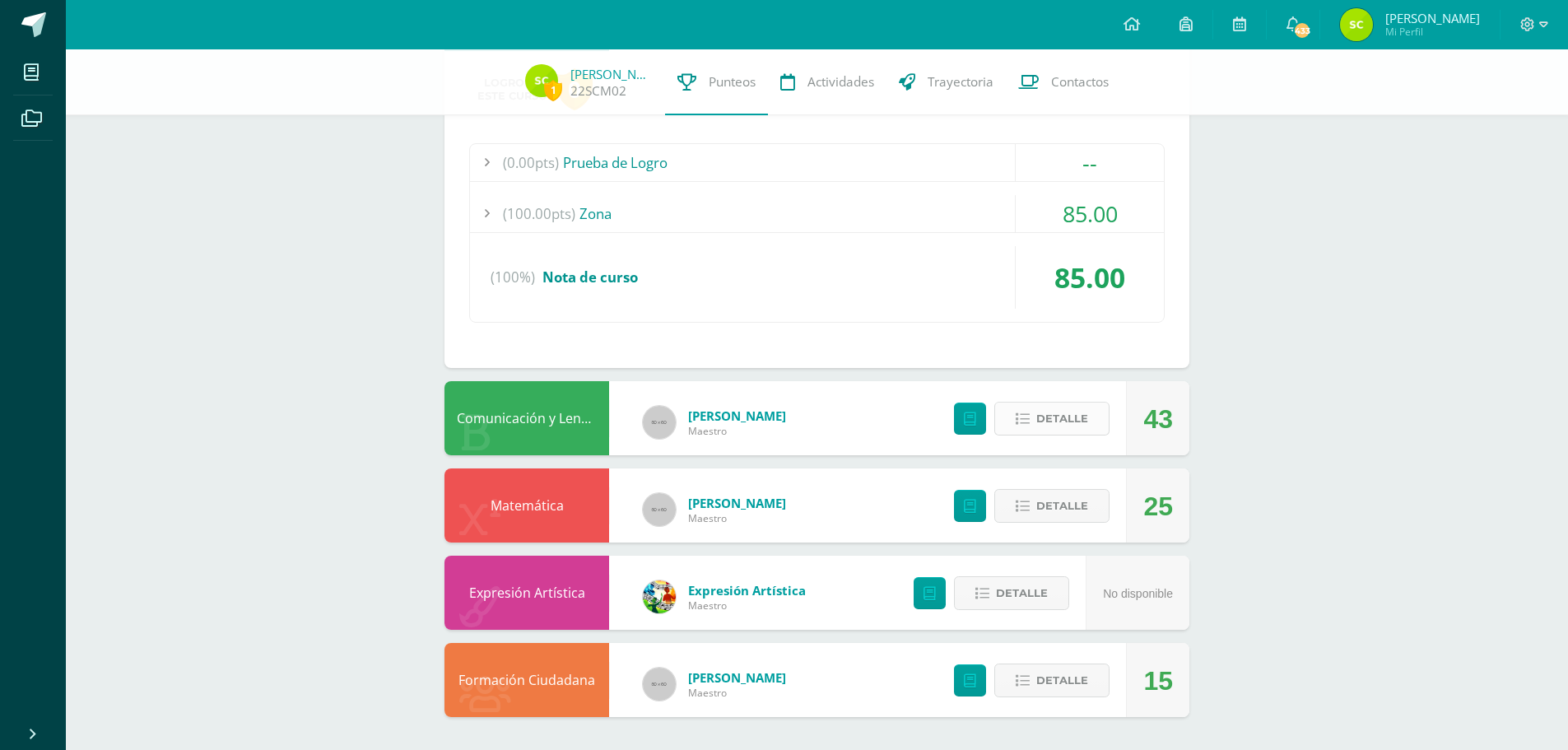
click at [1045, 404] on span "Detalle" at bounding box center [1062, 418] width 52 height 31
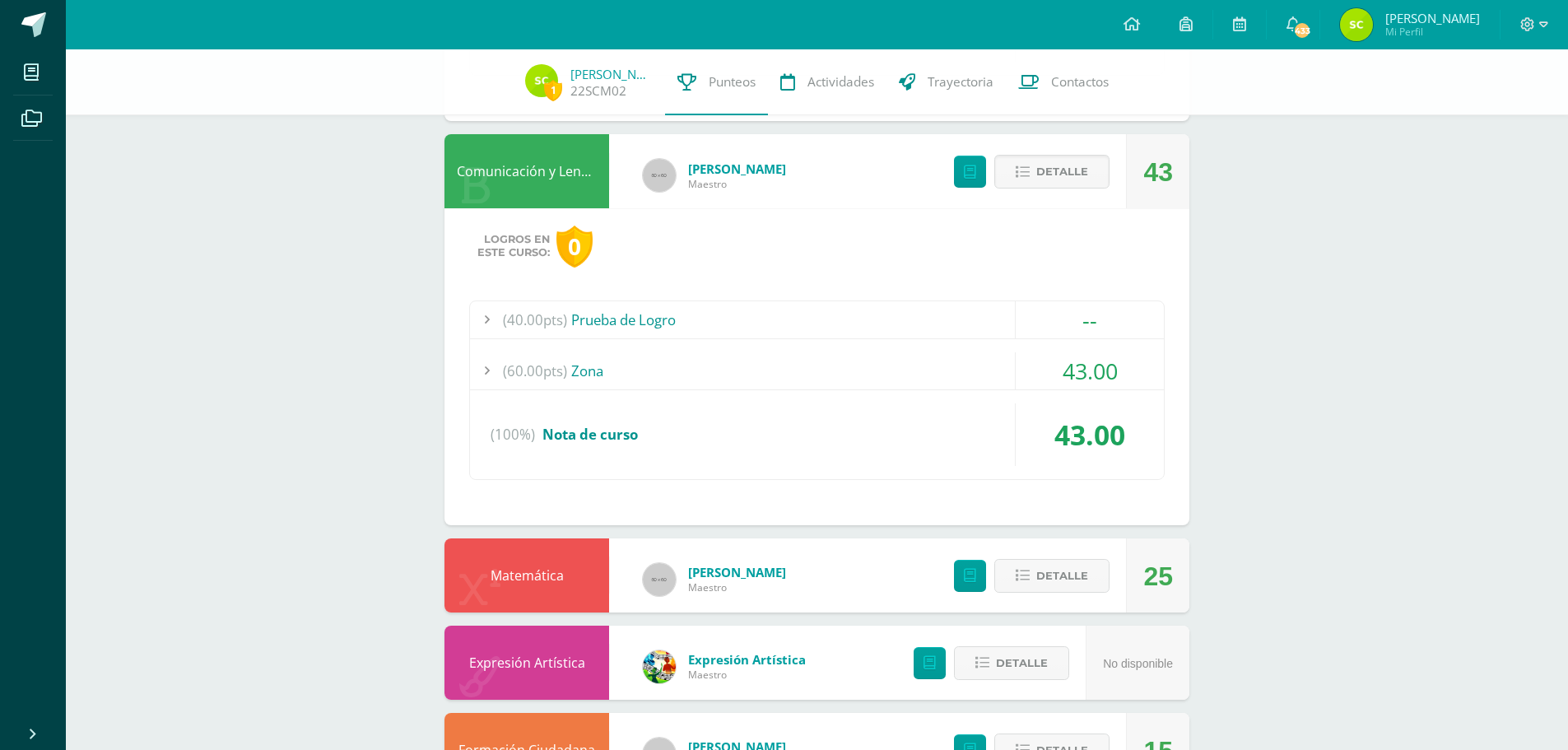
click at [592, 361] on div "(60.00pts) Zona" at bounding box center [816, 370] width 694 height 37
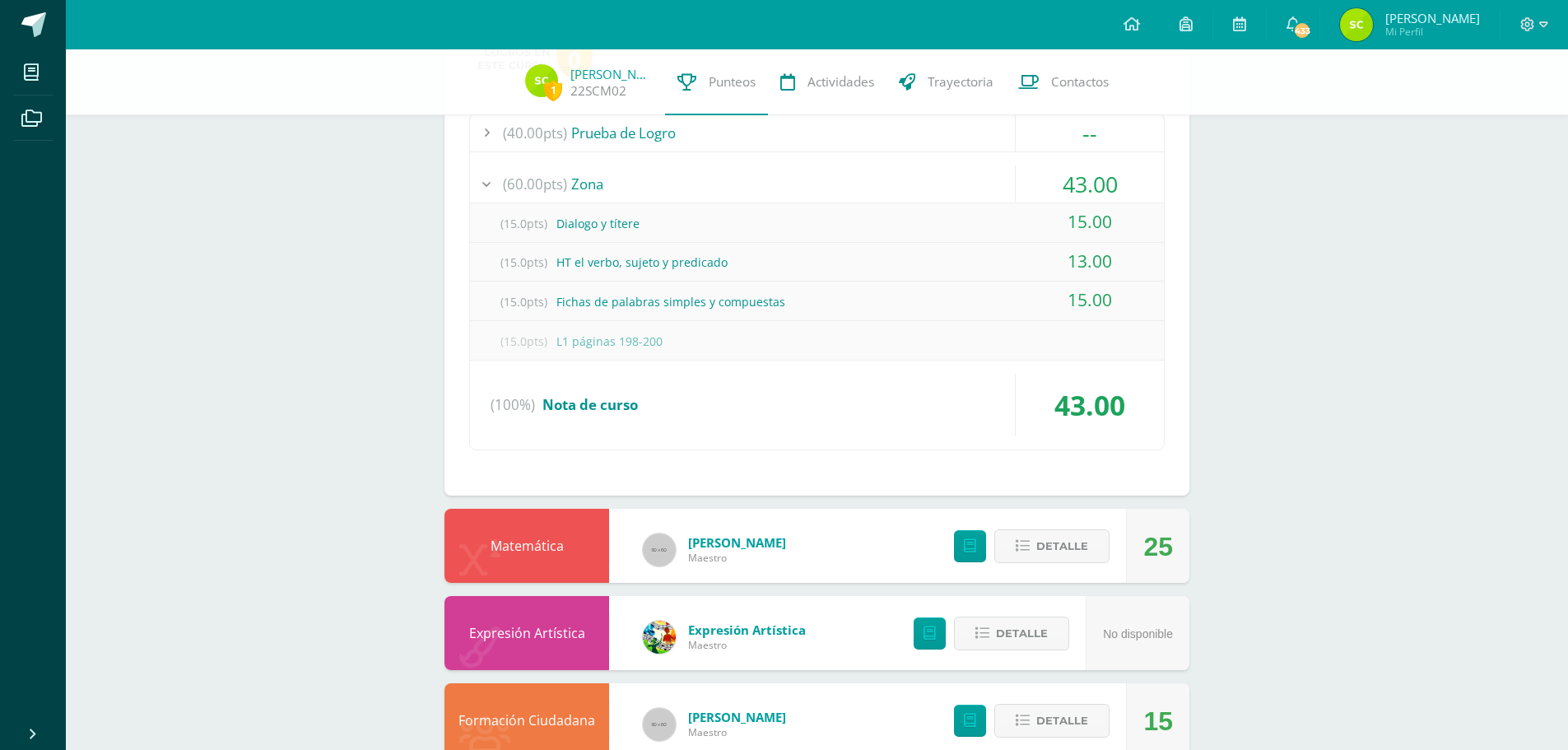
scroll to position [2316, 0]
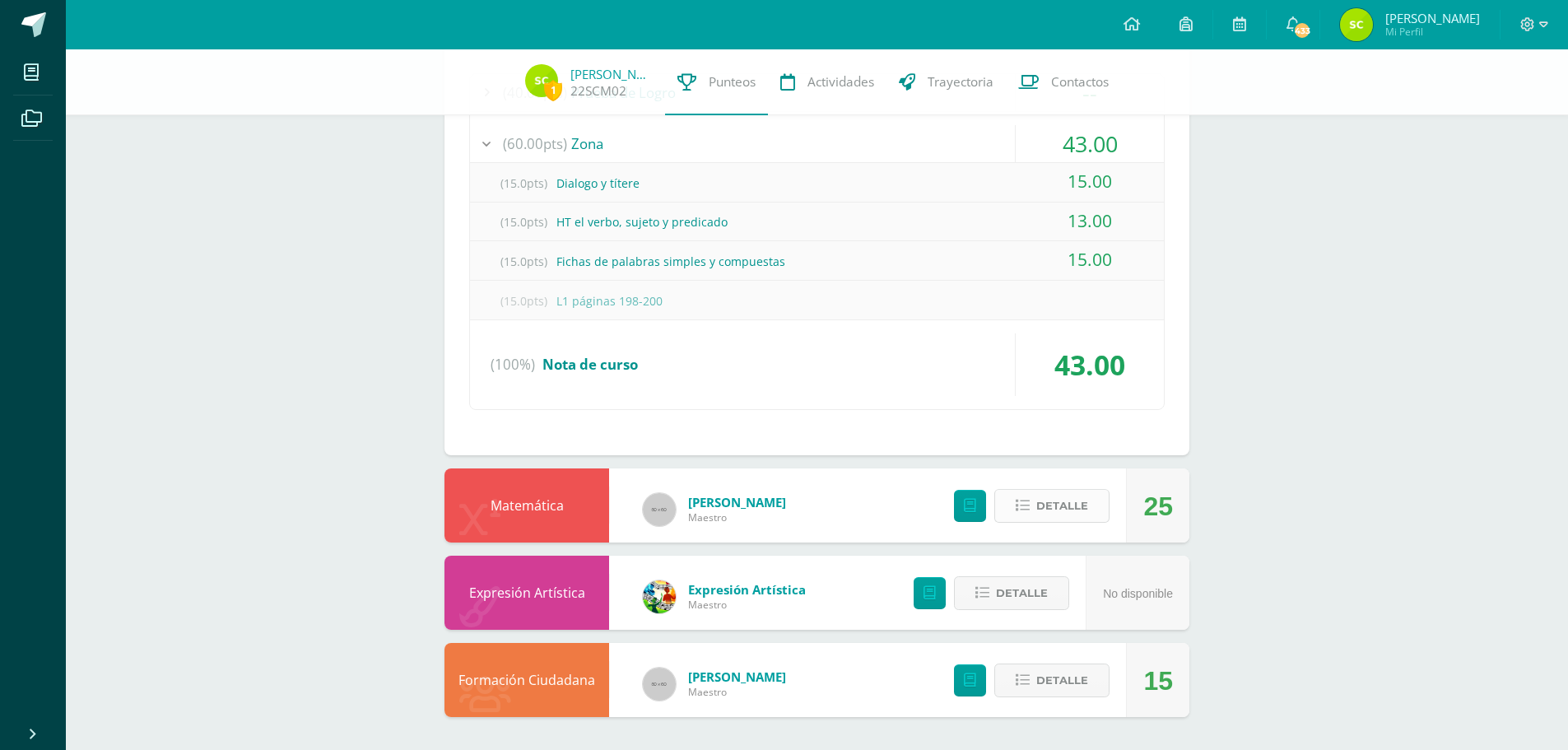
click at [1029, 511] on icon at bounding box center [1023, 505] width 14 height 14
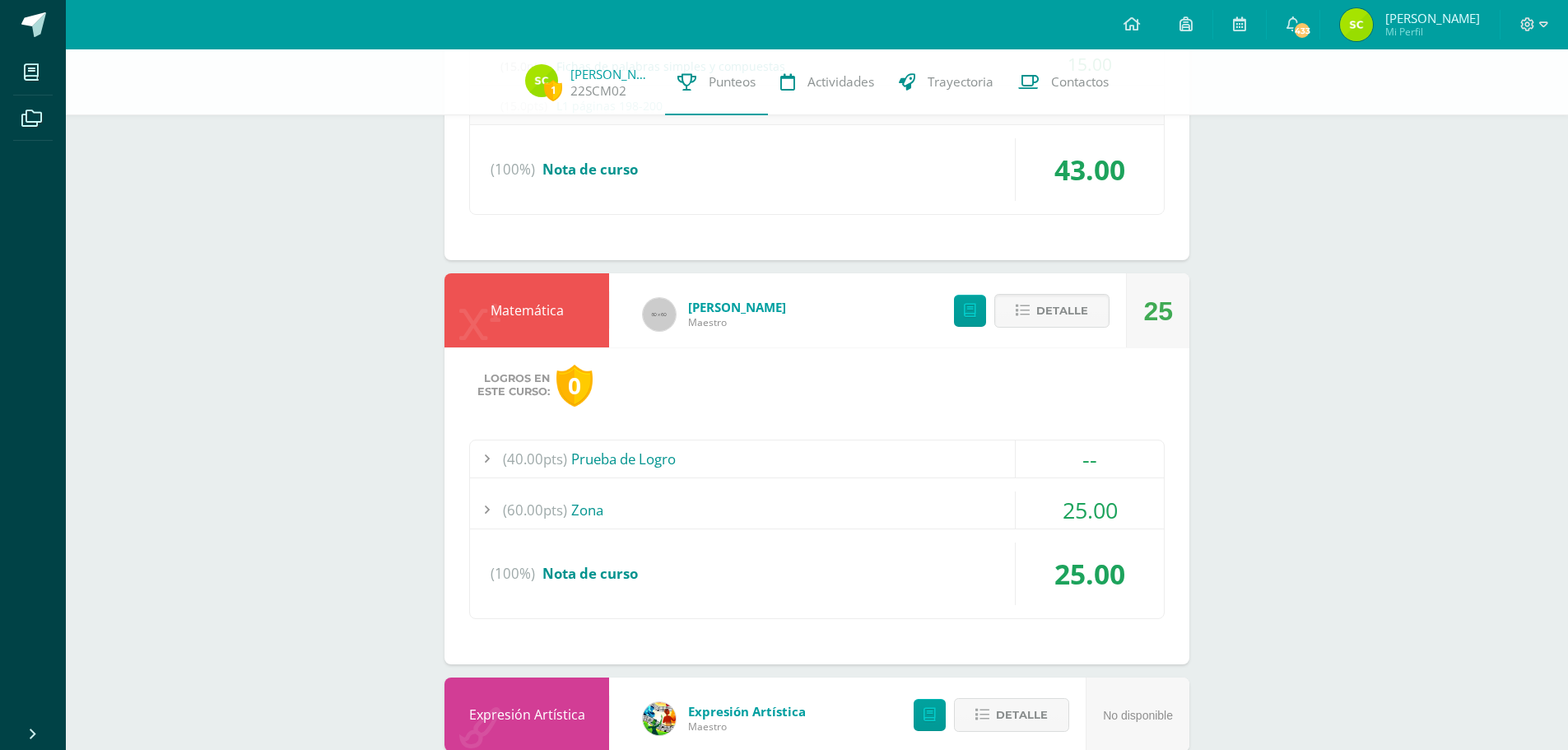
scroll to position [2563, 0]
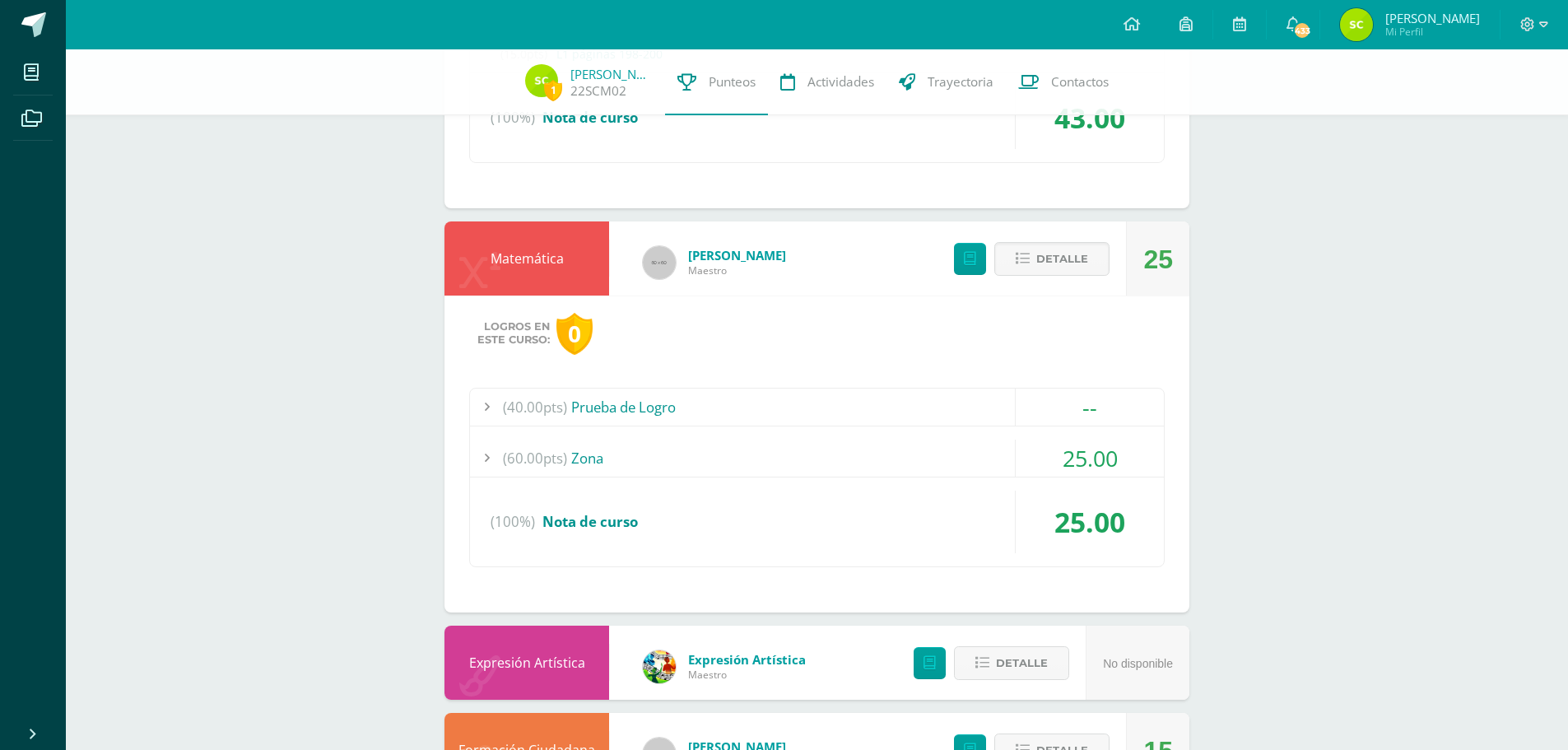
click at [862, 468] on div "(60.00pts) Zona" at bounding box center [816, 458] width 694 height 37
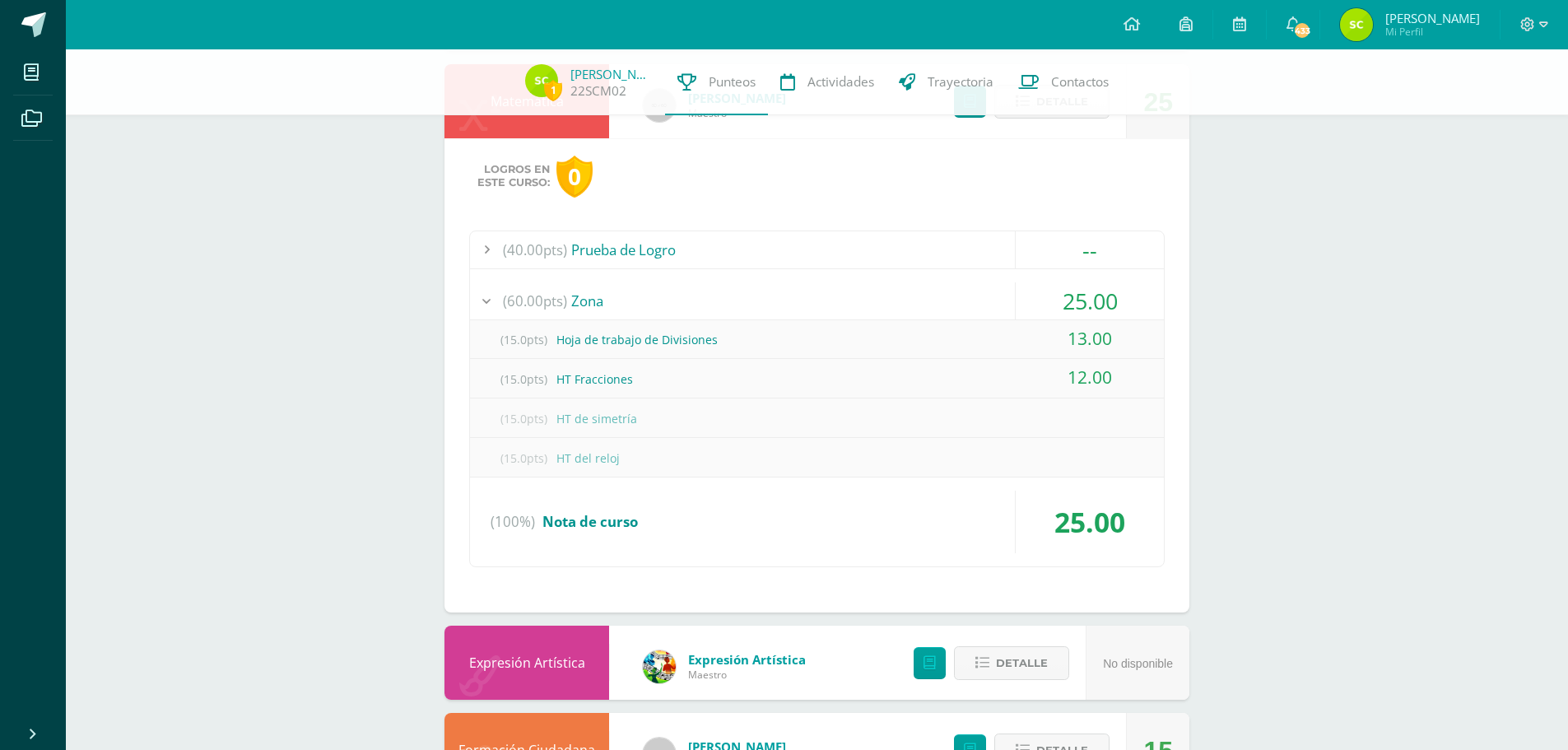
scroll to position [2633, 0]
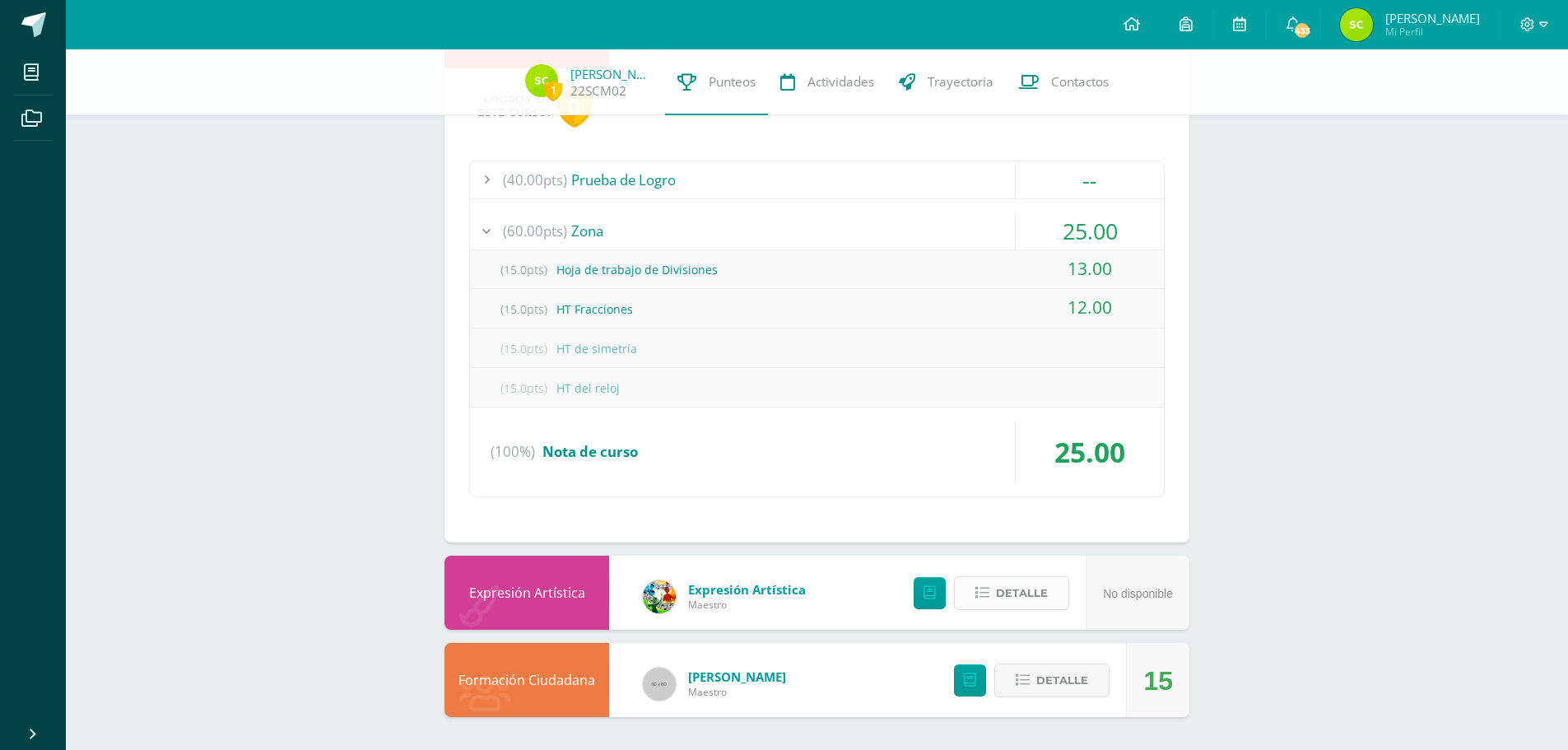
click at [1000, 586] on span "Detalle" at bounding box center [1021, 593] width 52 height 31
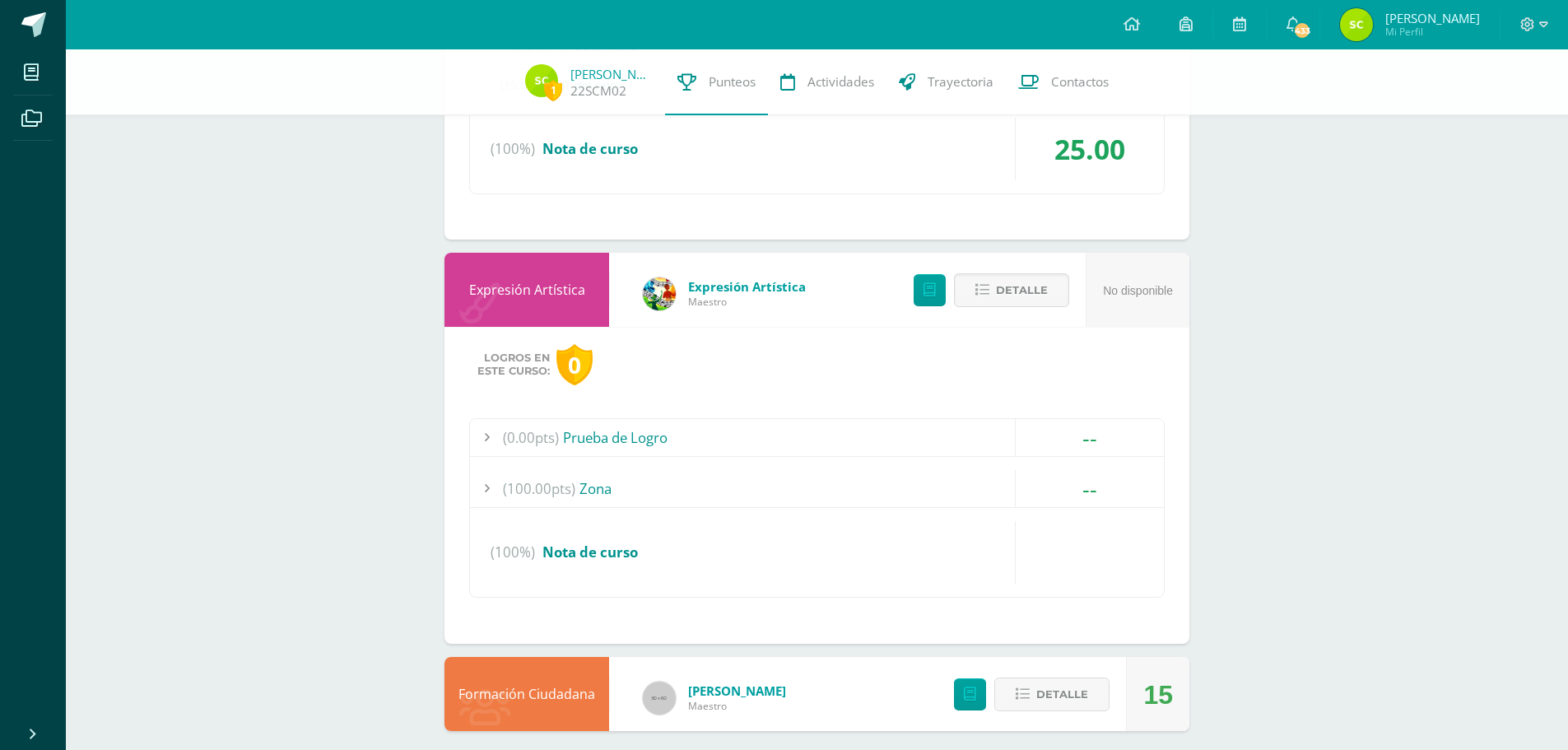
scroll to position [2950, 0]
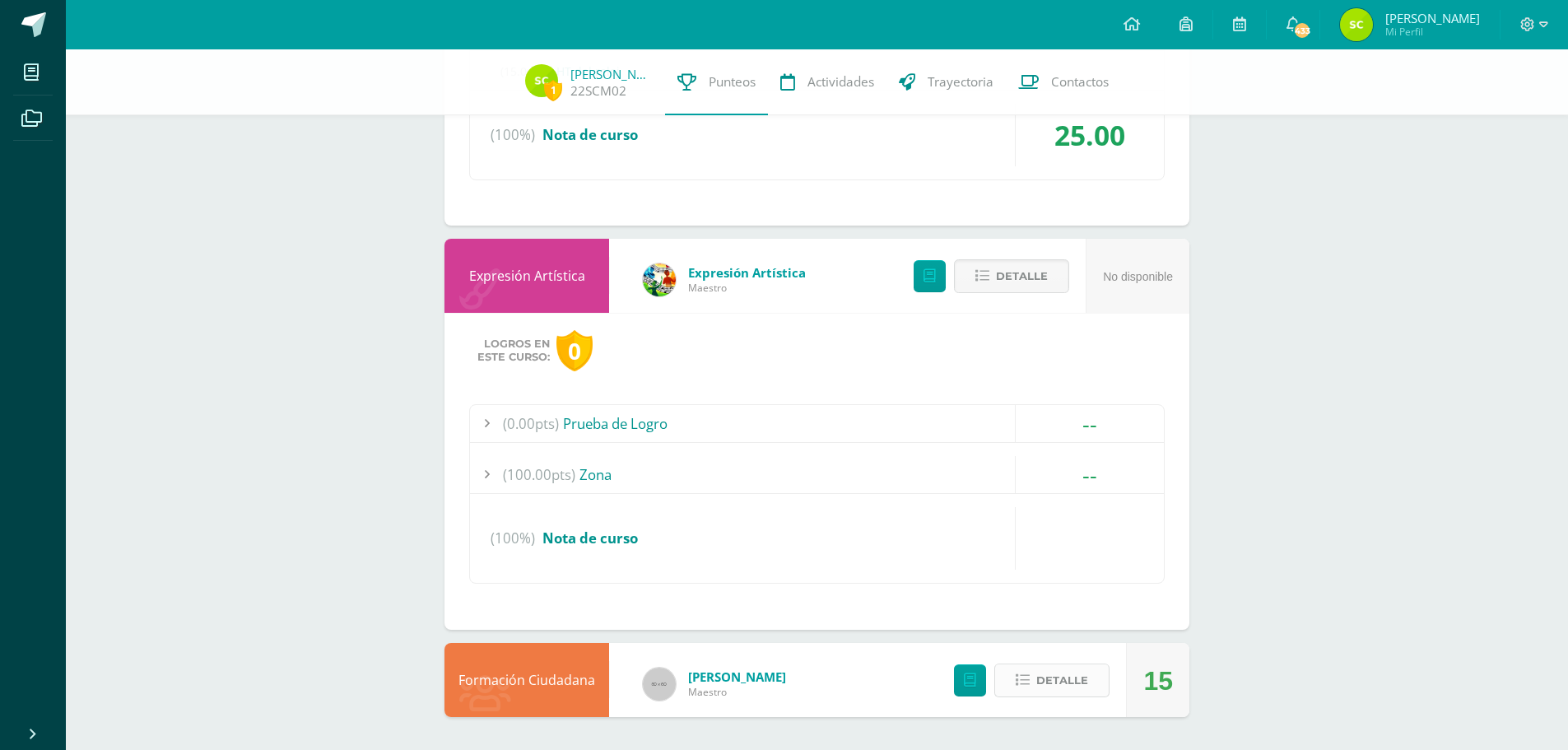
click at [1051, 675] on span "Detalle" at bounding box center [1062, 680] width 52 height 31
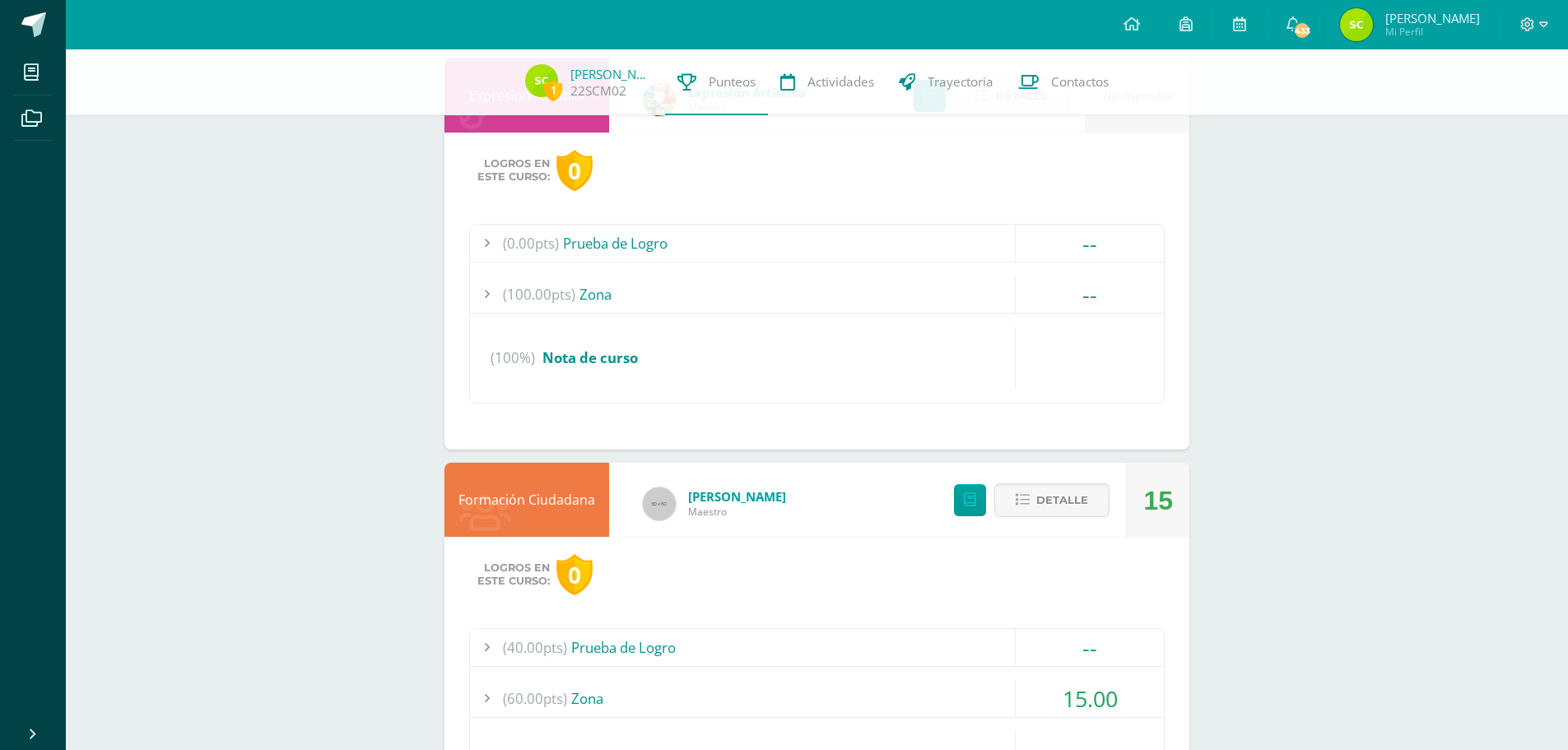
scroll to position [3266, 0]
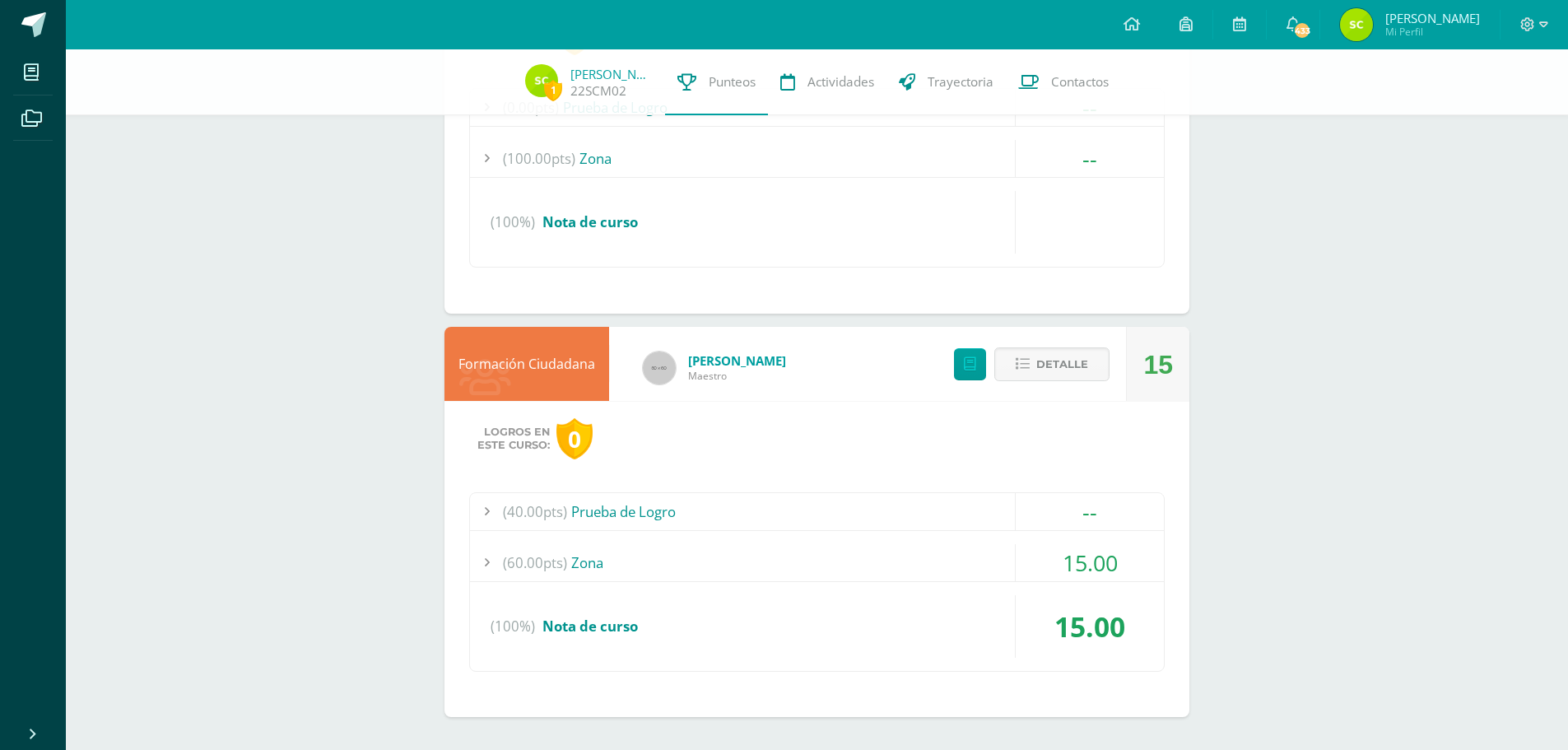
click at [841, 557] on div "(60.00pts) Zona" at bounding box center [816, 562] width 694 height 37
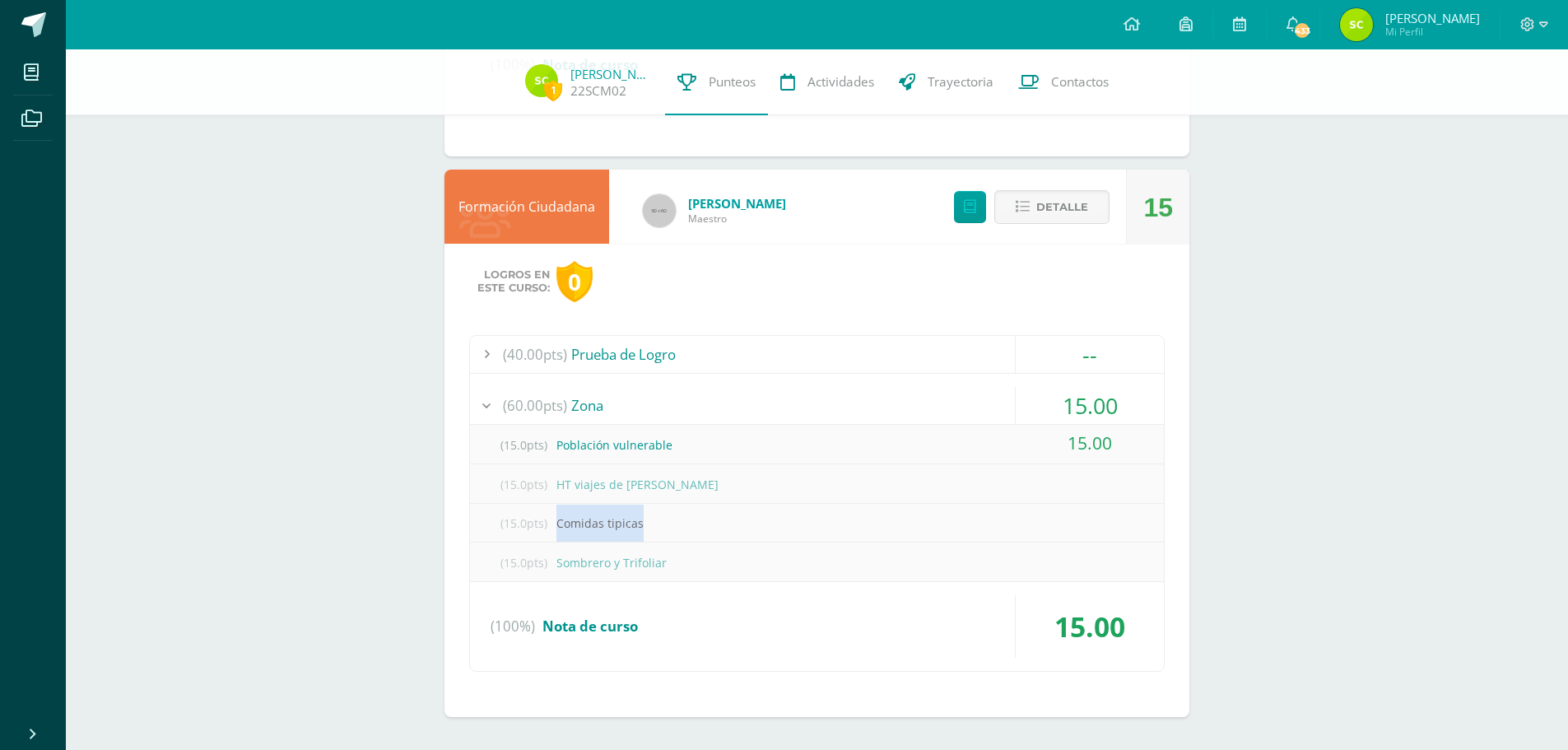
drag, startPoint x: 555, startPoint y: 517, endPoint x: 659, endPoint y: 516, distance: 104.0
click at [659, 516] on div "(15.0pts) Comidas tipicas" at bounding box center [816, 522] width 694 height 37
click at [718, 529] on div "(15.0pts) Comidas tipicas" at bounding box center [816, 522] width 694 height 37
drag, startPoint x: 675, startPoint y: 563, endPoint x: 548, endPoint y: 564, distance: 127.0
click at [548, 564] on div "(15.0pts) Sombrero y Trifoliar" at bounding box center [816, 562] width 694 height 37
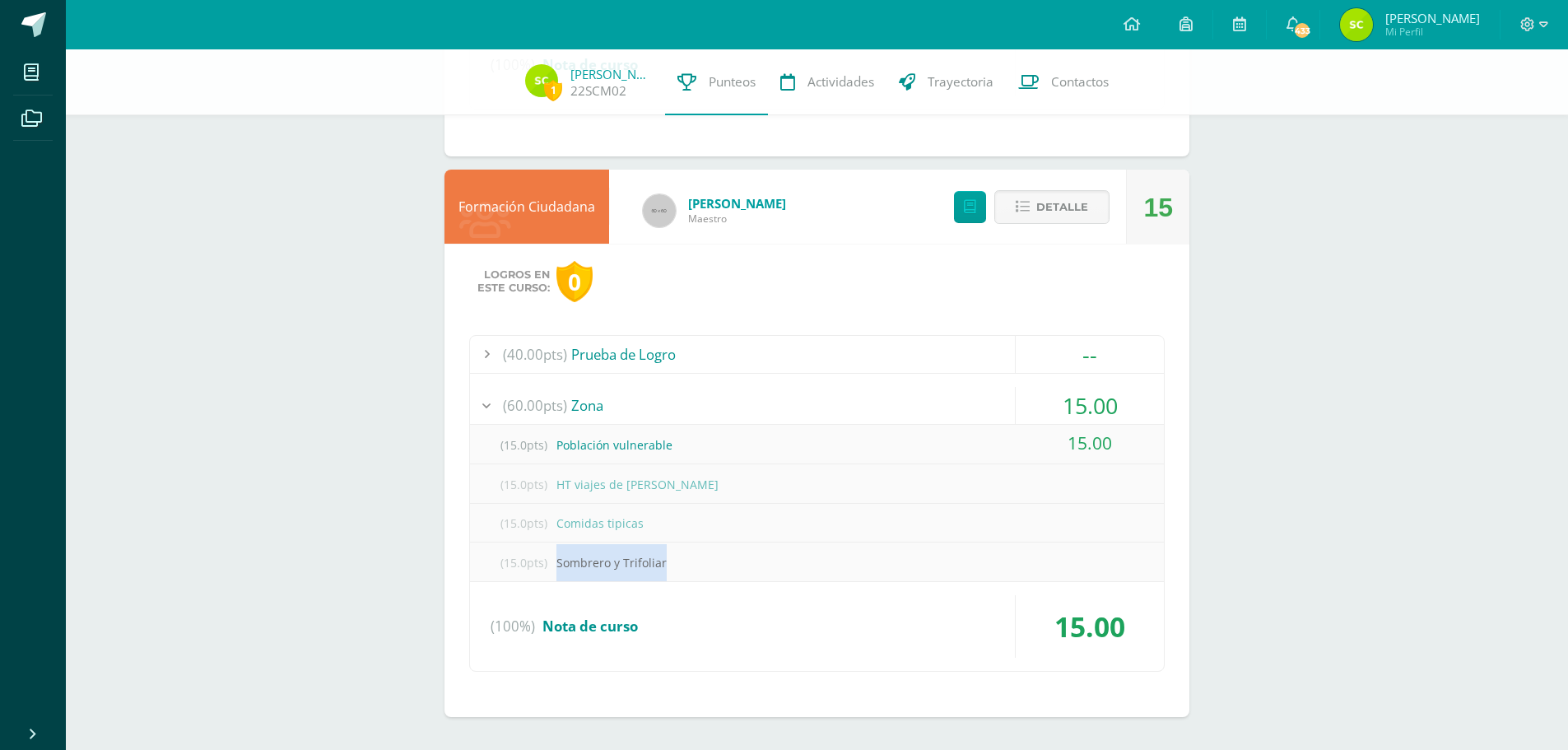
click at [795, 563] on div "(15.0pts) Sombrero y Trifoliar" at bounding box center [816, 562] width 694 height 37
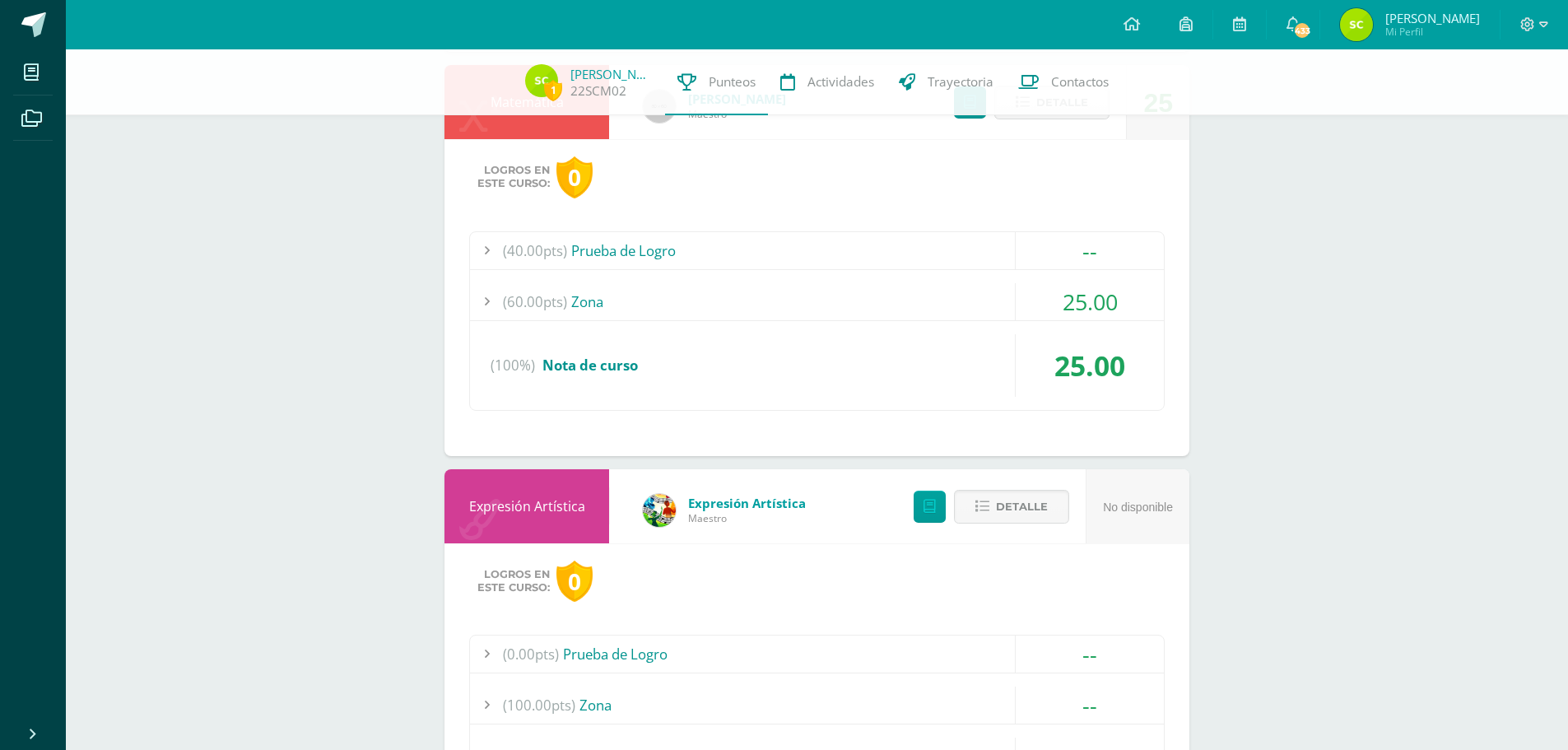
scroll to position [2525, 0]
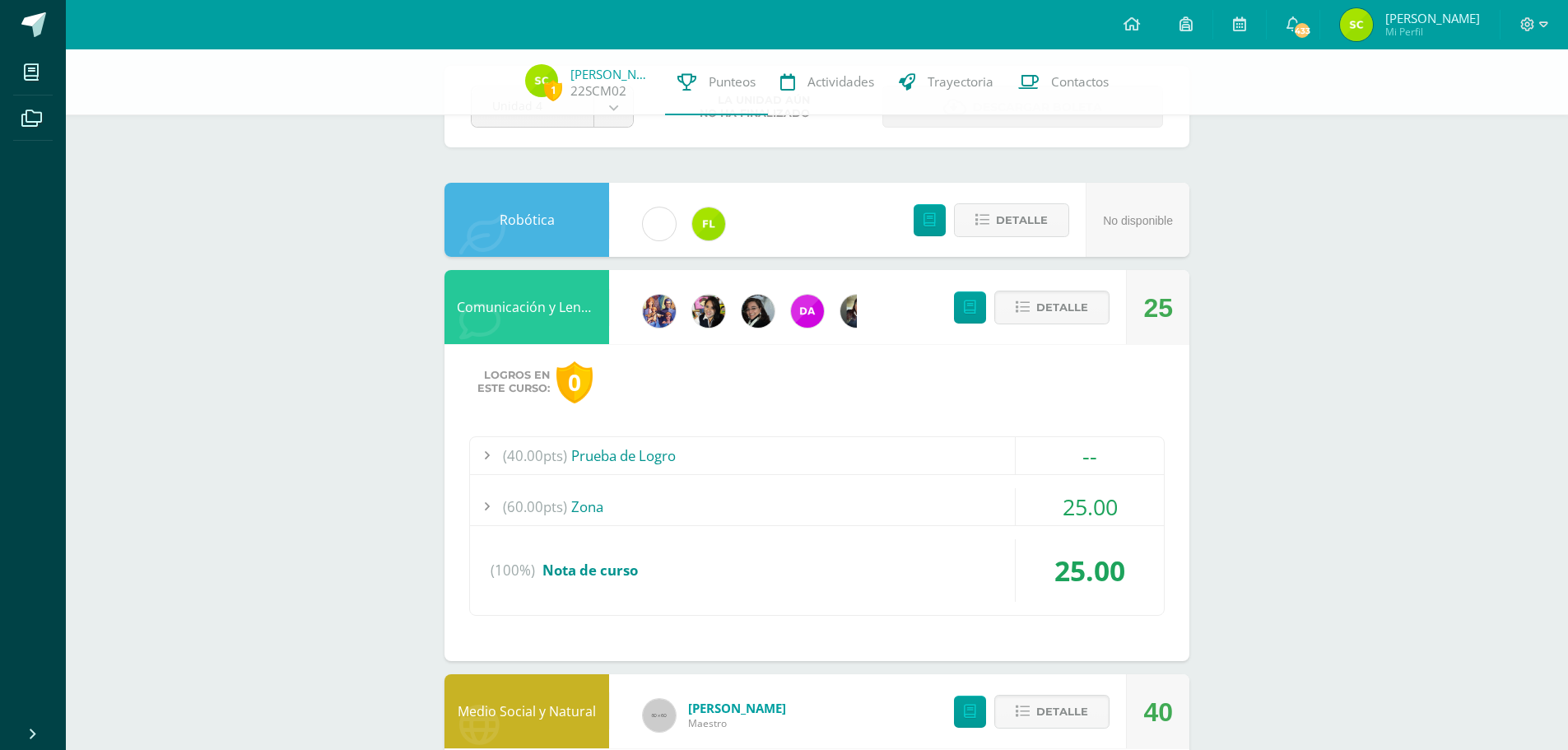
scroll to position [0, 0]
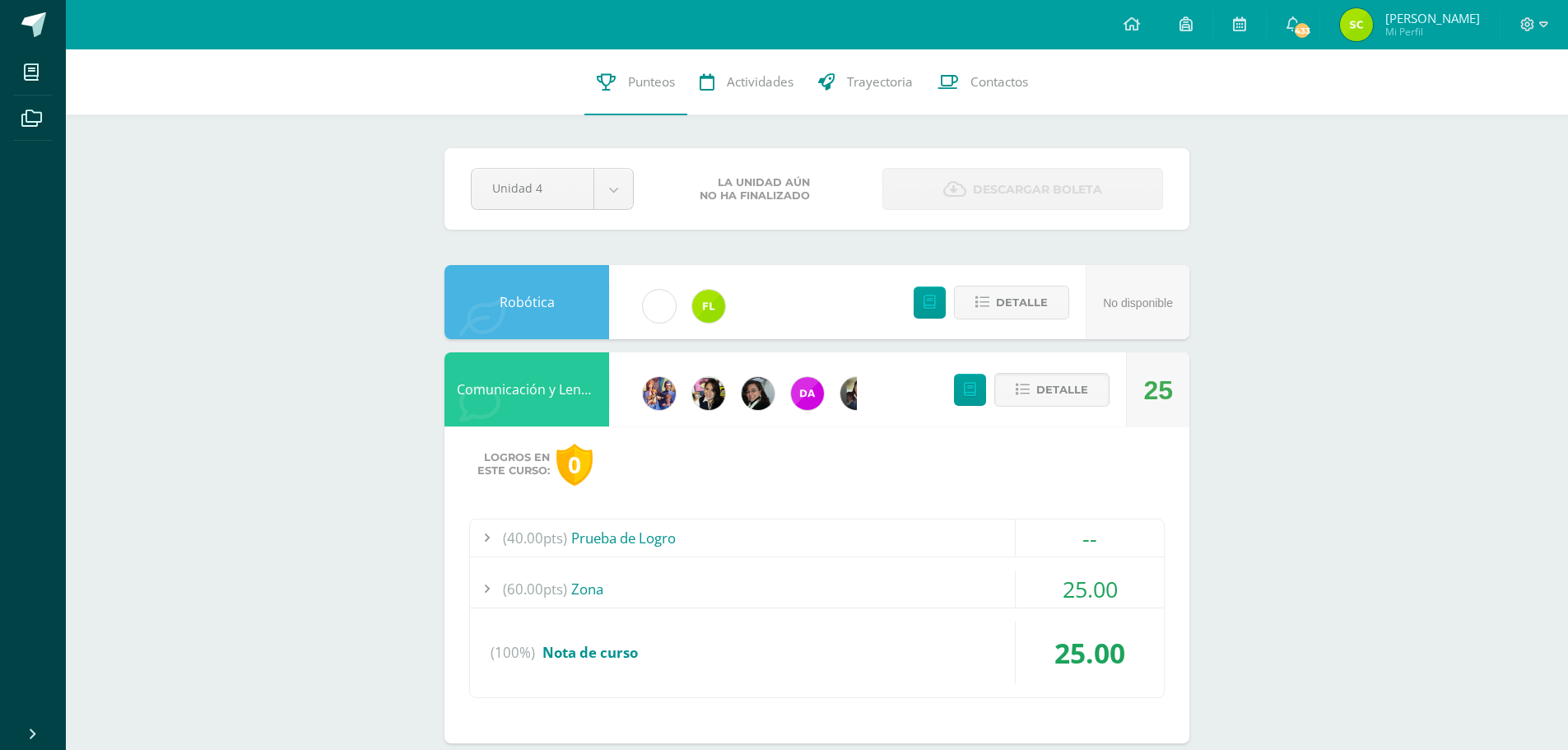
click at [1386, 29] on span "Mi Perfil" at bounding box center [1432, 32] width 95 height 14
